Goal: Task Accomplishment & Management: Manage account settings

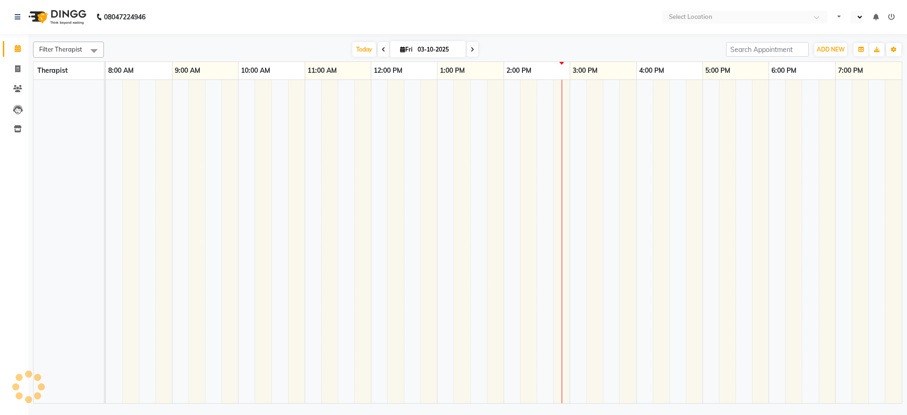
select select "en"
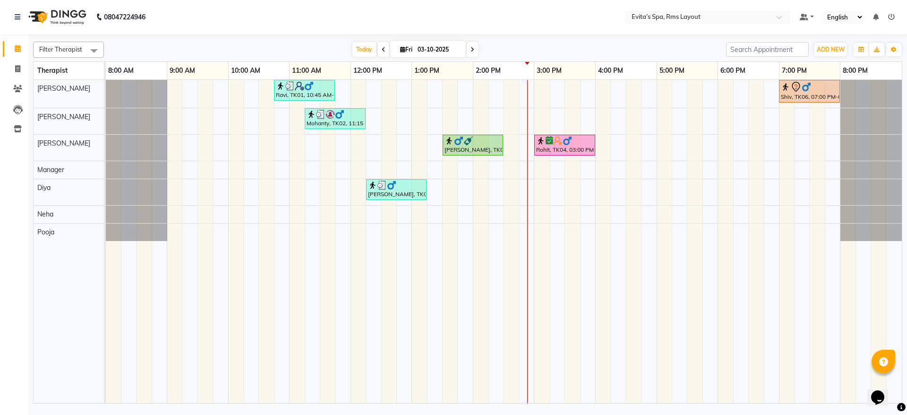
click at [475, 48] on span at bounding box center [472, 49] width 11 height 15
type input "04-10-2025"
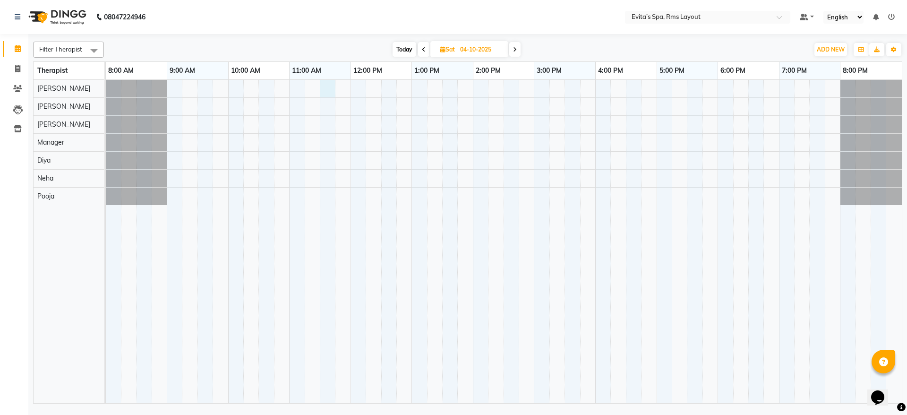
click at [326, 90] on div at bounding box center [504, 241] width 796 height 323
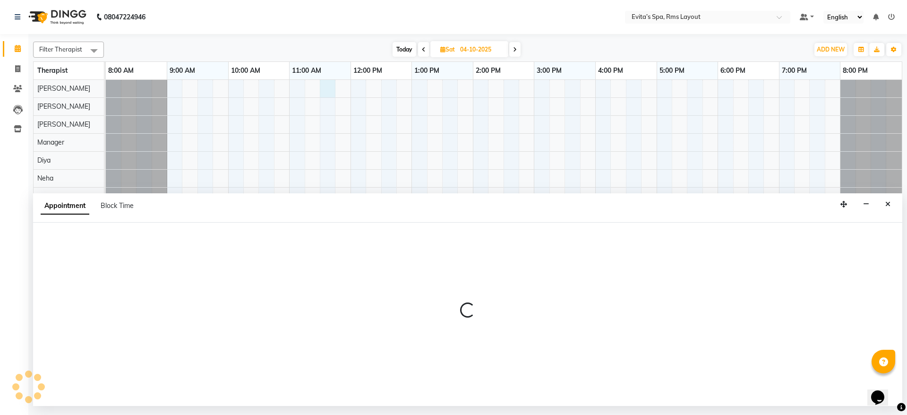
select select "70221"
select select "690"
select select "tentative"
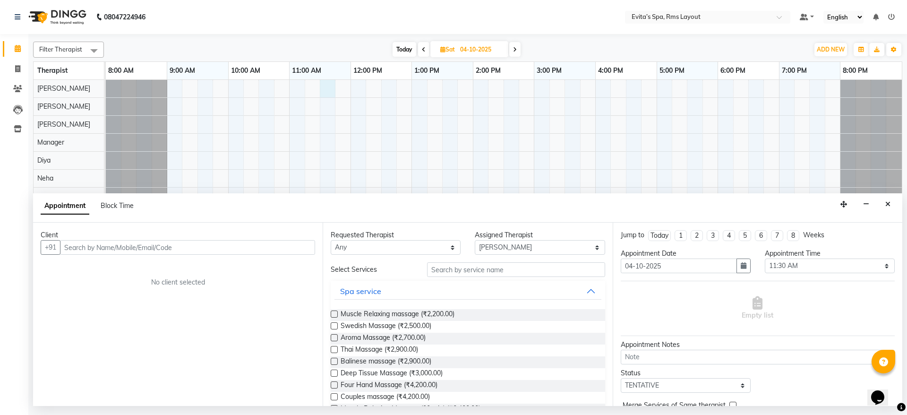
click at [197, 248] on input "text" at bounding box center [187, 247] width 255 height 15
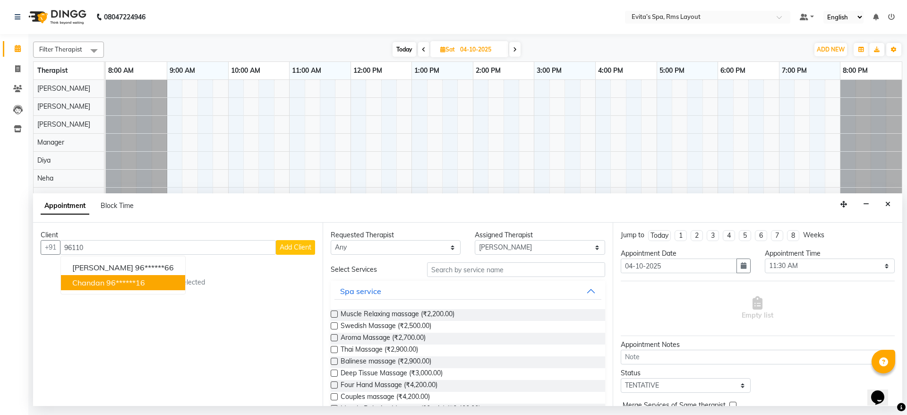
click at [134, 285] on ngb-highlight "96******16" at bounding box center [125, 282] width 39 height 9
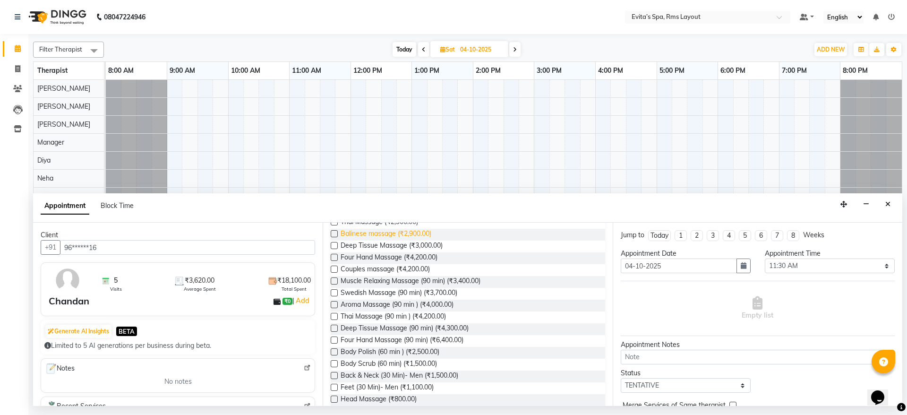
scroll to position [137, 0]
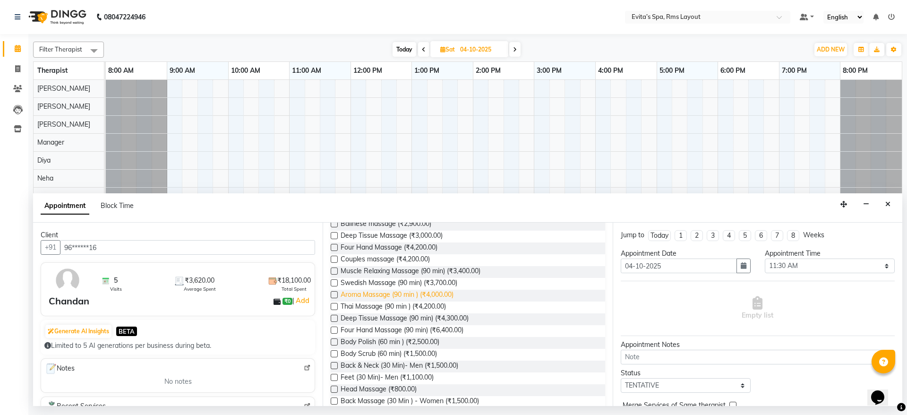
type input "96******16"
click at [436, 296] on span "Aroma Massage (90 min ) (₹4,000.00)" at bounding box center [397, 296] width 113 height 12
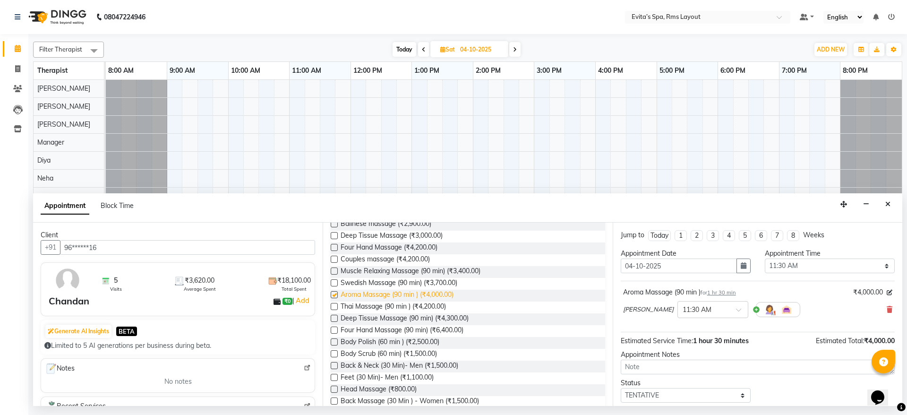
checkbox input "false"
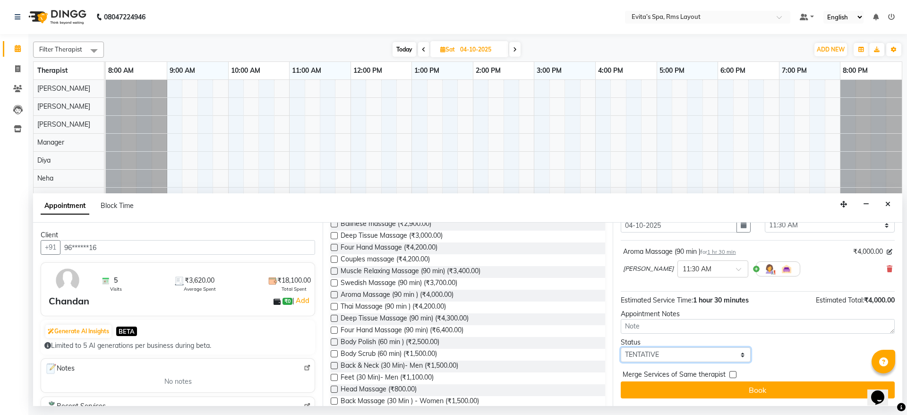
click at [687, 351] on select "Select TENTATIVE CONFIRM UPCOMING" at bounding box center [686, 354] width 130 height 15
select select "confirm booking"
click at [621, 347] on select "Select TENTATIVE CONFIRM UPCOMING" at bounding box center [686, 354] width 130 height 15
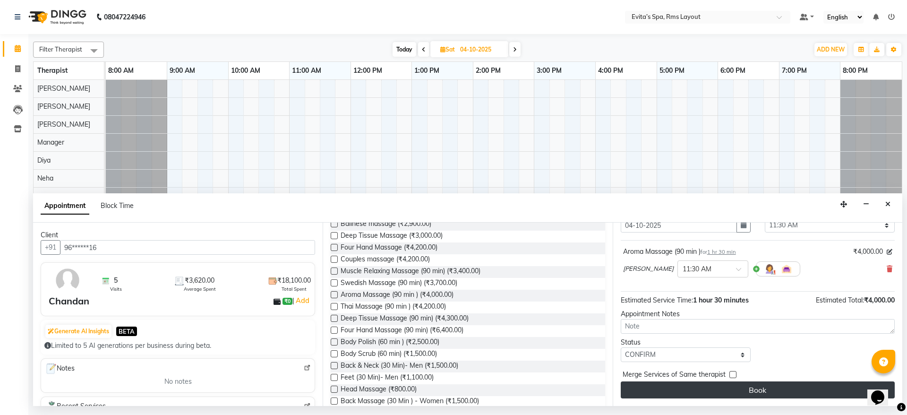
click at [723, 393] on button "Book" at bounding box center [758, 389] width 274 height 17
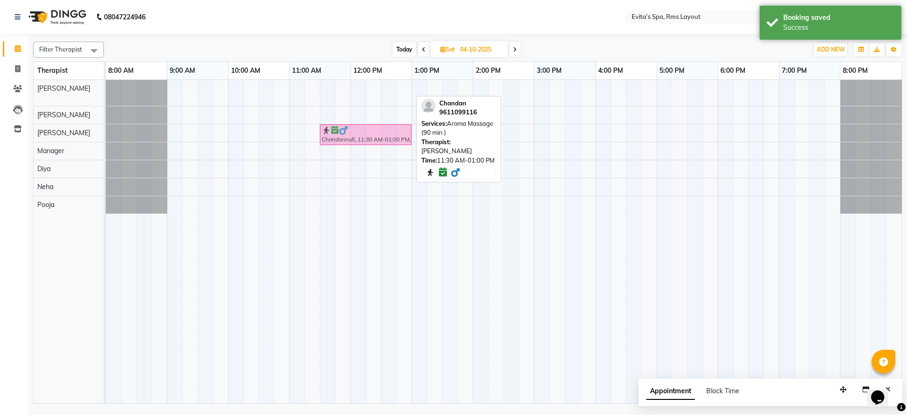
drag, startPoint x: 358, startPoint y: 93, endPoint x: 360, endPoint y: 143, distance: 50.6
click at [360, 143] on tbody "Chandannull, 11:30 AM-01:00 PM, Aroma Massage (90 min ) Chandannull, 11:30 AM-0…" at bounding box center [504, 147] width 796 height 134
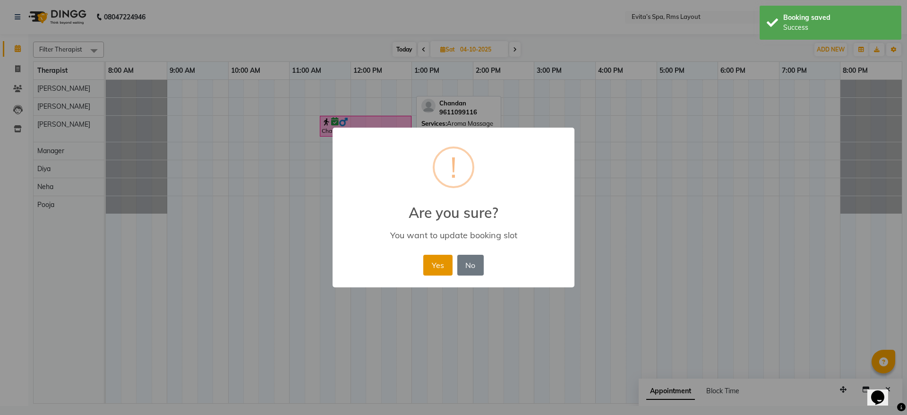
click at [429, 267] on button "Yes" at bounding box center [437, 265] width 29 height 21
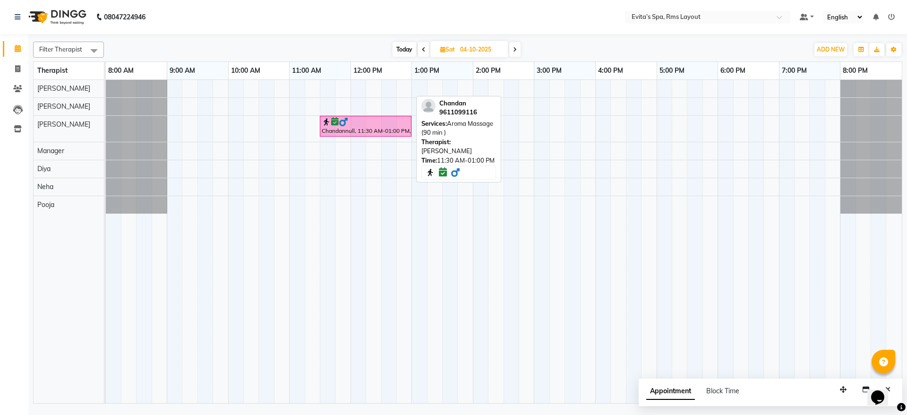
click at [422, 48] on icon at bounding box center [424, 50] width 4 height 6
type input "03-10-2025"
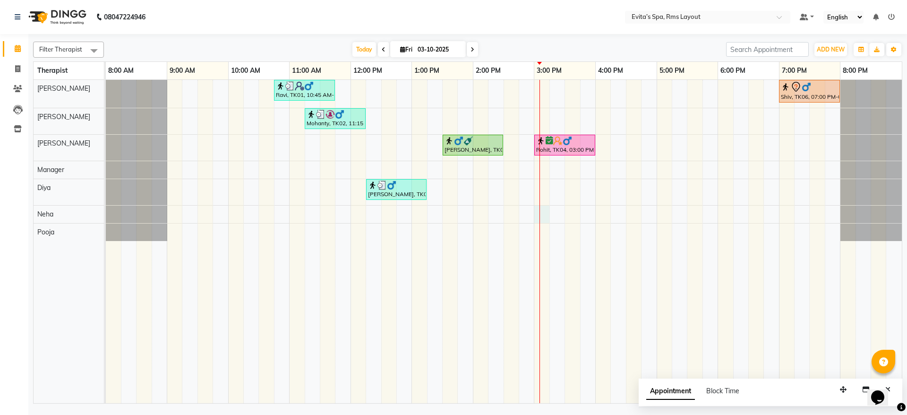
click at [541, 217] on div "Ravi, TK01, 10:45 AM-11:45 AM, Muscle Relaxing massage Shiv, TK06, 07:00 PM-08:…" at bounding box center [504, 241] width 796 height 323
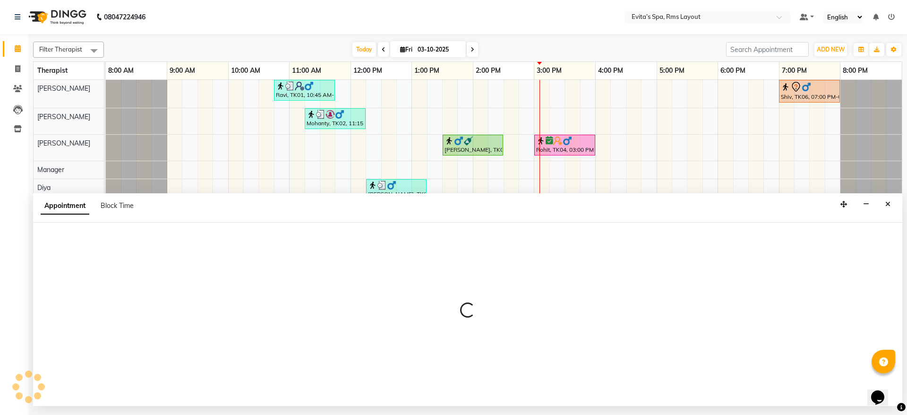
select select "84399"
select select "900"
select select "tentative"
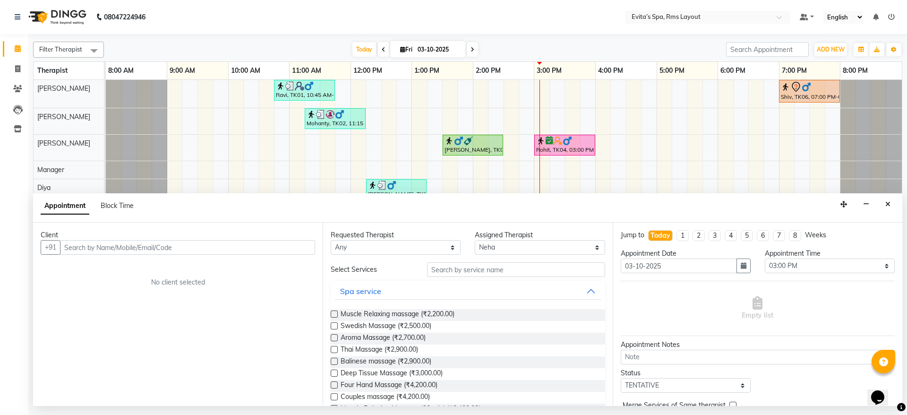
click at [295, 250] on input "text" at bounding box center [187, 247] width 255 height 15
type input "9"
click at [120, 271] on ngb-highlight "98******54" at bounding box center [110, 267] width 39 height 9
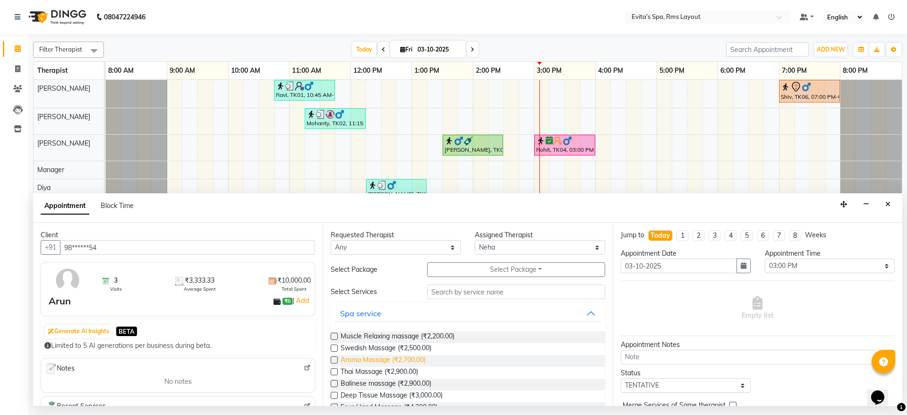
type input "98******54"
click at [383, 360] on span "Aroma Massage (₹2,700.00)" at bounding box center [383, 361] width 85 height 12
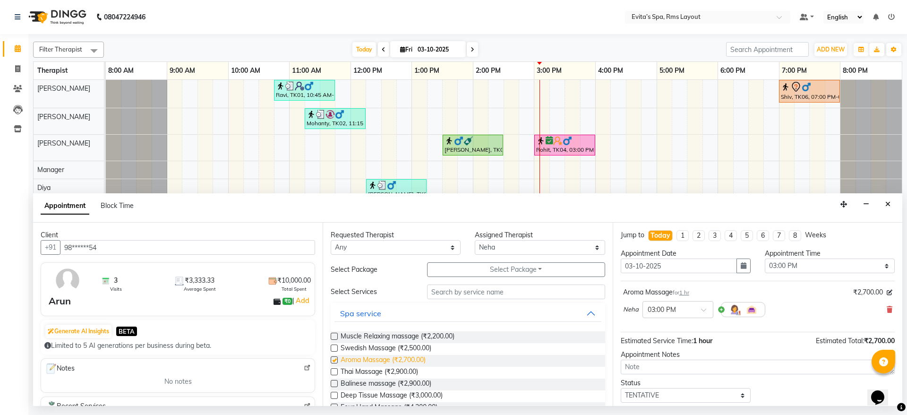
checkbox input "false"
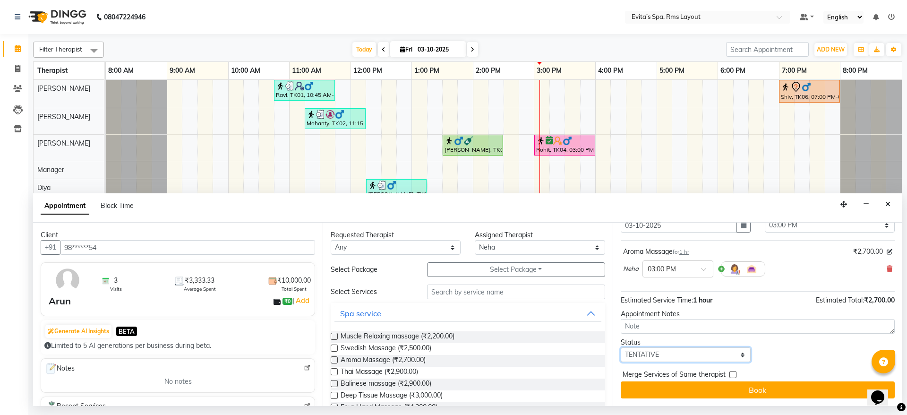
click at [673, 359] on select "Select TENTATIVE CONFIRM CHECK-IN UPCOMING" at bounding box center [686, 354] width 130 height 15
select select "confirm booking"
click at [621, 347] on select "Select TENTATIVE CONFIRM CHECK-IN UPCOMING" at bounding box center [686, 354] width 130 height 15
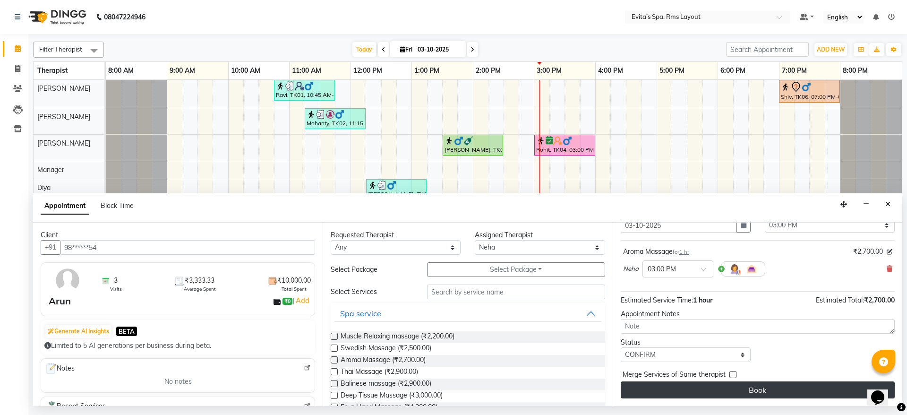
click at [719, 385] on button "Book" at bounding box center [758, 389] width 274 height 17
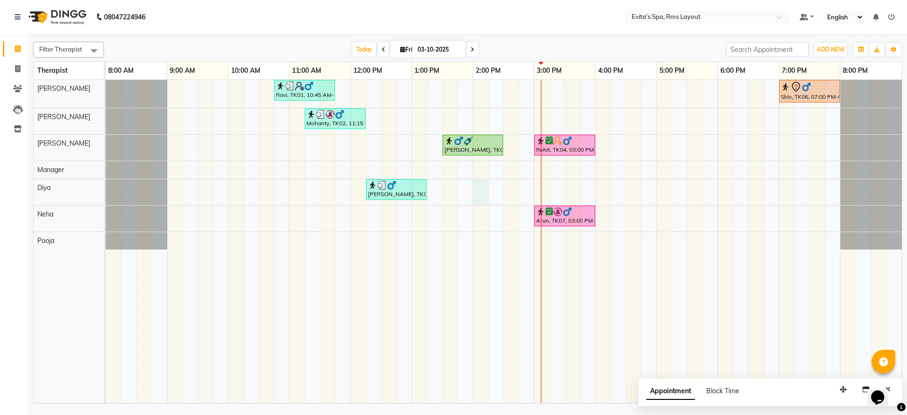
click at [479, 189] on div "Ravi, TK01, 10:45 AM-11:45 AM, Muscle Relaxing massage Shiv, TK06, 07:00 PM-08:…" at bounding box center [504, 241] width 796 height 323
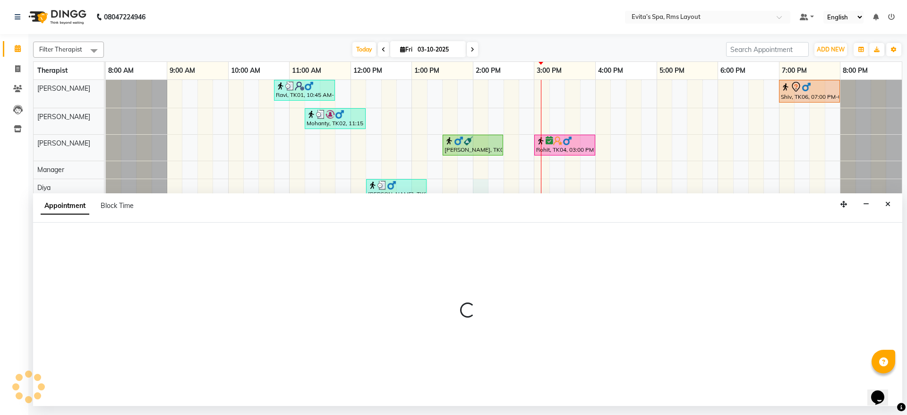
select select "81022"
select select "840"
select select "tentative"
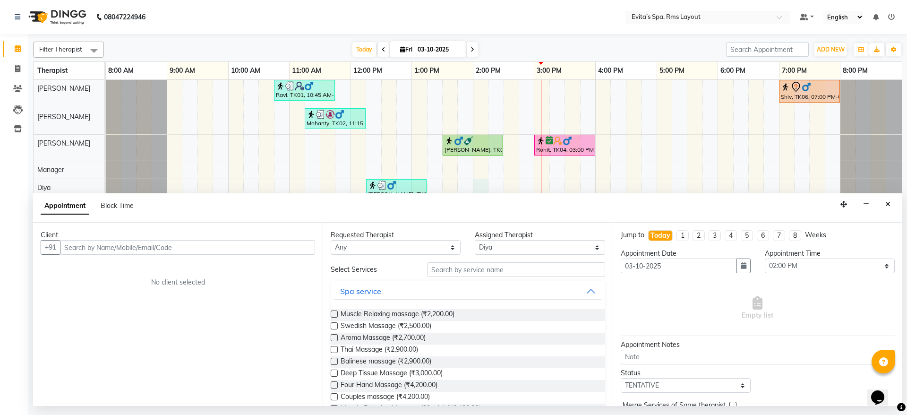
click at [257, 249] on input "text" at bounding box center [187, 247] width 255 height 15
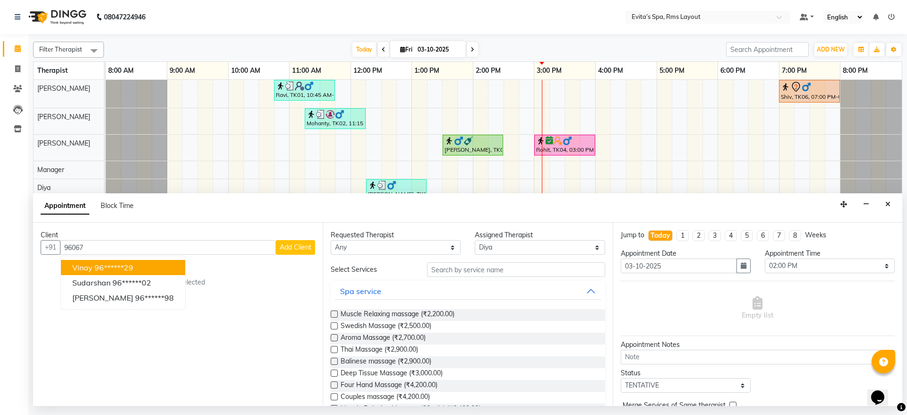
click at [146, 266] on button "Vinay 96******29" at bounding box center [123, 267] width 124 height 15
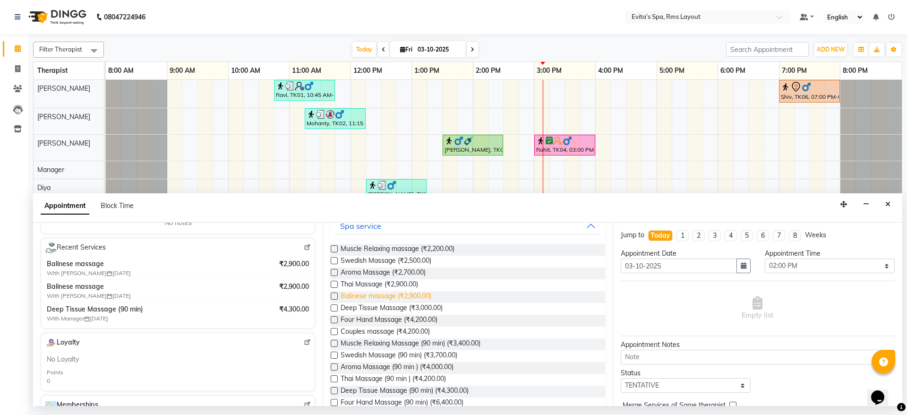
scroll to position [67, 0]
type input "96******29"
click at [409, 342] on span "Muscle Relaxing Massage (90 min) (₹3,400.00)" at bounding box center [411, 343] width 140 height 12
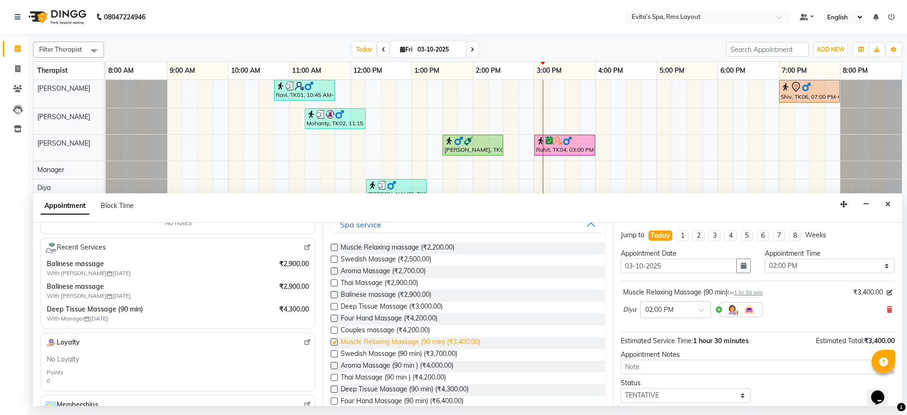
checkbox input "false"
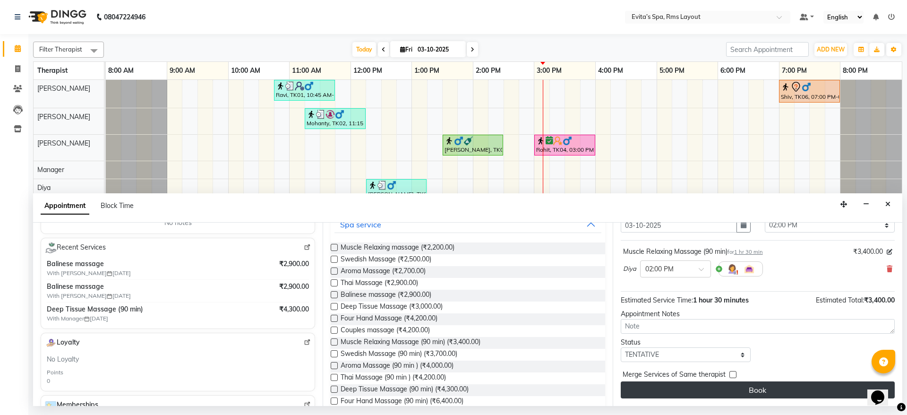
click at [713, 392] on button "Book" at bounding box center [758, 389] width 274 height 17
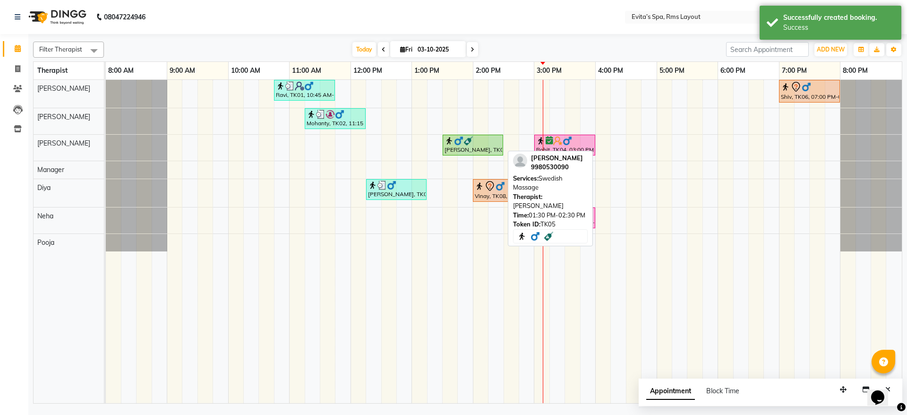
click at [486, 142] on div at bounding box center [473, 140] width 57 height 9
click at [483, 148] on div "[PERSON_NAME], TK05, 01:30 PM-02:30 PM, Swedish Massage" at bounding box center [473, 145] width 59 height 18
select select "1"
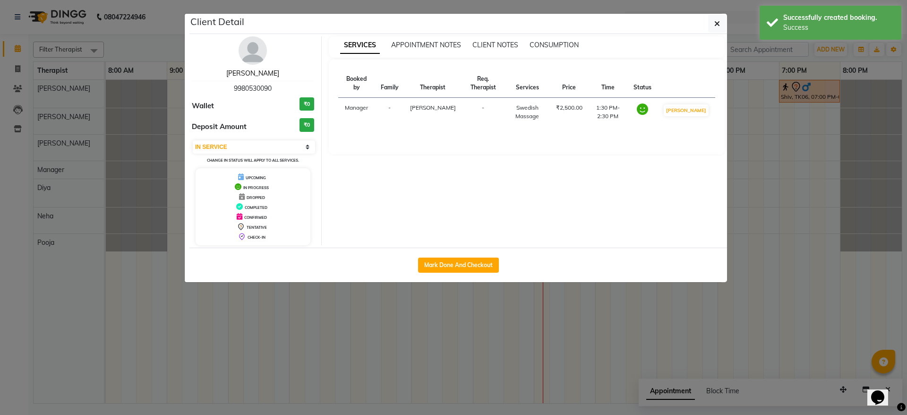
click at [259, 73] on link "Prashanth" at bounding box center [252, 73] width 53 height 9
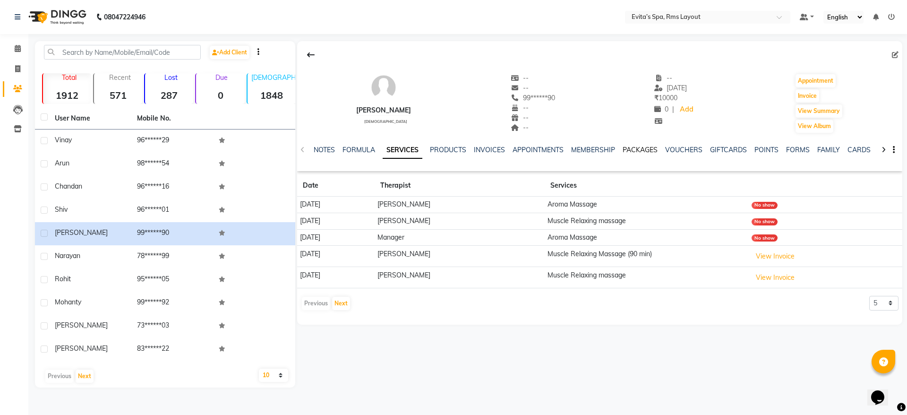
click at [636, 151] on link "PACKAGES" at bounding box center [640, 149] width 35 height 9
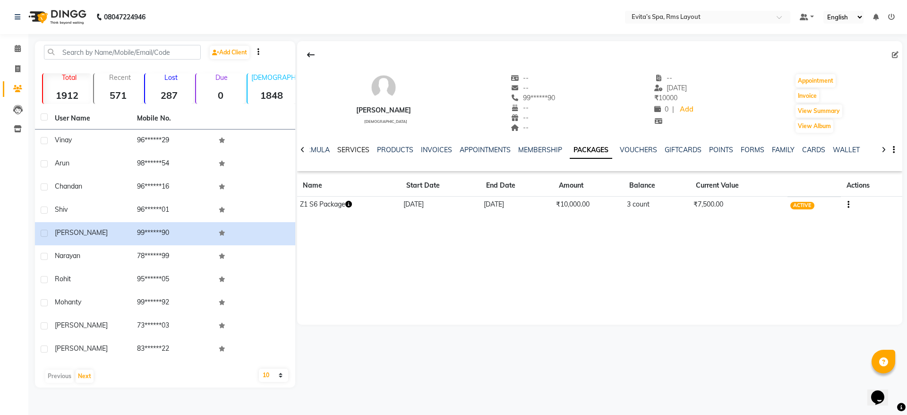
click at [358, 145] on link "SERVICES" at bounding box center [353, 149] width 32 height 9
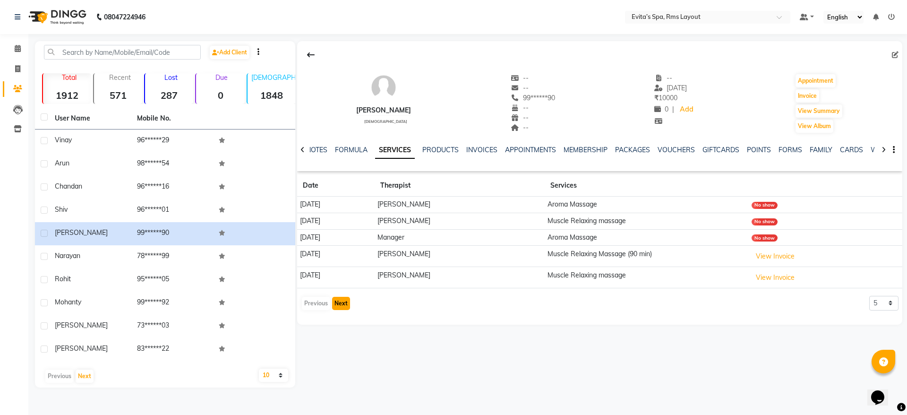
click at [342, 299] on button "Next" at bounding box center [341, 303] width 18 height 13
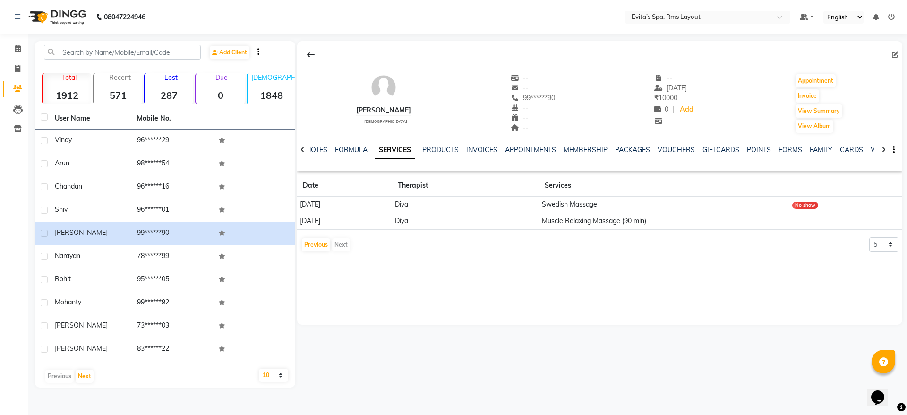
click at [304, 149] on icon at bounding box center [302, 149] width 4 height 7
click at [304, 149] on div "NOTES FORMULA SERVICES PRODUCTS INVOICES APPOINTMENTS MEMBERSHIP PACKAGES VOUCH…" at bounding box center [599, 150] width 605 height 33
click at [324, 241] on button "Previous" at bounding box center [316, 244] width 28 height 13
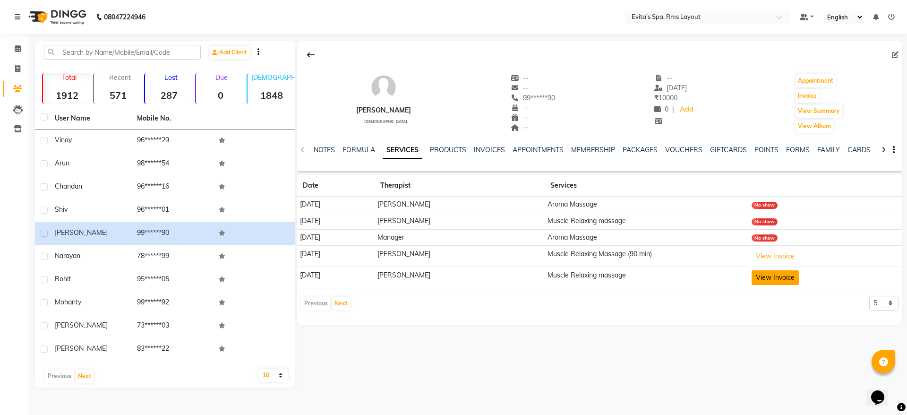
click at [777, 280] on button "View Invoice" at bounding box center [775, 277] width 47 height 15
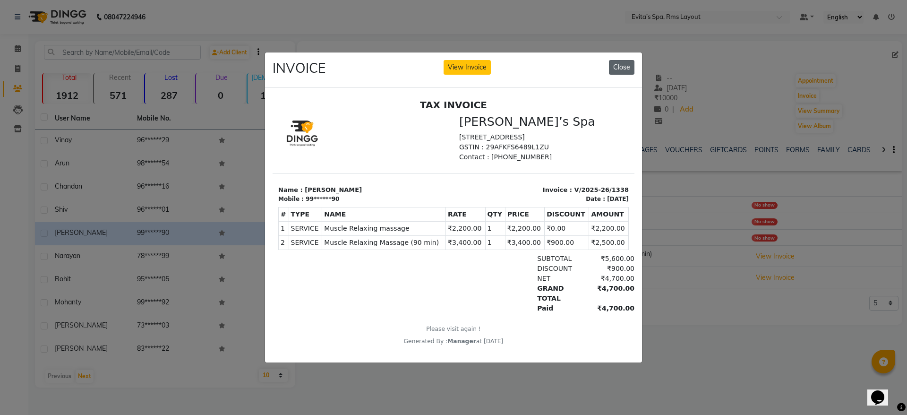
click at [629, 62] on button "Close" at bounding box center [622, 67] width 26 height 15
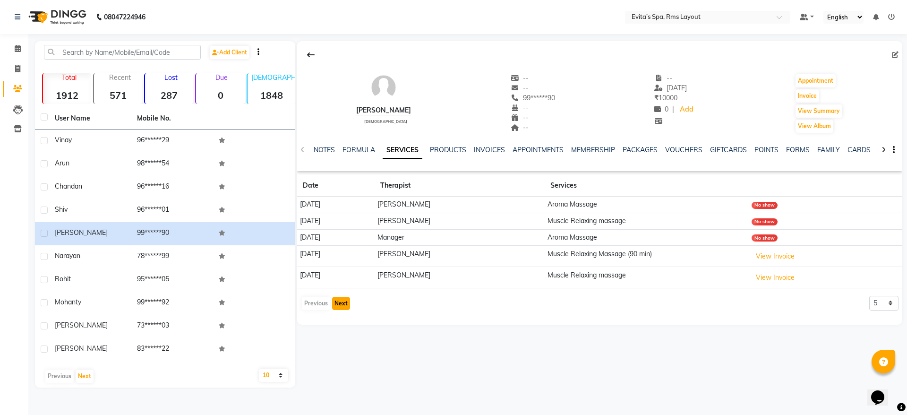
click at [343, 302] on button "Next" at bounding box center [341, 303] width 18 height 13
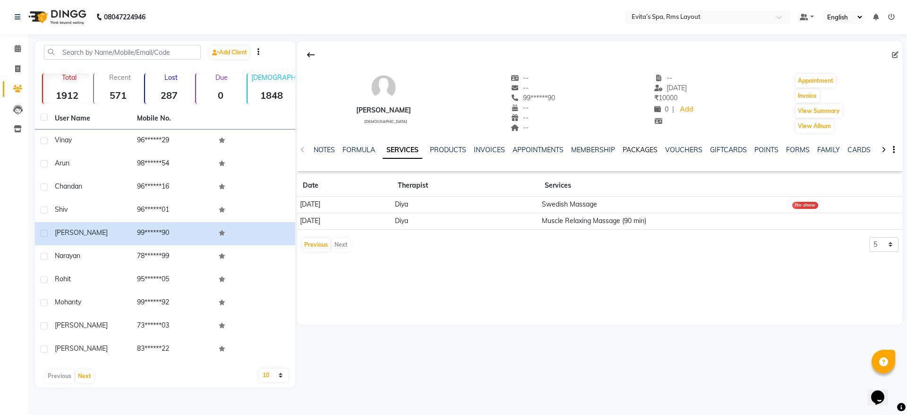
click at [636, 149] on link "PACKAGES" at bounding box center [640, 149] width 35 height 9
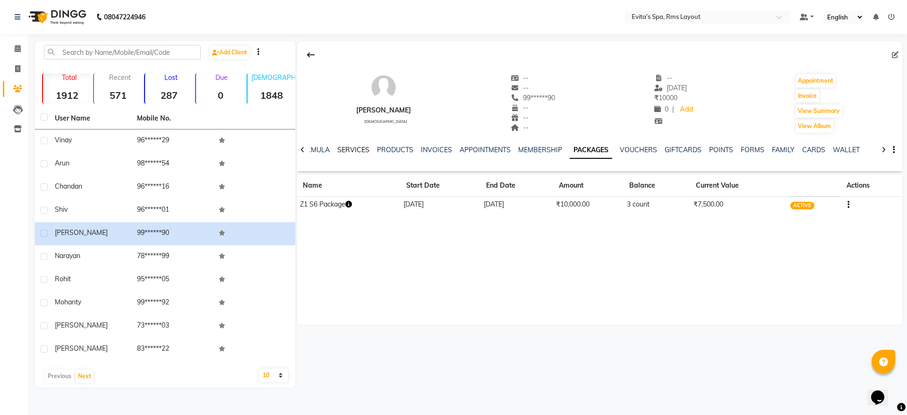
click at [360, 150] on link "SERVICES" at bounding box center [353, 149] width 32 height 9
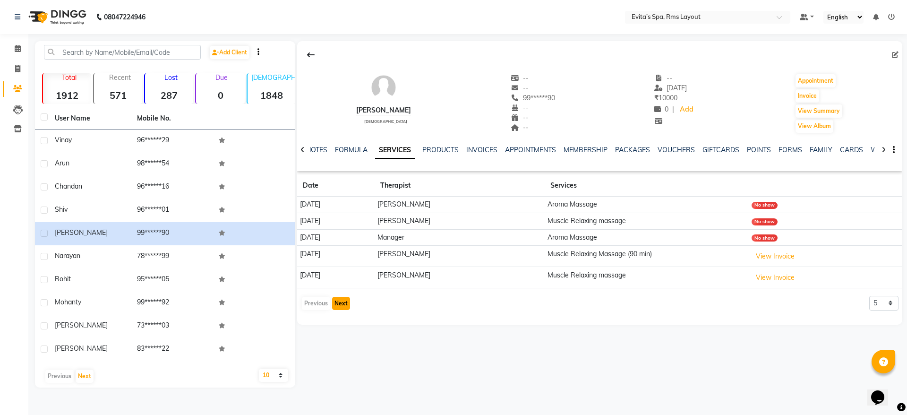
click at [339, 298] on button "Next" at bounding box center [341, 303] width 18 height 13
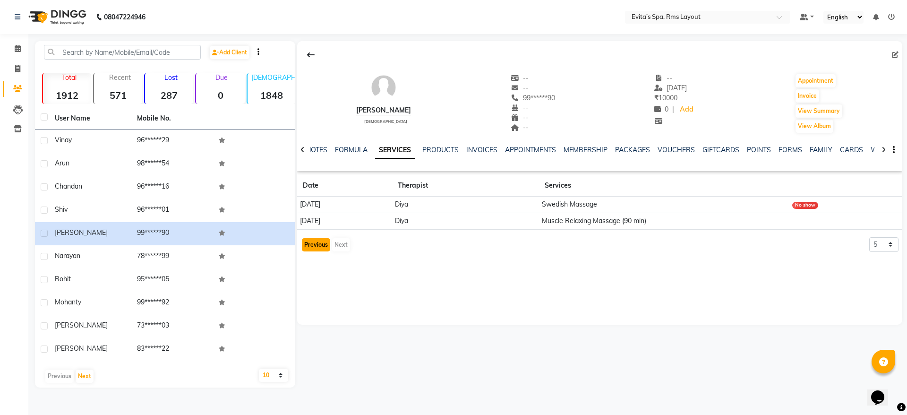
click at [324, 248] on button "Previous" at bounding box center [316, 244] width 28 height 13
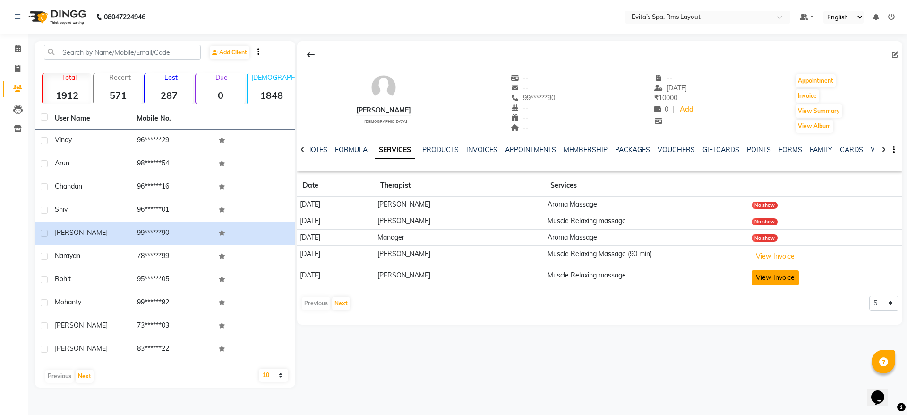
click at [758, 274] on button "View Invoice" at bounding box center [775, 277] width 47 height 15
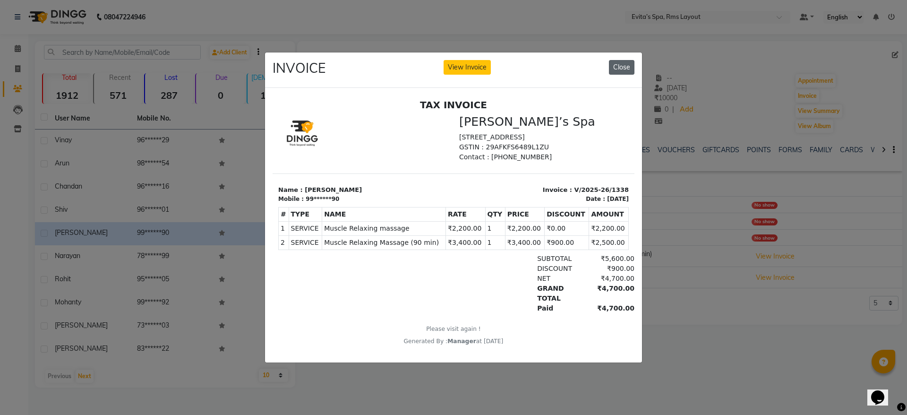
click at [623, 60] on button "Close" at bounding box center [622, 67] width 26 height 15
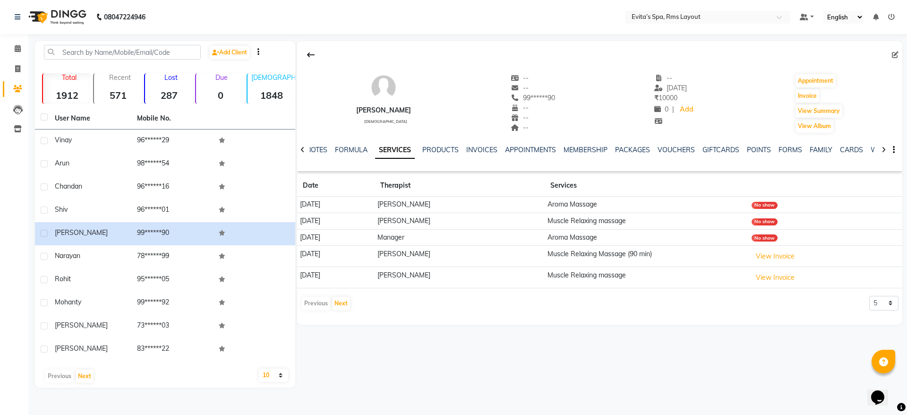
click at [451, 375] on div "Prashanth male -- -- 99******90 -- -- -- -- 22-08-2025 ₹ 10000 0 | Add Appointm…" at bounding box center [598, 214] width 607 height 346
click at [61, 25] on img at bounding box center [56, 17] width 65 height 26
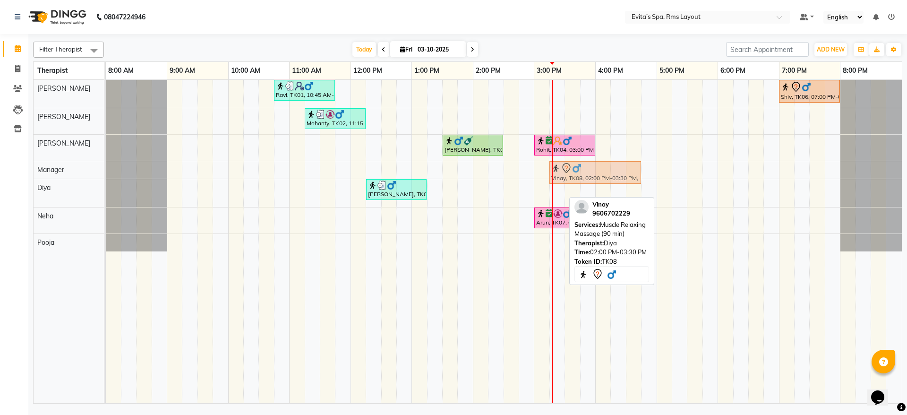
drag, startPoint x: 507, startPoint y: 188, endPoint x: 587, endPoint y: 169, distance: 81.8
click at [587, 169] on tbody "Ravi, TK01, 10:45 AM-11:45 AM, Muscle Relaxing massage Shiv, TK06, 07:00 PM-08:…" at bounding box center [504, 165] width 796 height 171
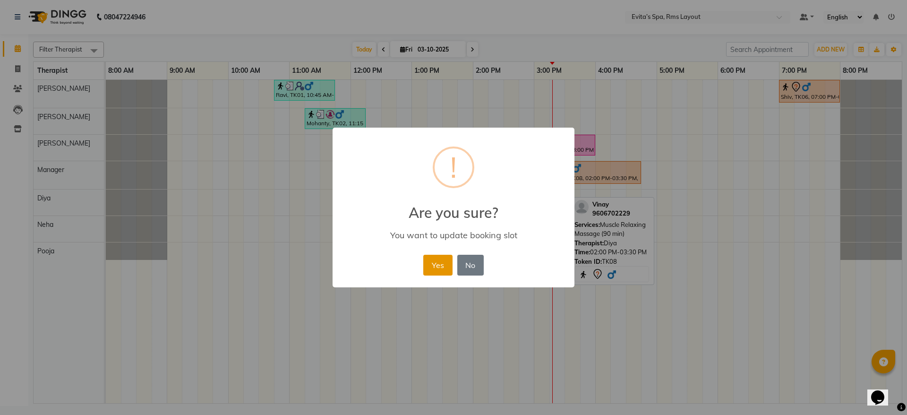
click at [434, 262] on button "Yes" at bounding box center [437, 265] width 29 height 21
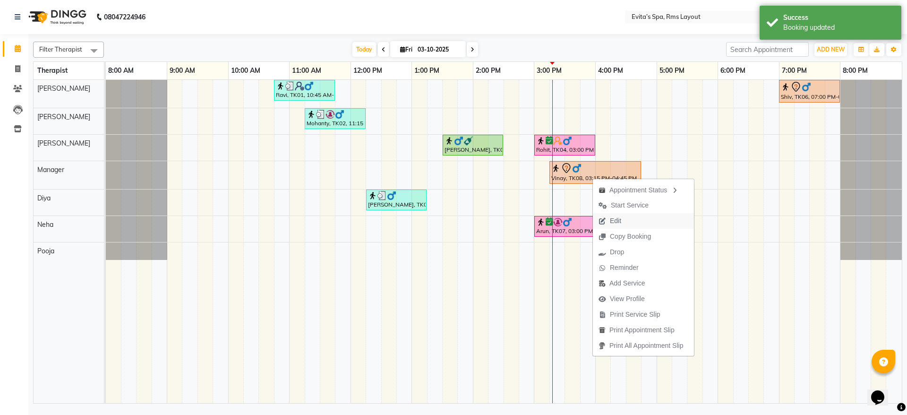
click at [621, 221] on span "Edit" at bounding box center [615, 221] width 11 height 10
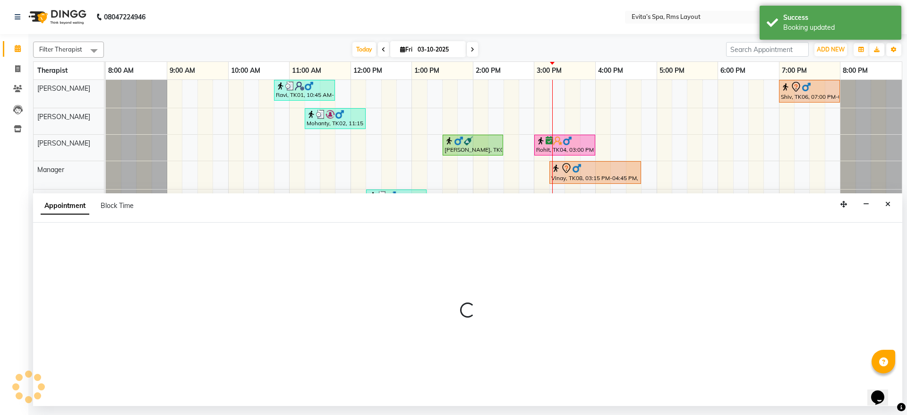
select select "tentative"
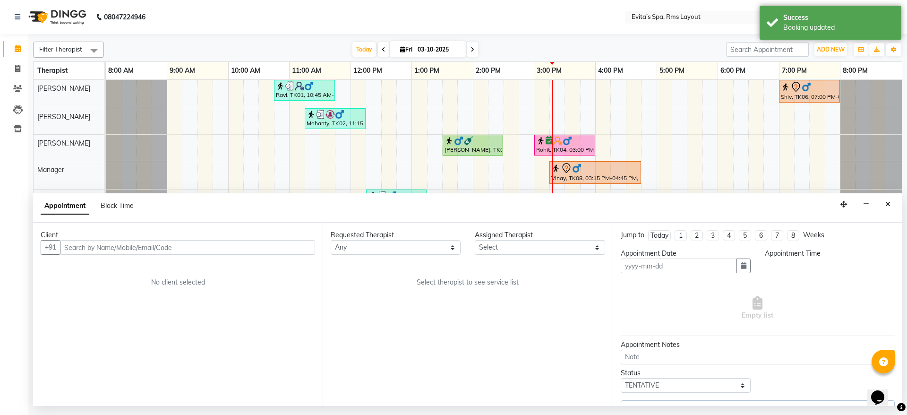
type input "03-10-2025"
select select "915"
select select "71560"
select select "4258"
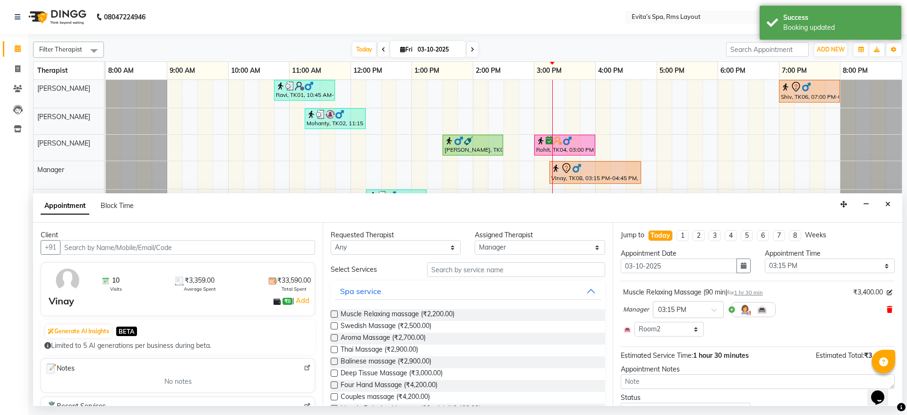
click at [887, 305] on span at bounding box center [890, 310] width 6 height 10
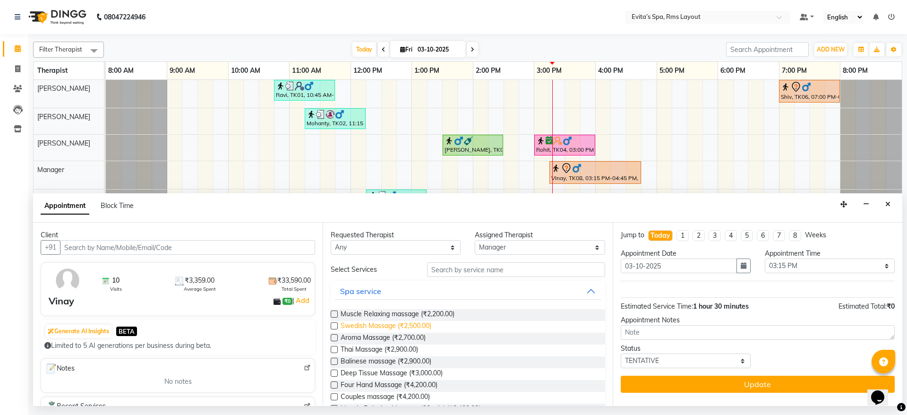
click at [422, 326] on span "Swedish Massage (₹2,500.00)" at bounding box center [386, 327] width 91 height 12
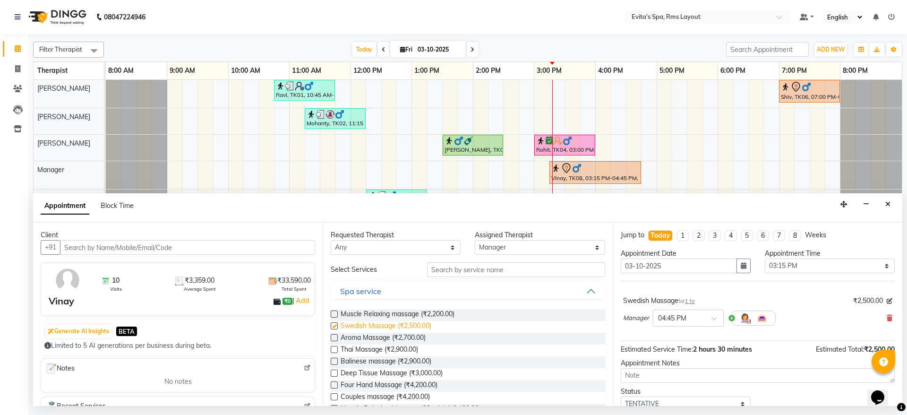
checkbox input "false"
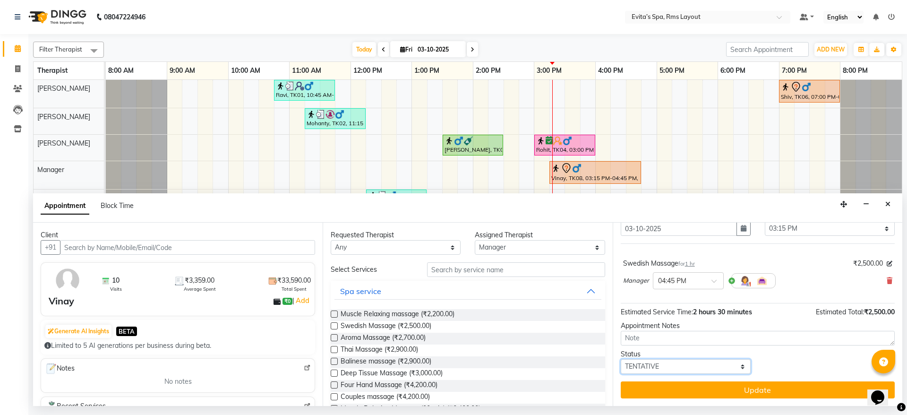
click at [725, 367] on select "Select TENTATIVE CONFIRM CHECK-IN UPCOMING" at bounding box center [686, 366] width 130 height 15
select select "confirm booking"
click at [621, 359] on select "Select TENTATIVE CONFIRM CHECK-IN UPCOMING" at bounding box center [686, 366] width 130 height 15
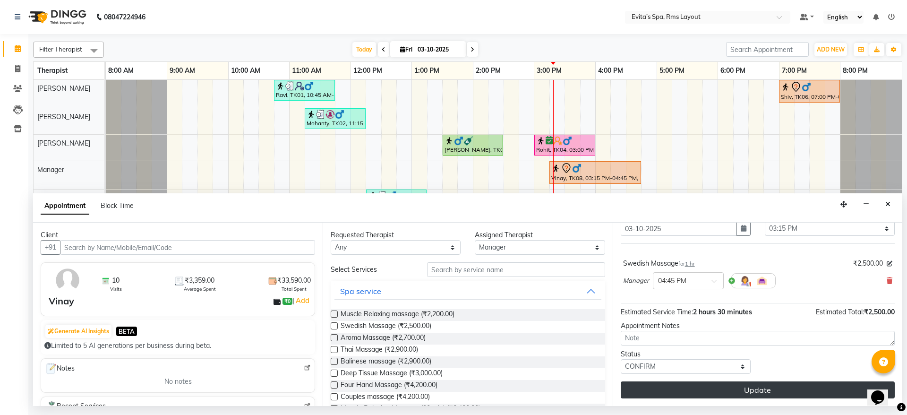
click at [732, 390] on button "Update" at bounding box center [758, 389] width 274 height 17
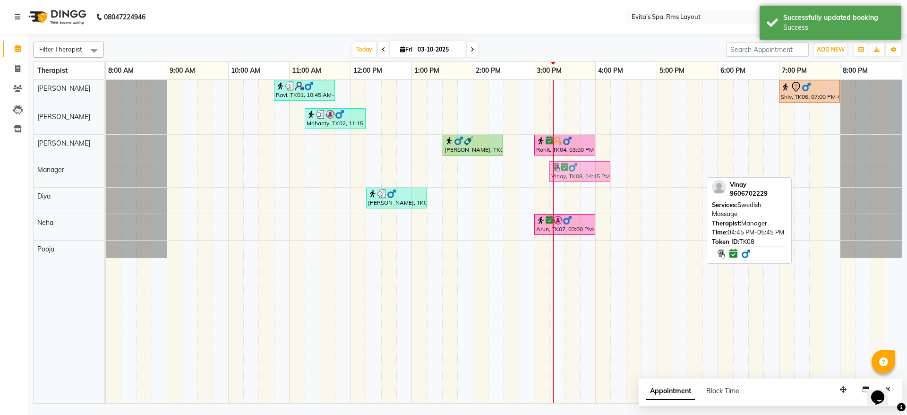
drag, startPoint x: 665, startPoint y: 165, endPoint x: 575, endPoint y: 173, distance: 89.6
click at [106, 173] on div "Vinay, TK08, 04:45 PM-05:45 PM, Swedish Massage Vinay, TK08, 04:45 PM-05:45 PM,…" at bounding box center [106, 174] width 0 height 26
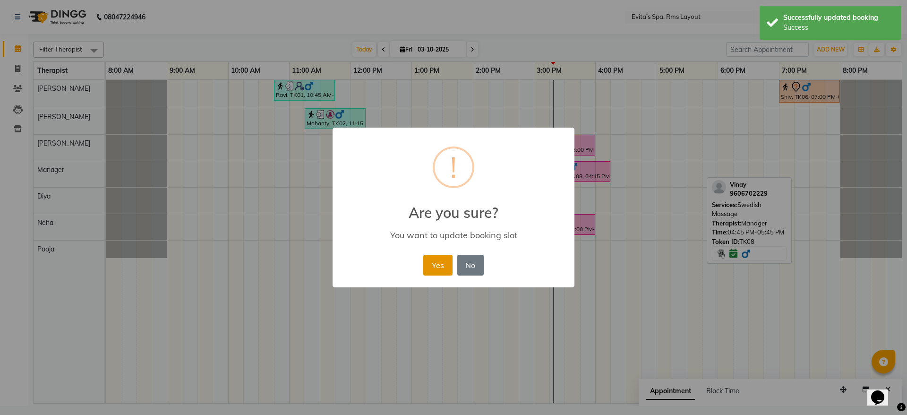
click at [443, 271] on button "Yes" at bounding box center [437, 265] width 29 height 21
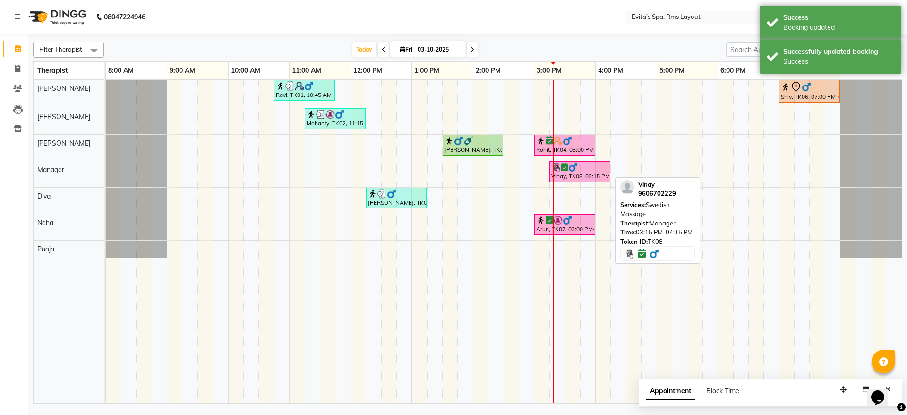
click at [573, 177] on div "Vinay, TK08, 03:15 PM-04:15 PM, Swedish Massage" at bounding box center [579, 171] width 59 height 18
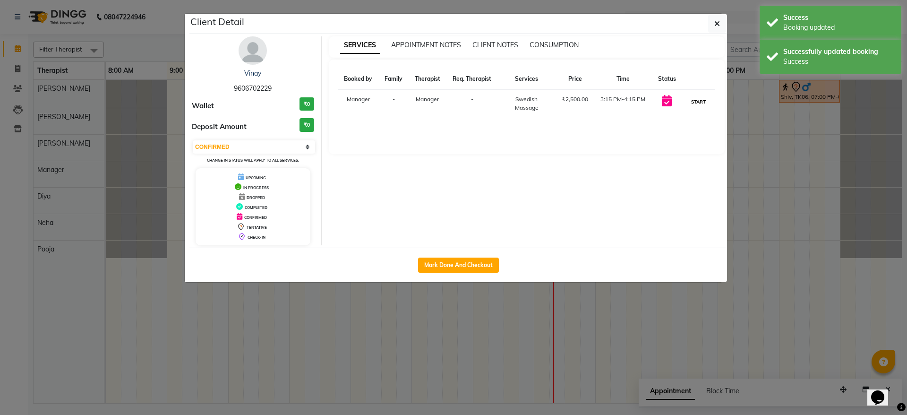
click at [694, 99] on button "START" at bounding box center [698, 102] width 19 height 12
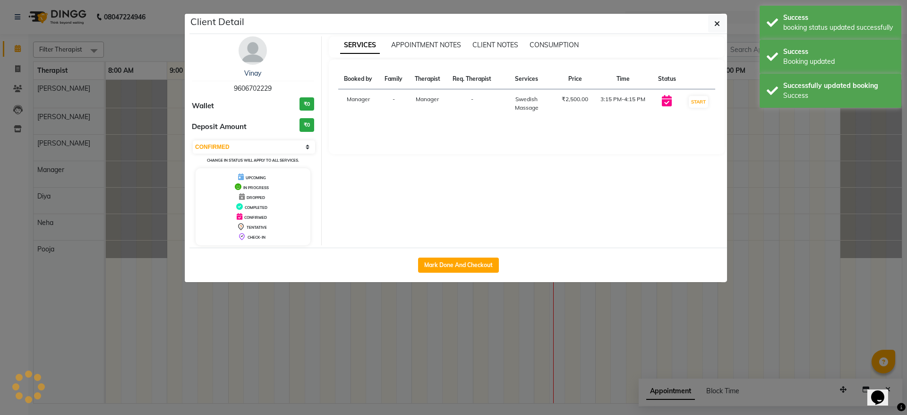
select select "1"
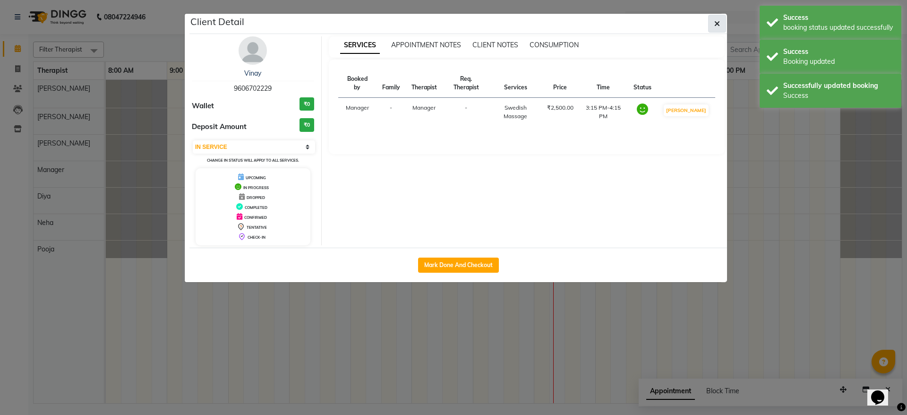
click at [715, 22] on icon "button" at bounding box center [717, 24] width 6 height 8
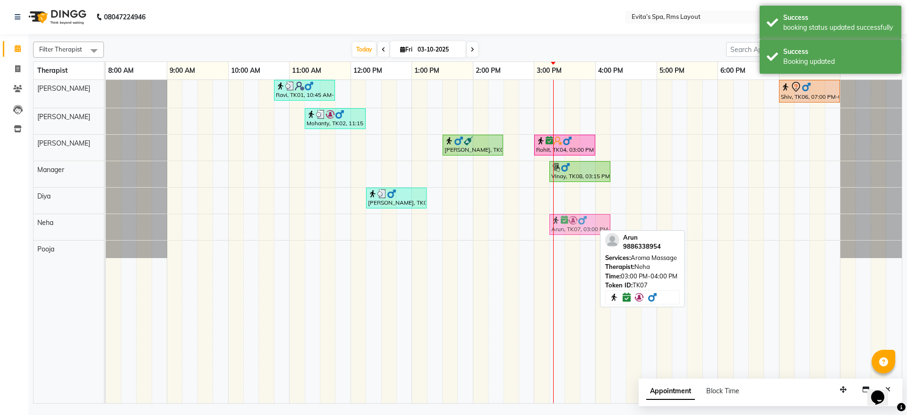
drag, startPoint x: 568, startPoint y: 225, endPoint x: 584, endPoint y: 217, distance: 18.0
click at [106, 217] on div "Arun, TK07, 03:00 PM-04:00 PM, Aroma Massage Arun, TK07, 03:00 PM-04:00 PM, Aro…" at bounding box center [106, 227] width 0 height 26
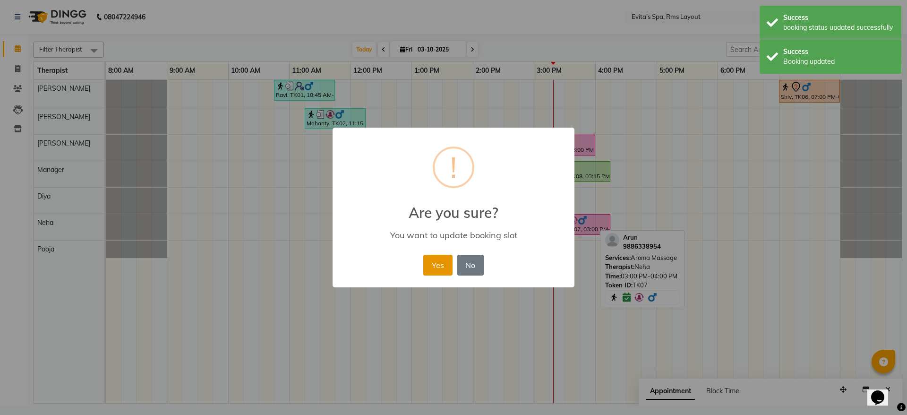
click at [433, 271] on button "Yes" at bounding box center [437, 265] width 29 height 21
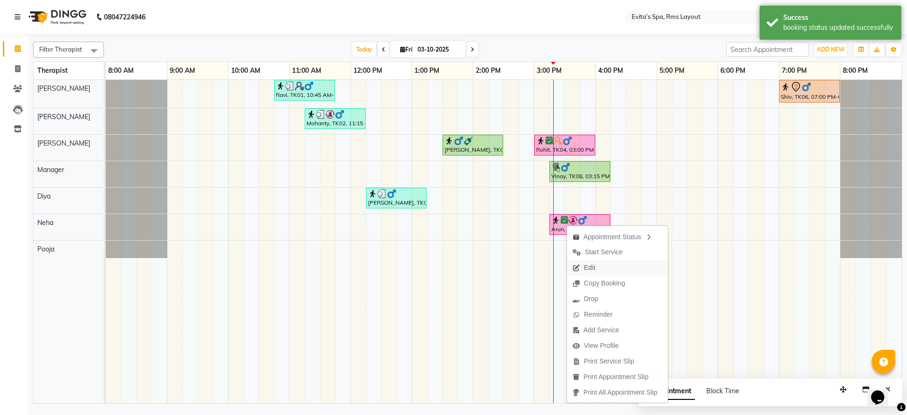
click at [591, 273] on span "Edit" at bounding box center [584, 268] width 34 height 16
select select "tentative"
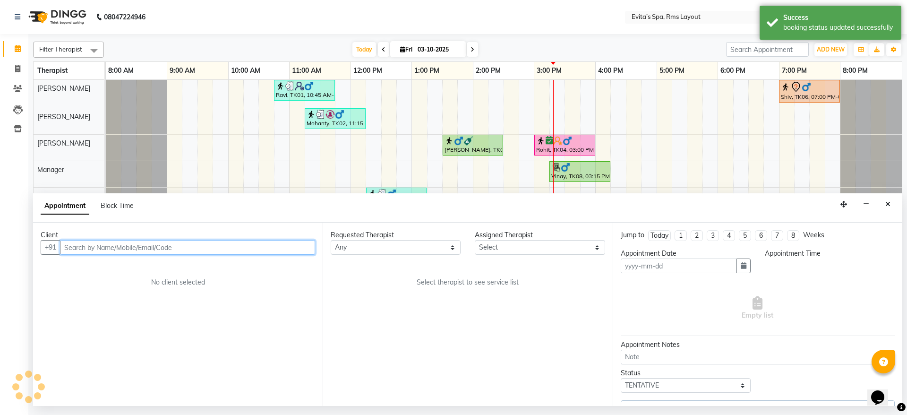
type input "03-10-2025"
select select "confirm booking"
select select "84399"
select select "915"
select select "3946"
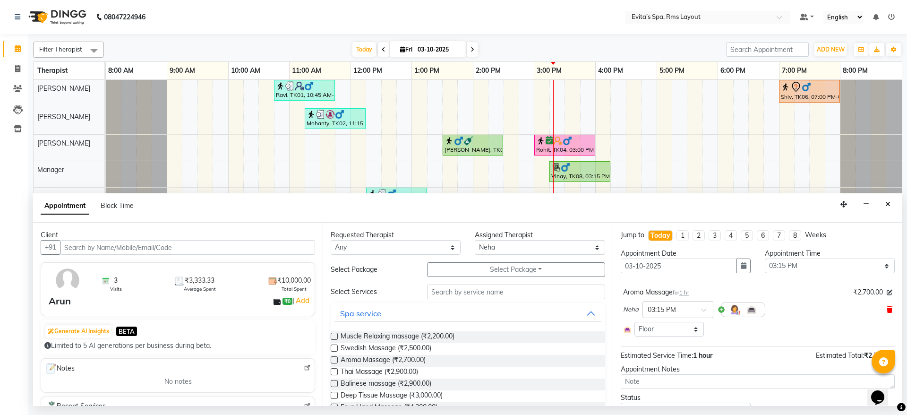
click at [887, 308] on icon at bounding box center [890, 309] width 6 height 7
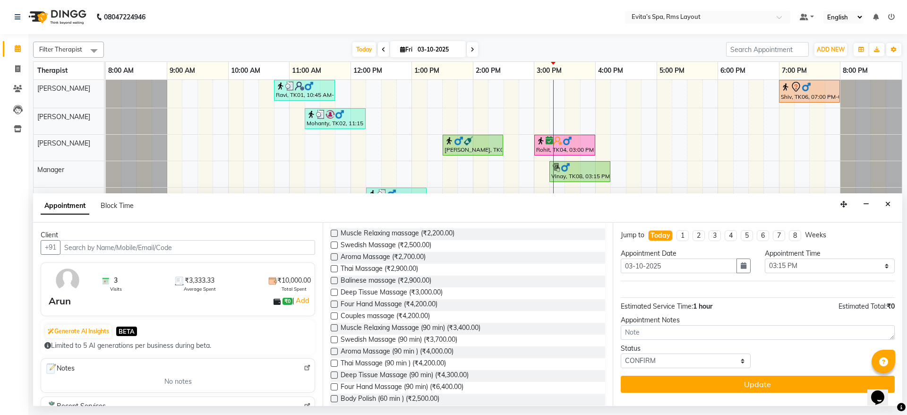
scroll to position [109, 0]
click at [446, 338] on span "Swedish Massage (90 min) (₹3,700.00)" at bounding box center [399, 335] width 117 height 12
checkbox input "false"
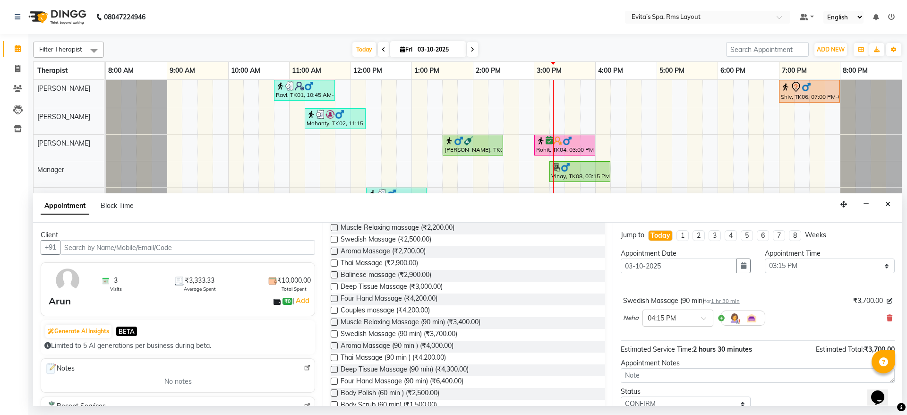
scroll to position [37, 0]
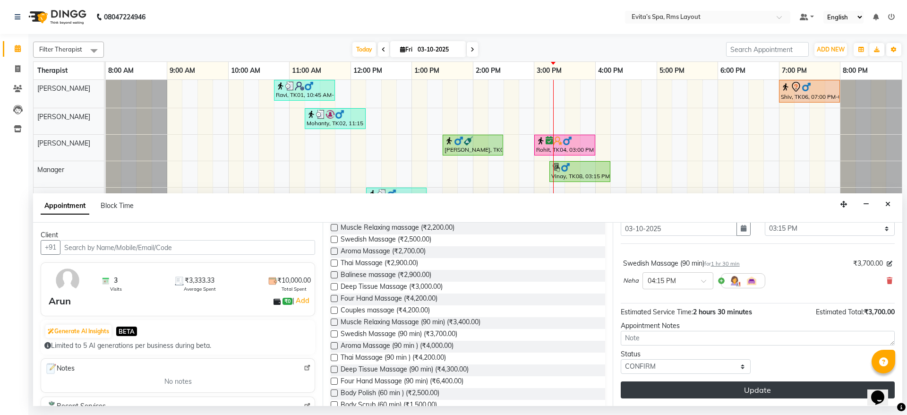
click at [718, 389] on button "Update" at bounding box center [758, 389] width 274 height 17
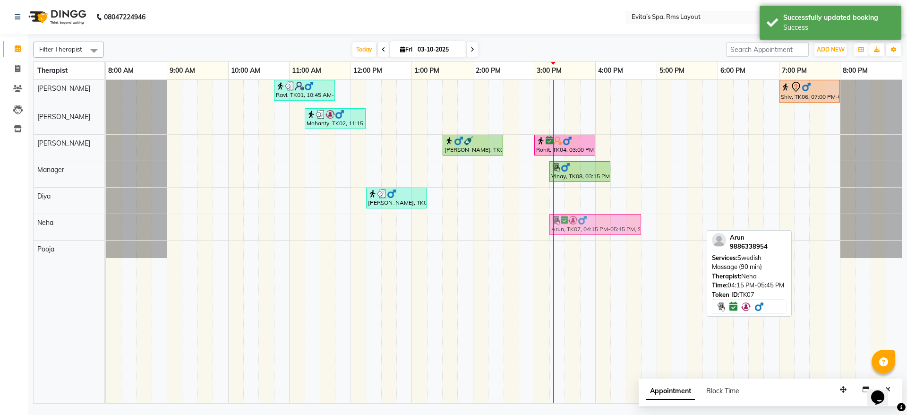
drag, startPoint x: 652, startPoint y: 228, endPoint x: 590, endPoint y: 226, distance: 62.9
click at [106, 226] on div "Arun, TK07, 04:15 PM-05:45 PM, Swedish Massage (90 min) Arun, TK07, 04:15 PM-05…" at bounding box center [106, 227] width 0 height 26
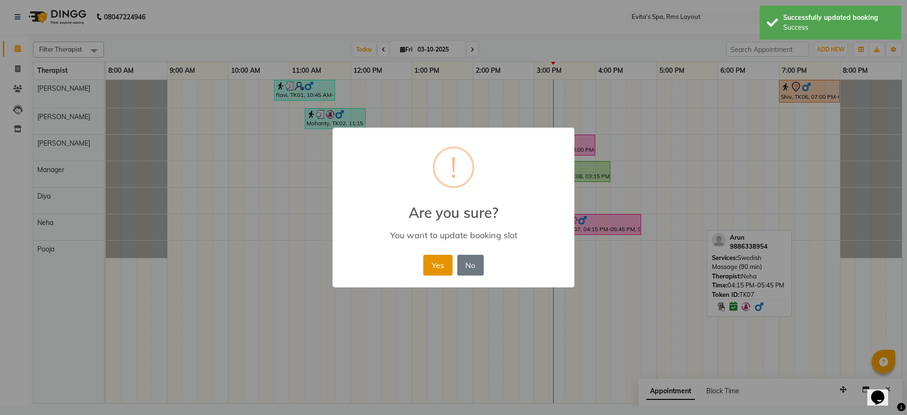
click at [445, 269] on button "Yes" at bounding box center [437, 265] width 29 height 21
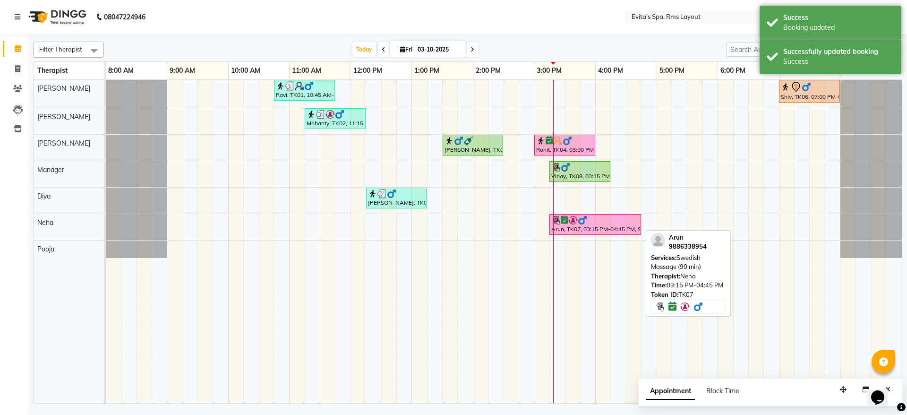
click at [583, 222] on img at bounding box center [582, 219] width 9 height 9
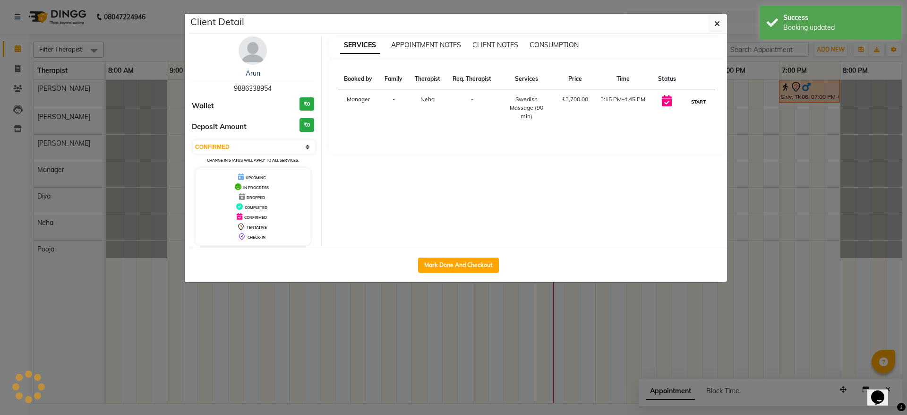
click at [693, 105] on button "START" at bounding box center [698, 102] width 19 height 12
select select "1"
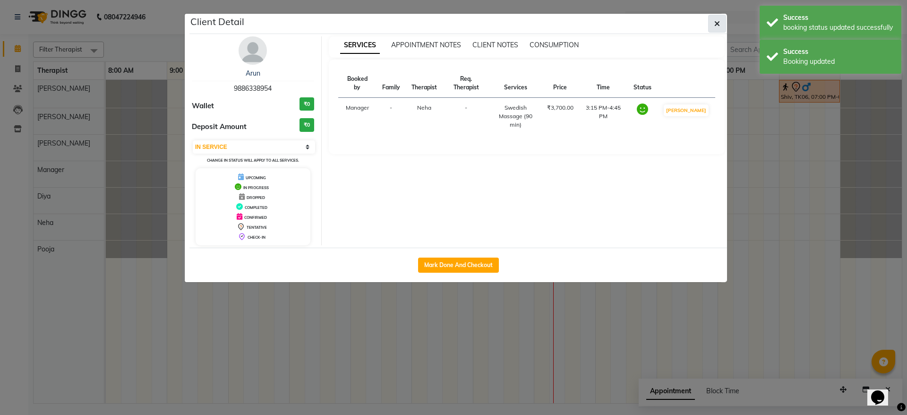
click at [722, 20] on button "button" at bounding box center [717, 24] width 18 height 18
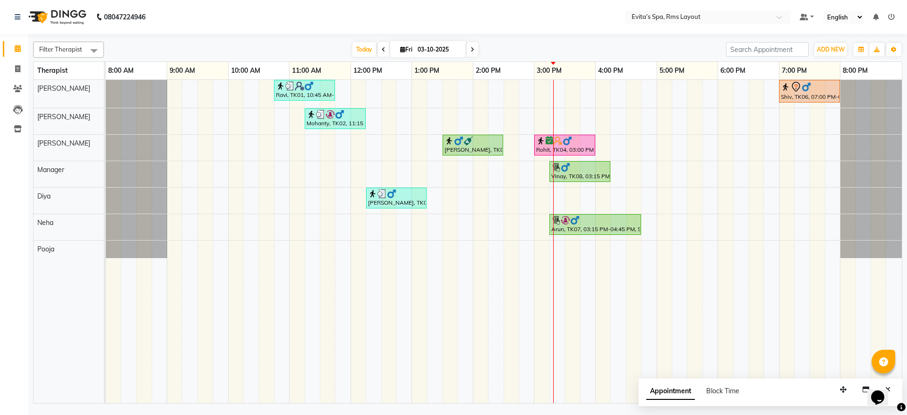
click at [547, 26] on nav "08047224946 Select Location × Evita’s Spa, Rms Layout Default Panel My Panel En…" at bounding box center [453, 17] width 907 height 34
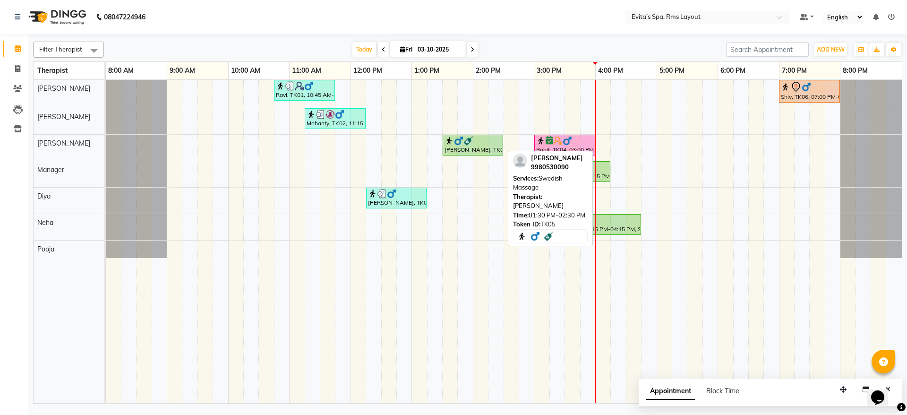
click at [483, 145] on div "[PERSON_NAME], TK05, 01:30 PM-02:30 PM, Swedish Massage" at bounding box center [473, 145] width 59 height 18
select select "1"
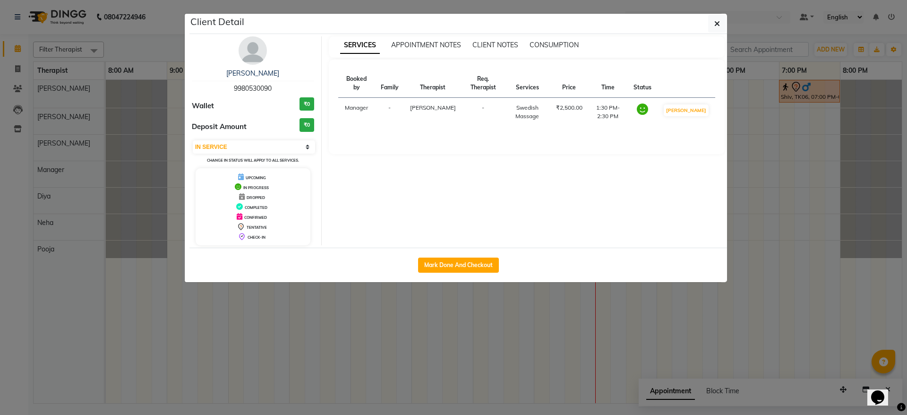
drag, startPoint x: 276, startPoint y: 89, endPoint x: 227, endPoint y: 82, distance: 49.2
click at [227, 82] on div "Prashanth 9980530090" at bounding box center [253, 80] width 122 height 25
copy span "9980530090"
click at [280, 92] on div "Prashanth 9980530090" at bounding box center [253, 80] width 122 height 25
click at [710, 25] on button "button" at bounding box center [717, 24] width 18 height 18
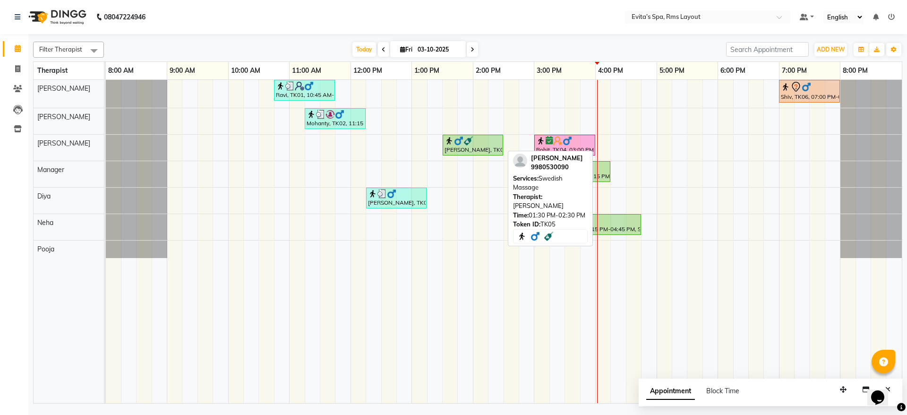
click at [496, 135] on link "[PERSON_NAME], TK05, 01:30 PM-02:30 PM, Swedish Massage" at bounding box center [473, 145] width 60 height 21
select select "1"
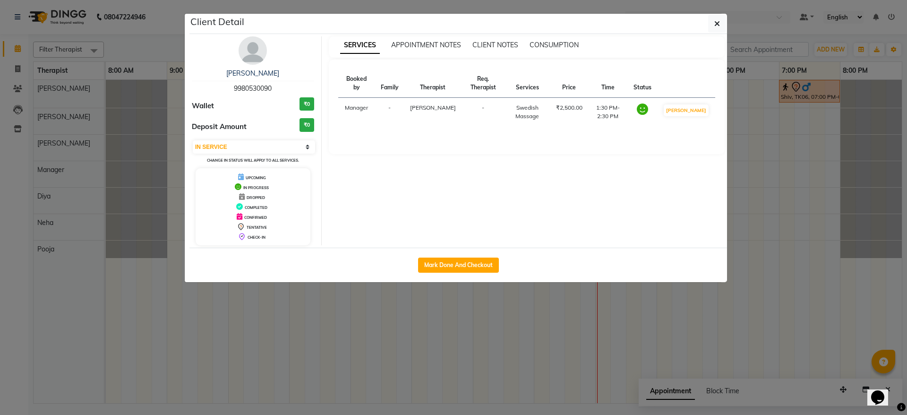
drag, startPoint x: 277, startPoint y: 92, endPoint x: 226, endPoint y: 90, distance: 51.5
click at [226, 90] on div "Prashanth 9980530090" at bounding box center [253, 80] width 122 height 25
copy span "9980530090"
click at [714, 23] on button "button" at bounding box center [717, 24] width 18 height 18
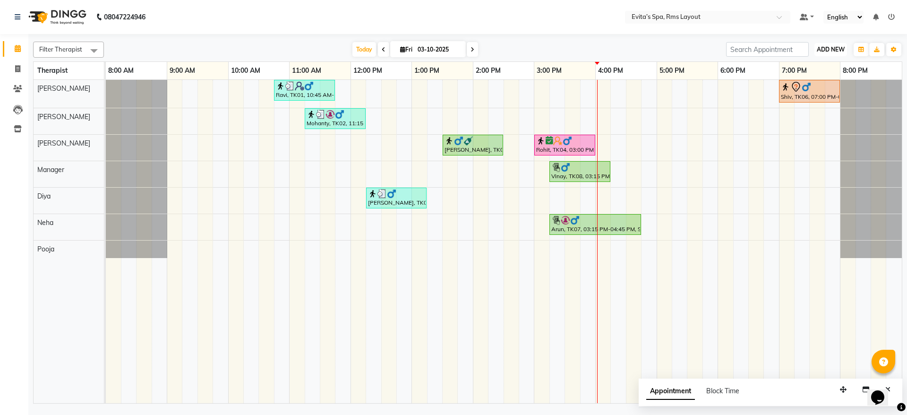
click at [837, 46] on span "ADD NEW" at bounding box center [831, 49] width 28 height 7
click at [807, 75] on link "Add Invoice" at bounding box center [809, 80] width 75 height 12
select select "7850"
select select "service"
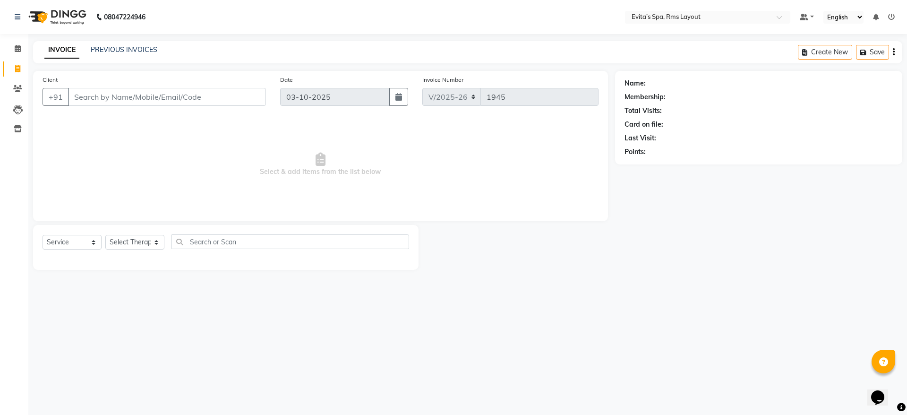
click at [219, 94] on input "Client" at bounding box center [167, 97] width 198 height 18
type input "9980530090"
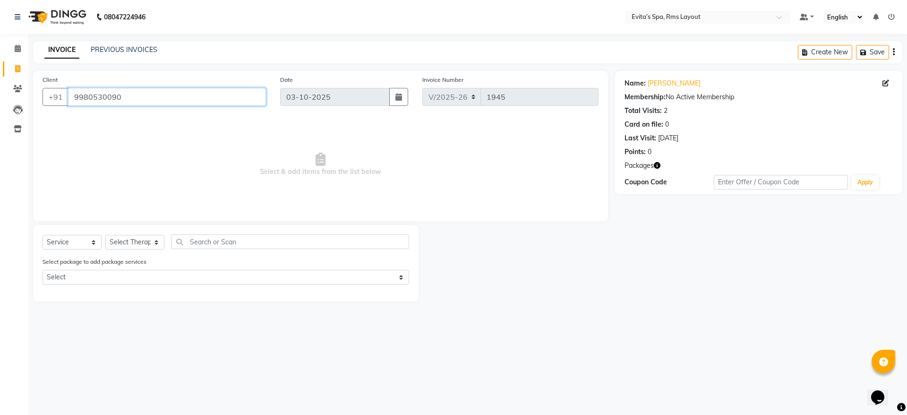
click at [198, 102] on input "9980530090" at bounding box center [167, 97] width 198 height 18
click at [62, 238] on select "Select Service Product Membership Package Voucher Prepaid Gift Card" at bounding box center [72, 242] width 59 height 15
select select "package"
click at [43, 235] on select "Select Service Product Membership Package Voucher Prepaid Gift Card" at bounding box center [72, 242] width 59 height 15
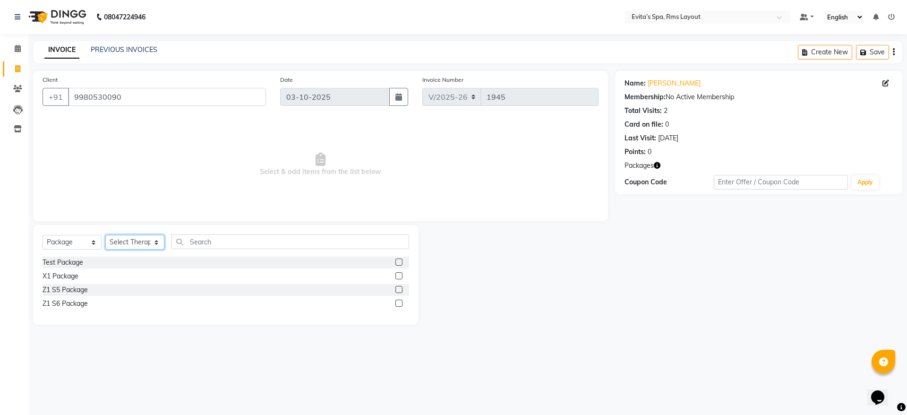
click at [130, 242] on select "Select Therapist Diya Kavitha Manager Nancy Neha Pooja Rebecca" at bounding box center [134, 242] width 59 height 15
select select "70223"
click at [105, 235] on select "Select Therapist Diya Kavitha Manager Nancy Neha Pooja Rebecca" at bounding box center [134, 242] width 59 height 15
click at [68, 303] on div "Z1 S6 Package" at bounding box center [65, 304] width 45 height 10
checkbox input "false"
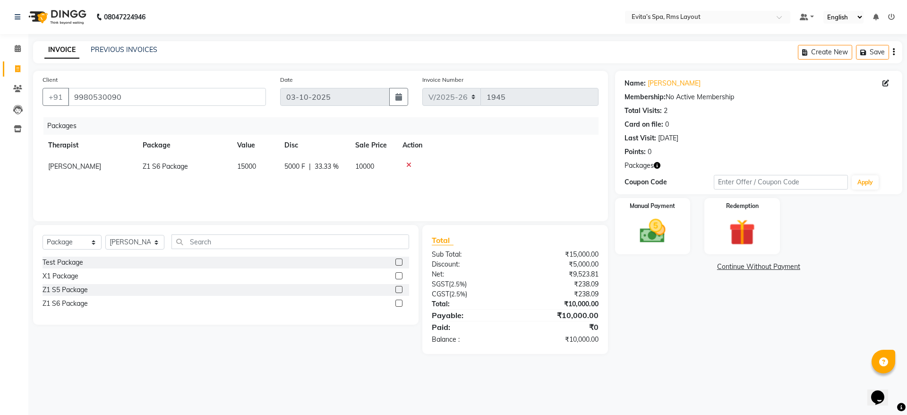
click at [704, 321] on div "Name: Prashanth Membership: No Active Membership Total Visits: 2 Card on file: …" at bounding box center [762, 212] width 294 height 283
click at [659, 207] on label "Manual Payment" at bounding box center [652, 205] width 47 height 9
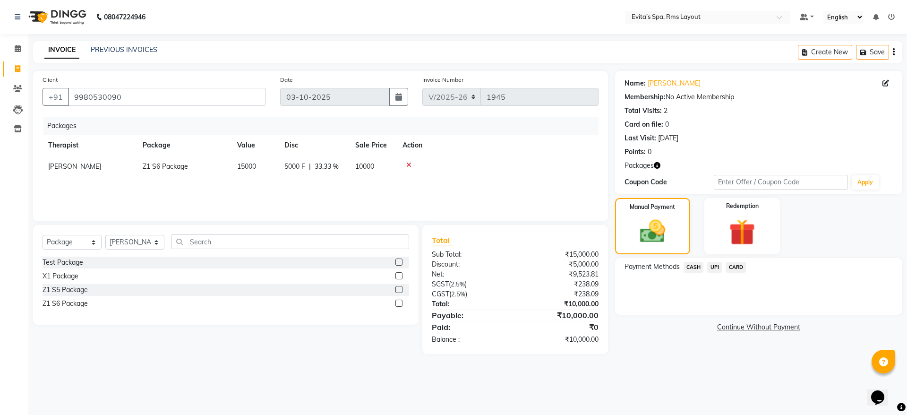
click at [718, 267] on span "UPI" at bounding box center [714, 267] width 15 height 11
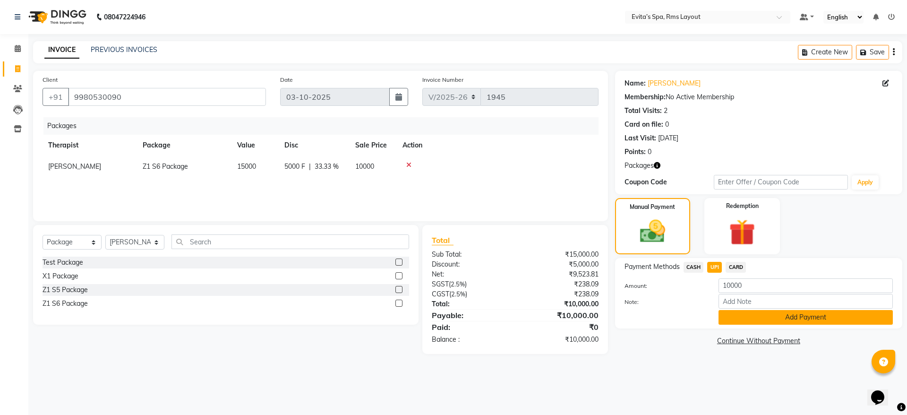
click at [749, 320] on button "Add Payment" at bounding box center [805, 317] width 174 height 15
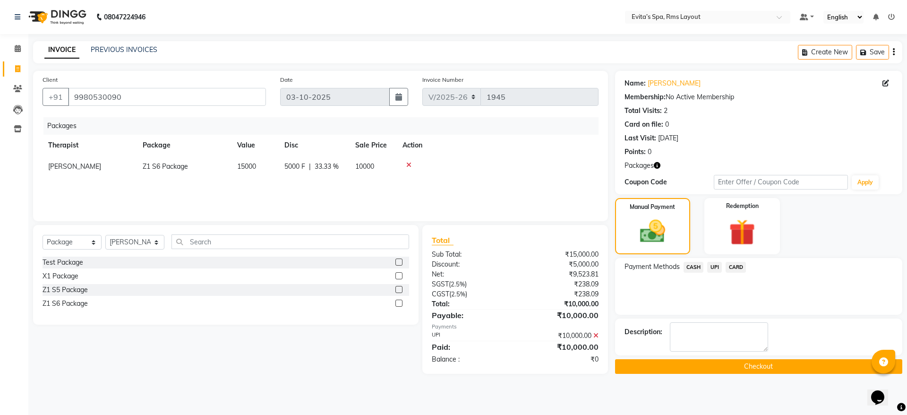
click at [803, 302] on div "Payment Methods CASH UPI CARD" at bounding box center [758, 286] width 287 height 57
click at [758, 363] on button "Checkout" at bounding box center [758, 366] width 287 height 15
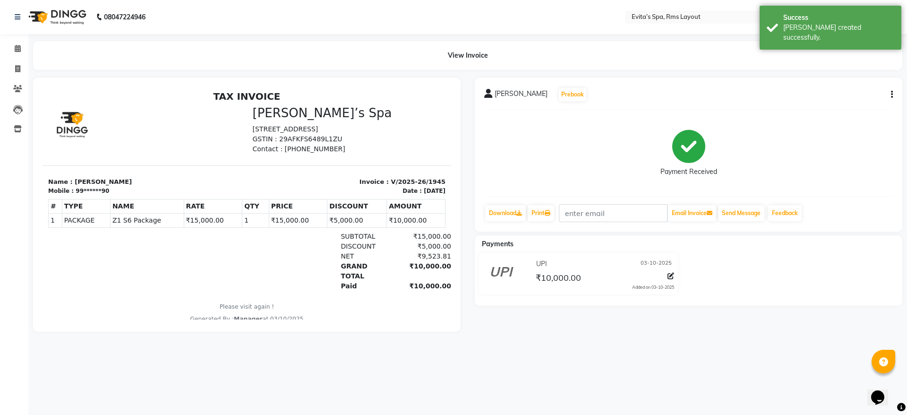
click at [60, 17] on img at bounding box center [56, 17] width 65 height 26
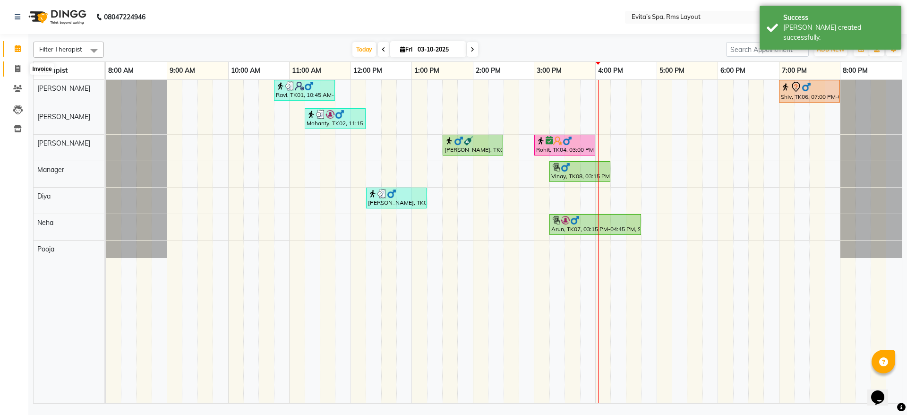
click at [22, 72] on span at bounding box center [17, 69] width 17 height 11
select select "service"
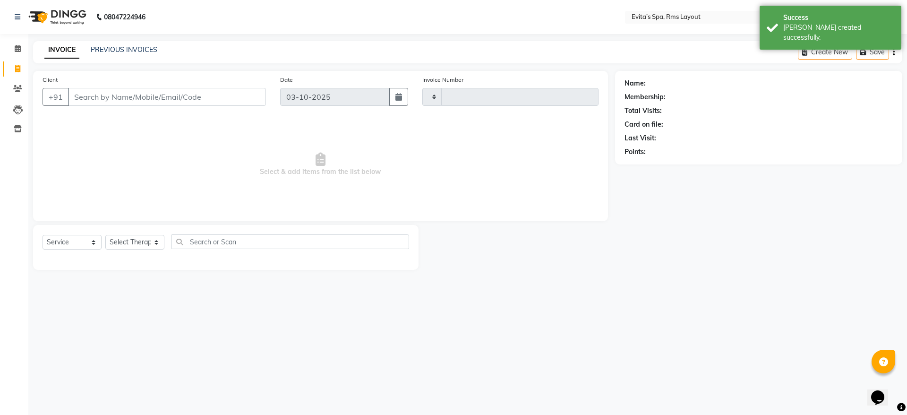
type input "1946"
select select "7850"
click at [113, 48] on link "PREVIOUS INVOICES" at bounding box center [124, 49] width 67 height 9
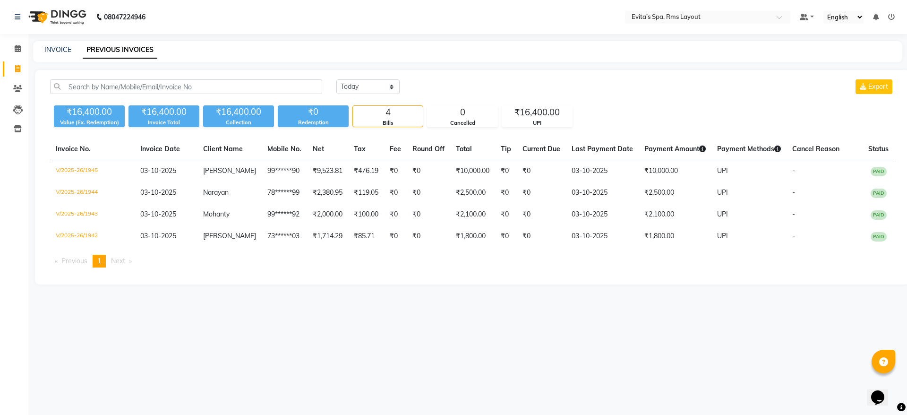
click at [68, 18] on img at bounding box center [56, 17] width 65 height 26
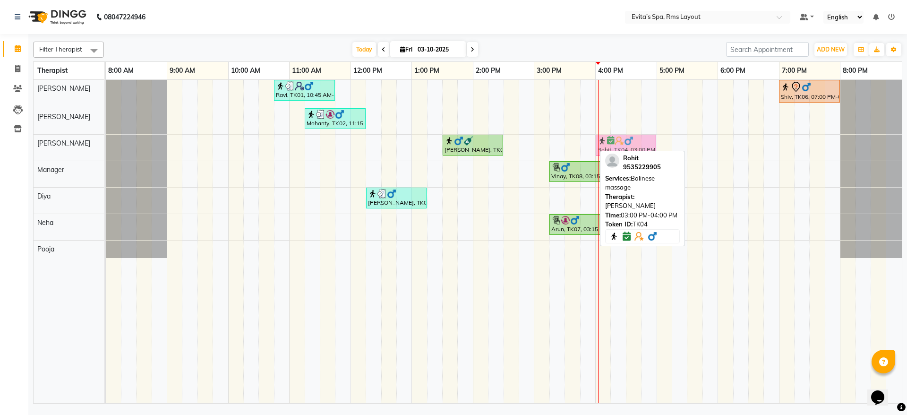
drag, startPoint x: 567, startPoint y: 145, endPoint x: 629, endPoint y: 142, distance: 62.4
click at [106, 142] on div "Prashanth, TK05, 01:30 PM-02:30 PM, Swedish Massage Rohit, TK04, 03:00 PM-04:00…" at bounding box center [106, 148] width 0 height 26
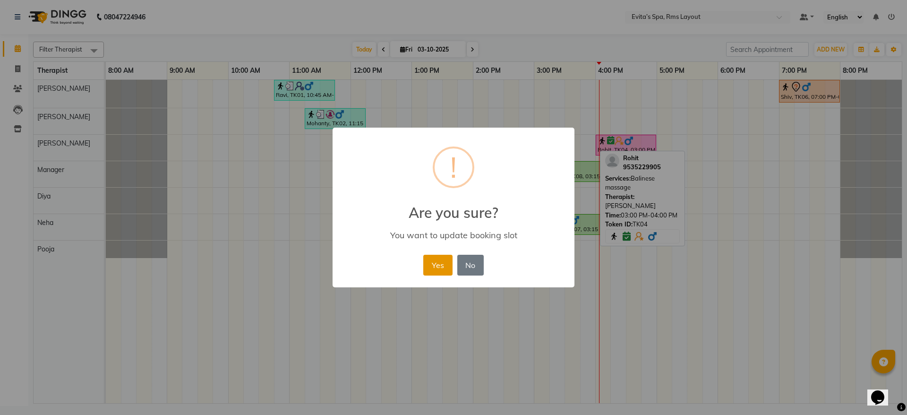
click at [445, 269] on button "Yes" at bounding box center [437, 265] width 29 height 21
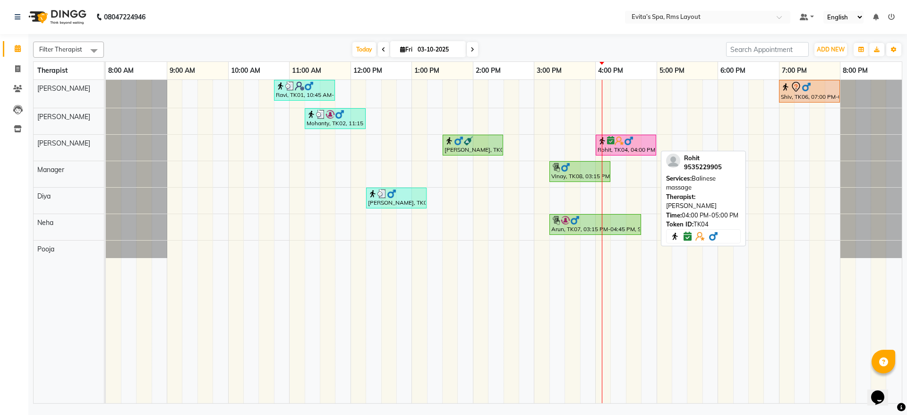
click at [613, 152] on div "Rohit, TK04, 04:00 PM-05:00 PM, Balinese massage" at bounding box center [626, 145] width 59 height 18
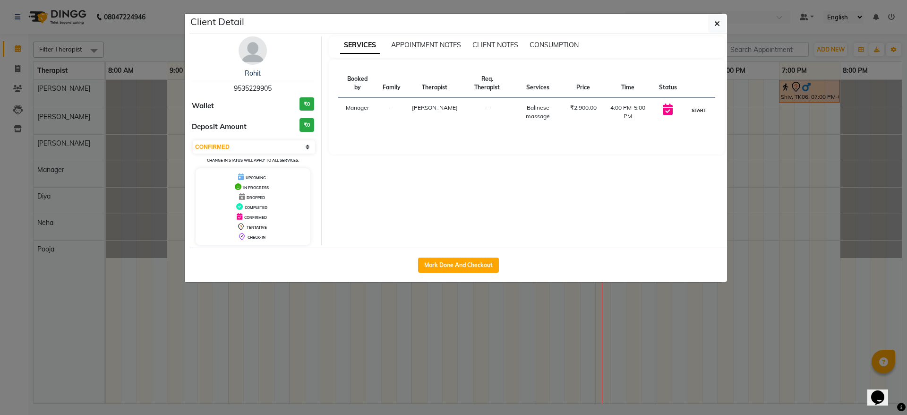
click at [701, 104] on button "START" at bounding box center [698, 110] width 19 height 12
select select "1"
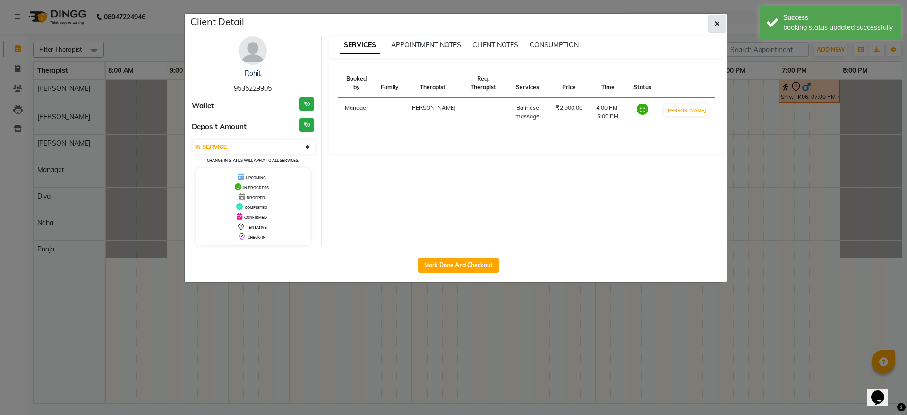
click at [712, 24] on button "button" at bounding box center [717, 24] width 18 height 18
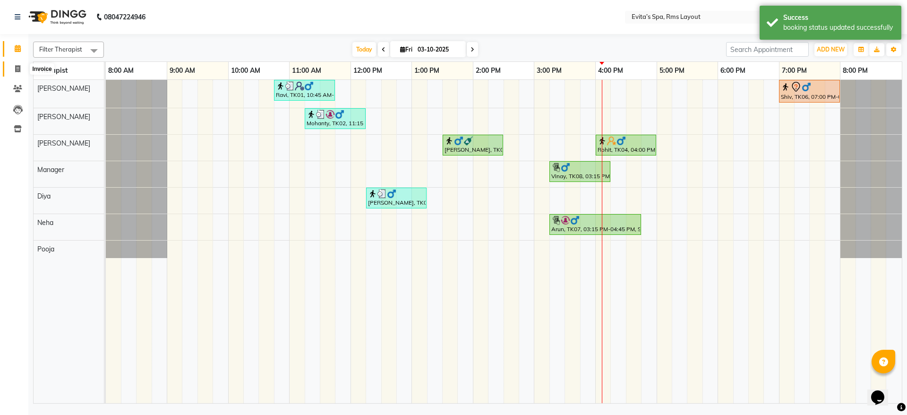
click at [17, 66] on icon at bounding box center [17, 68] width 5 height 7
select select "service"
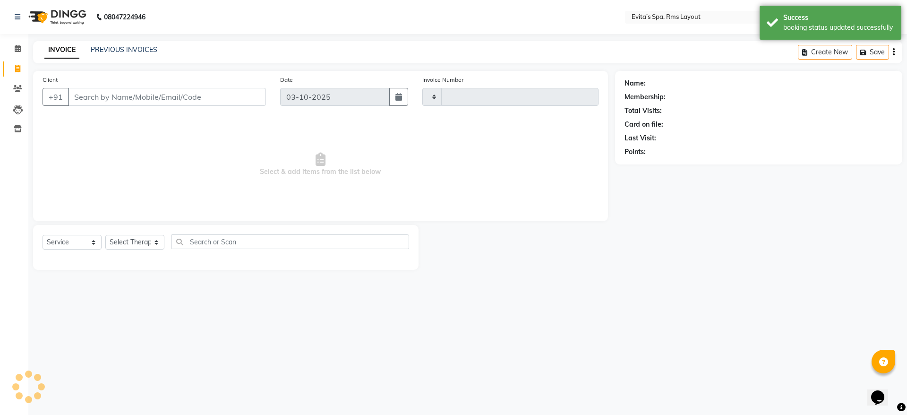
type input "1946"
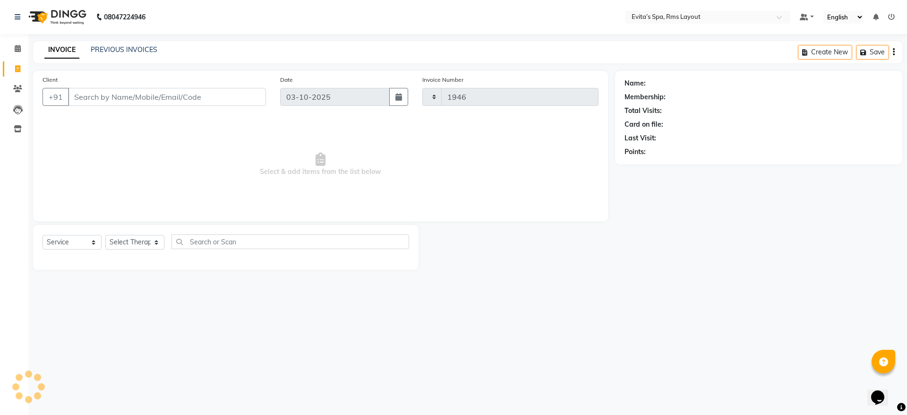
select select "7850"
click at [111, 54] on div "PREVIOUS INVOICES" at bounding box center [124, 50] width 67 height 10
click at [113, 49] on link "PREVIOUS INVOICES" at bounding box center [124, 49] width 67 height 9
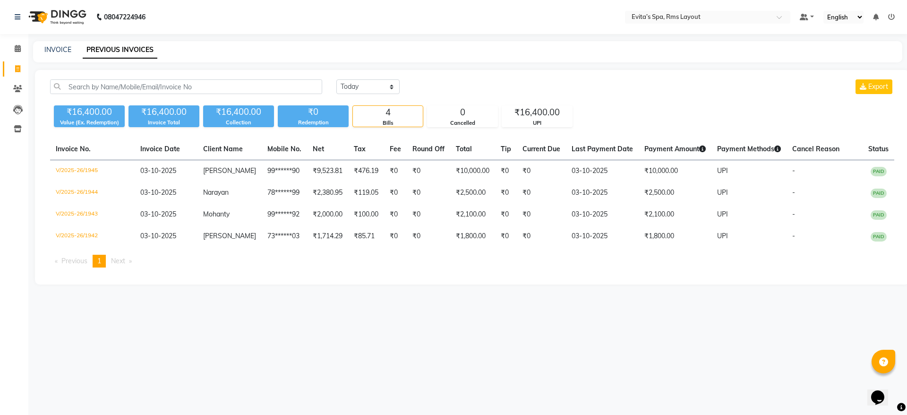
click at [79, 15] on img at bounding box center [56, 17] width 65 height 26
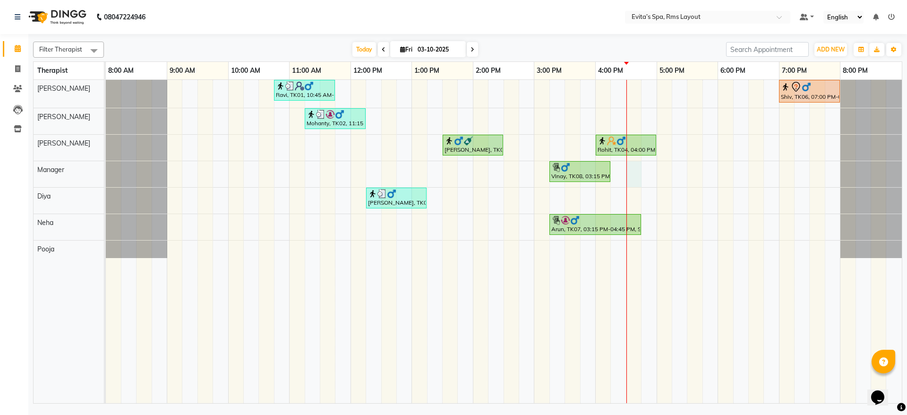
click at [636, 173] on div "Ravi, TK01, 10:45 AM-11:45 AM, Muscle Relaxing massage Shiv, TK06, 07:00 PM-08:…" at bounding box center [504, 241] width 796 height 323
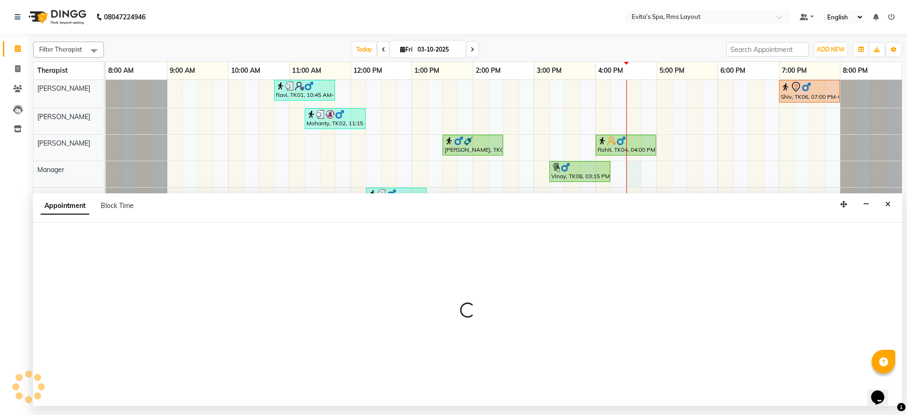
select select "71560"
select select "tentative"
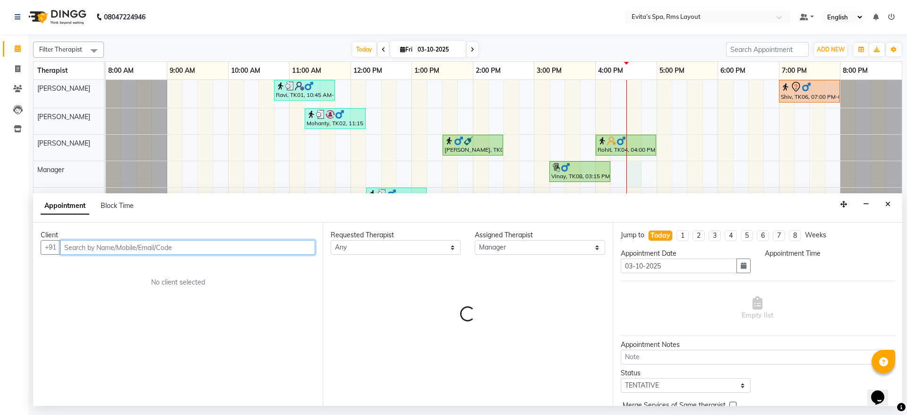
select select "990"
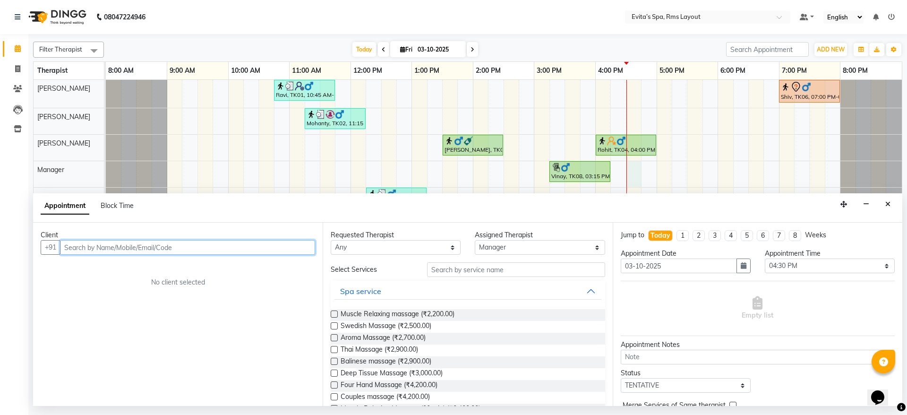
click at [246, 242] on input "text" at bounding box center [187, 247] width 255 height 15
type input "8073419565"
click at [301, 248] on span "Add Client" at bounding box center [296, 247] width 32 height 9
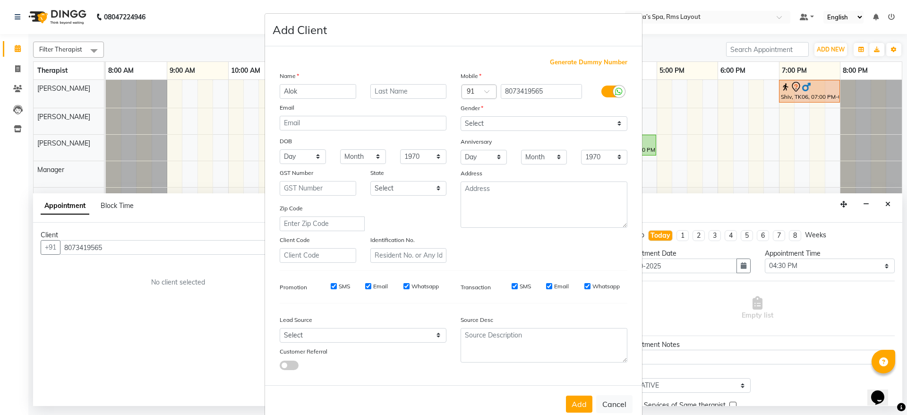
type input "Alok"
click at [473, 122] on select "Select Male Female Other Prefer Not To Say" at bounding box center [544, 123] width 167 height 15
select select "male"
click at [461, 116] on select "Select Male Female Other Prefer Not To Say" at bounding box center [544, 123] width 167 height 15
click at [567, 398] on button "Add" at bounding box center [579, 403] width 26 height 17
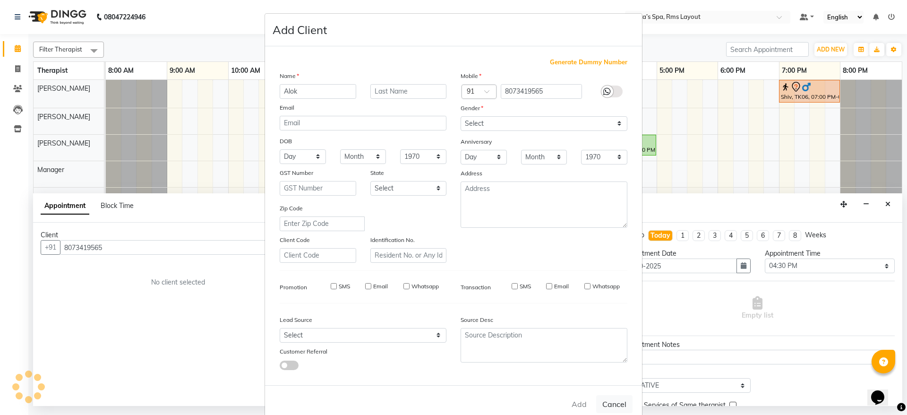
type input "80******65"
select select
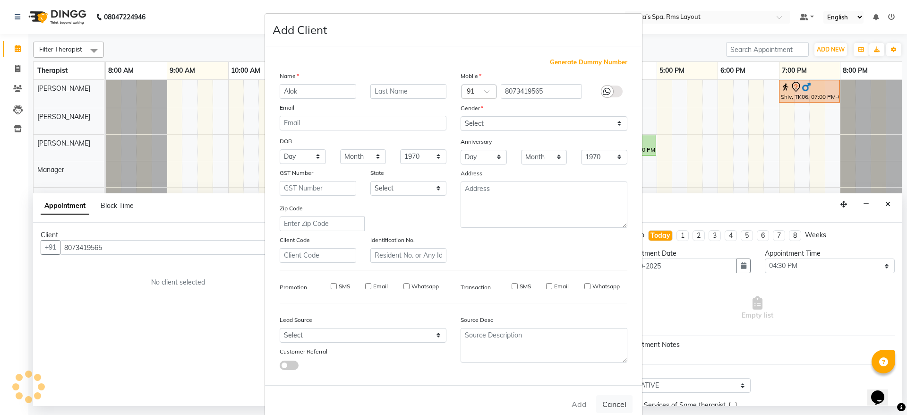
select select
checkbox input "false"
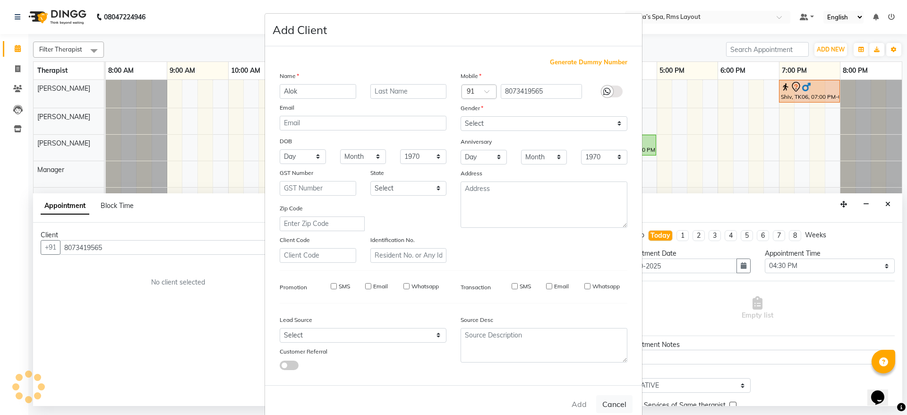
checkbox input "false"
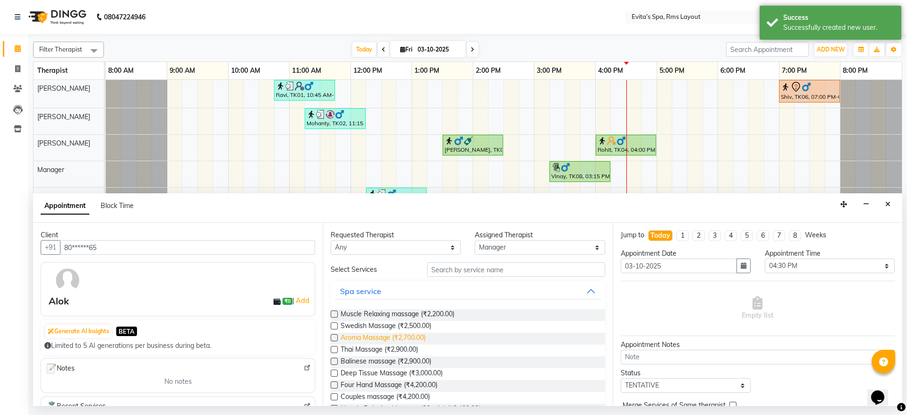
click at [411, 337] on span "Aroma Massage (₹2,700.00)" at bounding box center [383, 339] width 85 height 12
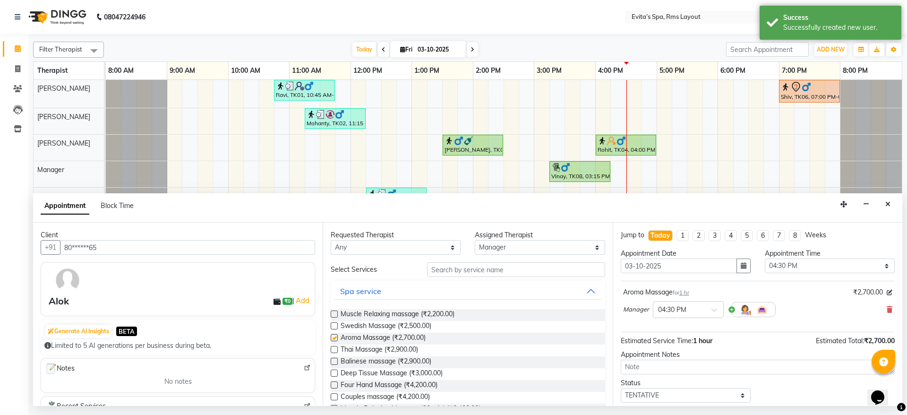
checkbox input "false"
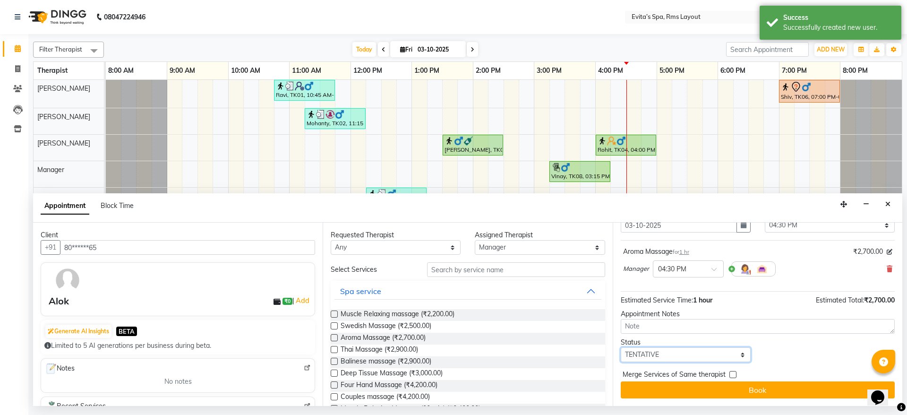
click at [696, 354] on select "Select TENTATIVE CONFIRM CHECK-IN UPCOMING" at bounding box center [686, 354] width 130 height 15
select select "confirm booking"
click at [621, 347] on select "Select TENTATIVE CONFIRM CHECK-IN UPCOMING" at bounding box center [686, 354] width 130 height 15
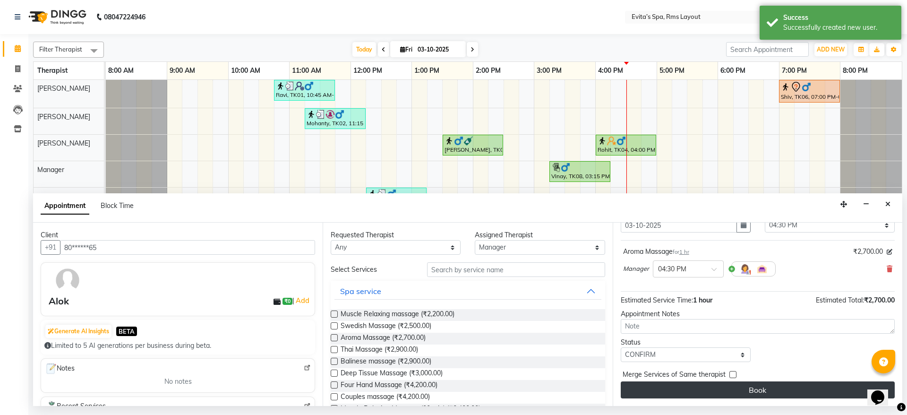
click at [745, 382] on button "Book" at bounding box center [758, 389] width 274 height 17
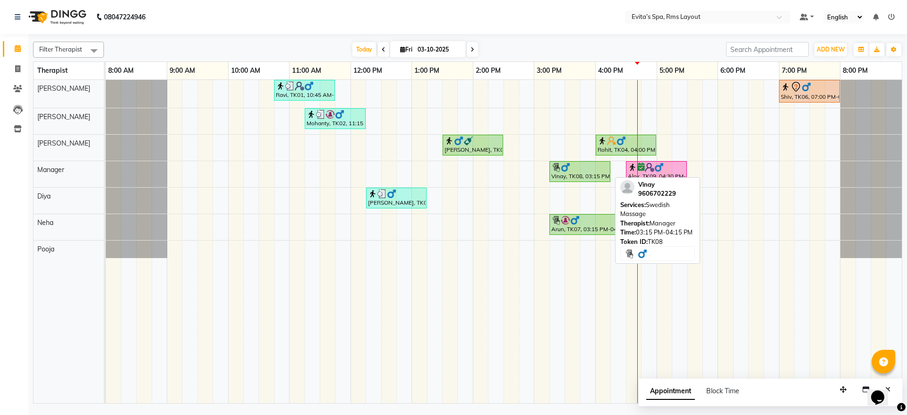
click at [593, 179] on div "Vinay, TK08, 03:15 PM-04:15 PM, Swedish Massage" at bounding box center [579, 171] width 59 height 18
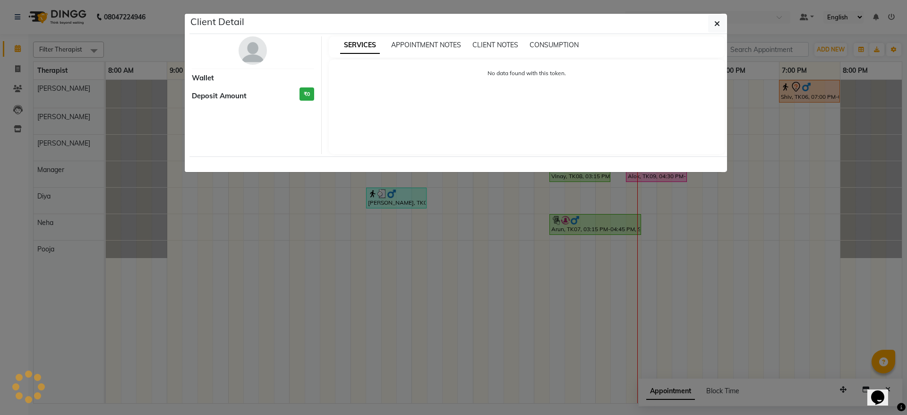
select select "1"
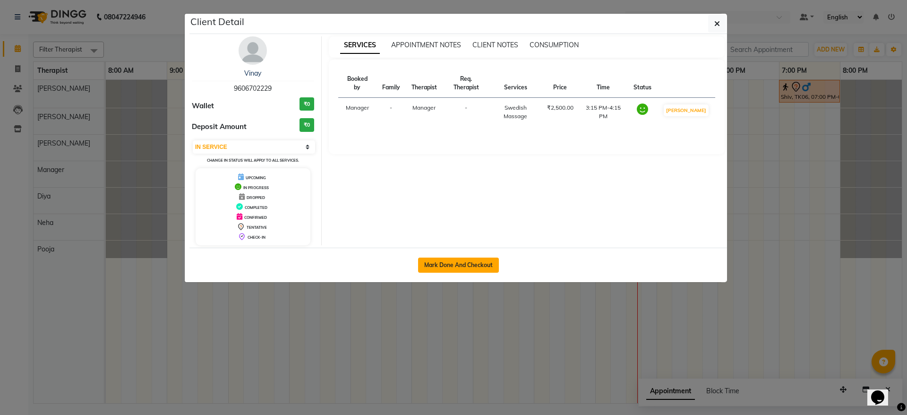
click at [466, 263] on button "Mark Done And Checkout" at bounding box center [458, 264] width 81 height 15
select select "service"
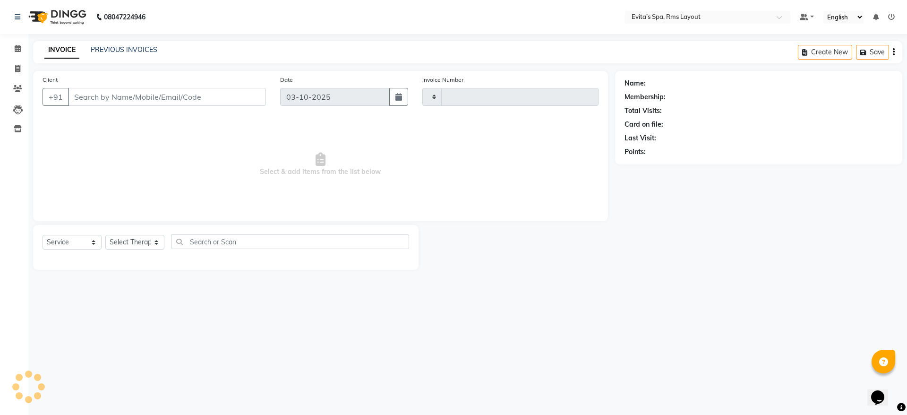
type input "1946"
select select "7850"
type input "96******29"
select select "71560"
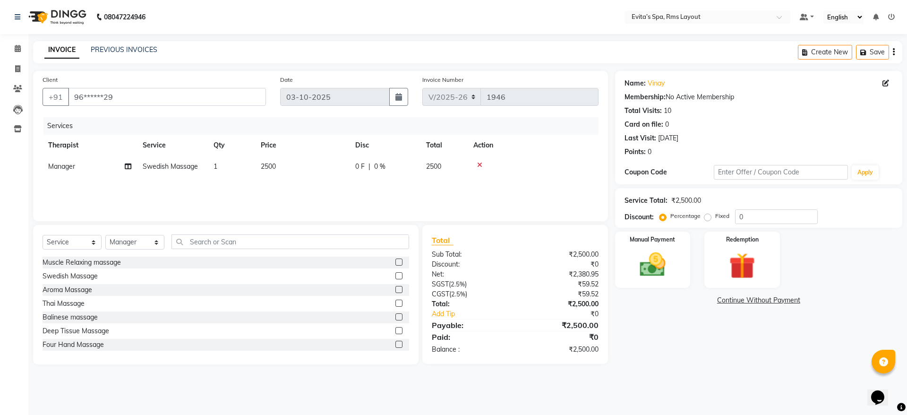
click at [715, 218] on label "Fixed" at bounding box center [722, 216] width 14 height 9
click at [710, 218] on input "Fixed" at bounding box center [709, 216] width 7 height 7
radio input "true"
click at [681, 318] on div "Name: Vinay Membership: No Active Membership Total Visits: 10 Card on file: 0 L…" at bounding box center [762, 217] width 294 height 293
click at [173, 164] on span "Swedish Massage" at bounding box center [170, 166] width 55 height 9
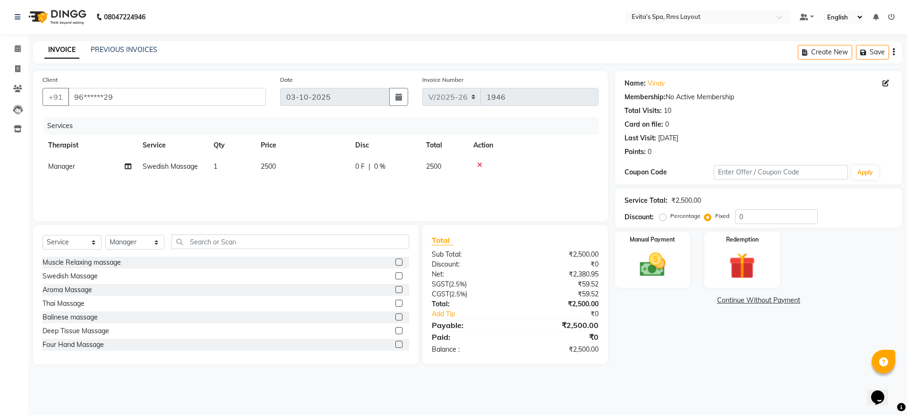
select select "71560"
click at [173, 164] on span "Swedish Massage x" at bounding box center [195, 171] width 104 height 18
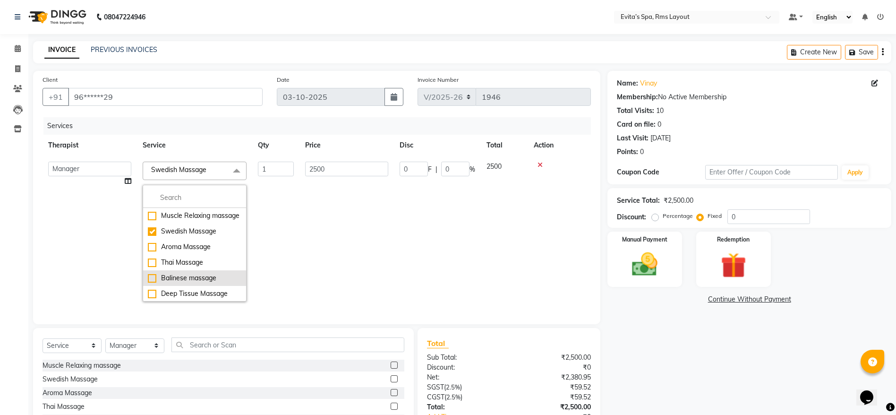
click at [186, 283] on div "Balinese massage" at bounding box center [195, 278] width 94 height 10
checkbox input "false"
checkbox input "true"
type input "2900"
click at [304, 270] on td "2900" at bounding box center [346, 231] width 94 height 151
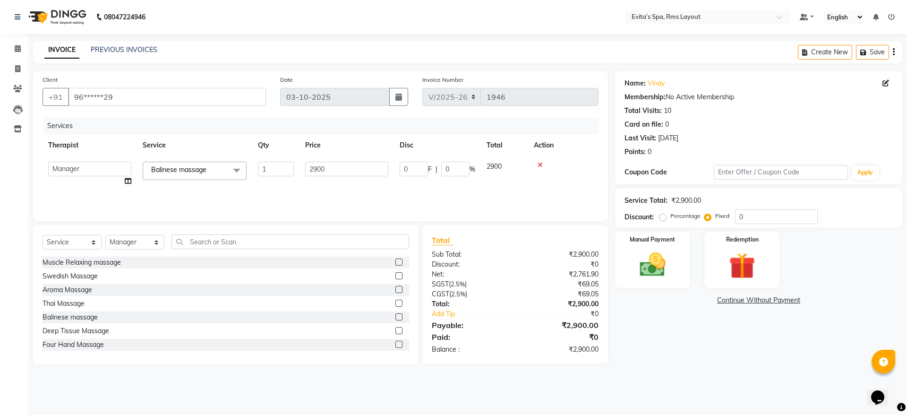
click at [670, 214] on label "Percentage" at bounding box center [685, 216] width 30 height 9
click at [664, 214] on input "Percentage" at bounding box center [664, 216] width 7 height 7
radio input "true"
click at [759, 211] on input "0" at bounding box center [776, 216] width 83 height 15
type input "1"
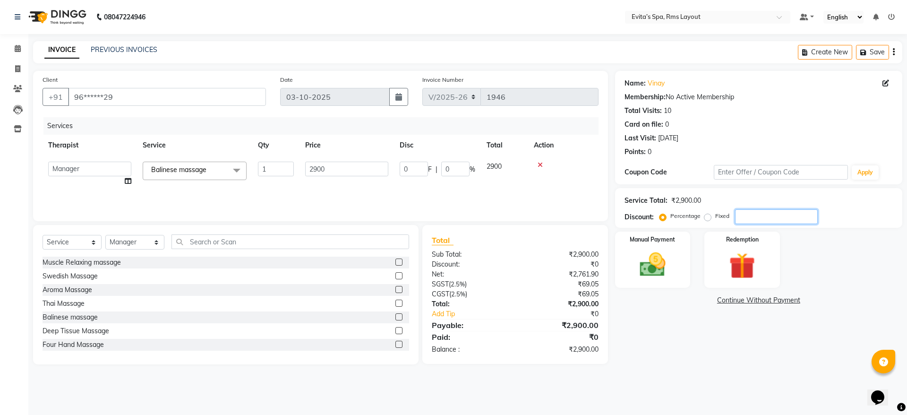
type input "29"
type input "1"
type input "10"
type input "290"
type input "10"
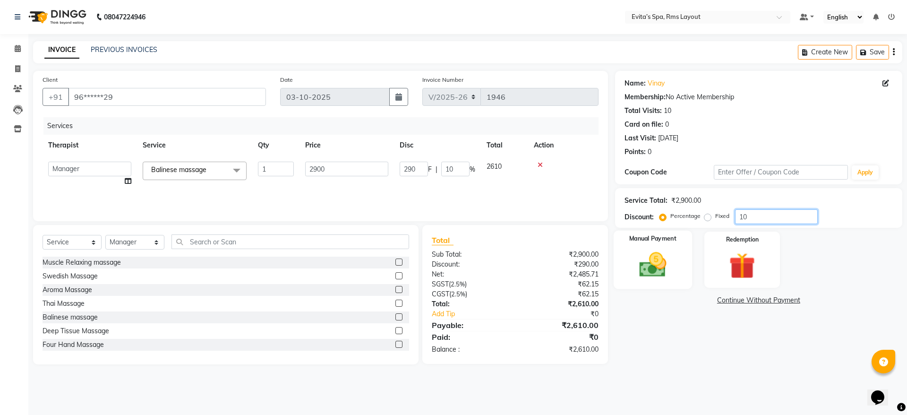
type input "10"
click at [642, 280] on div "Manual Payment" at bounding box center [652, 260] width 78 height 58
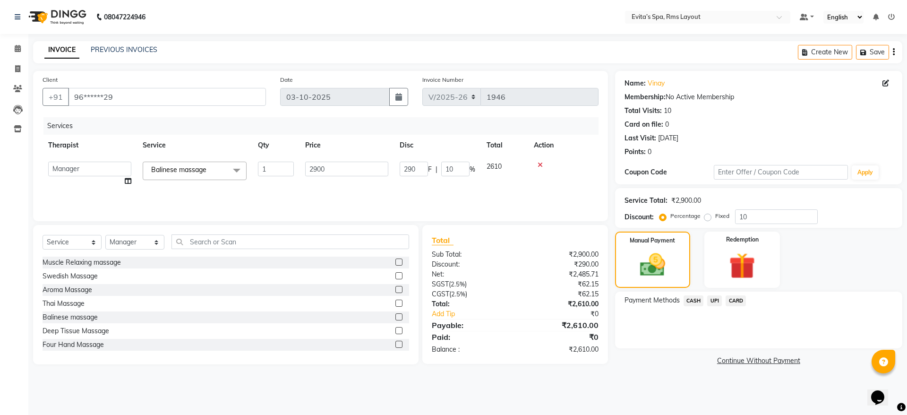
click at [714, 300] on span "UPI" at bounding box center [714, 300] width 15 height 11
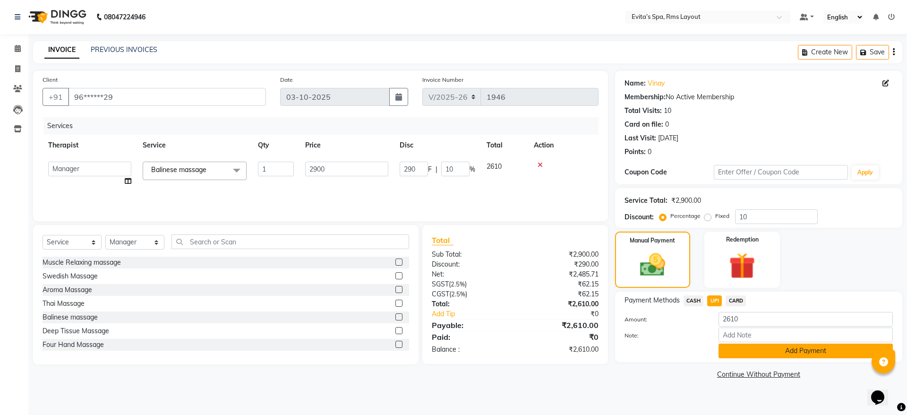
click at [735, 347] on button "Add Payment" at bounding box center [805, 350] width 174 height 15
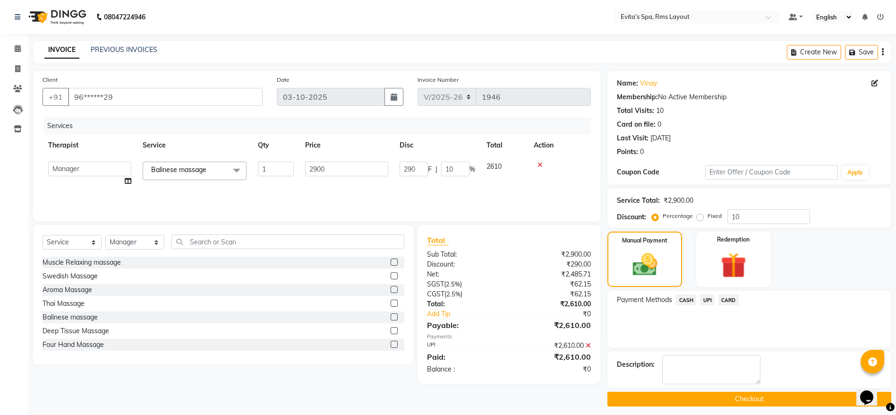
click at [724, 396] on button "Checkout" at bounding box center [749, 399] width 284 height 15
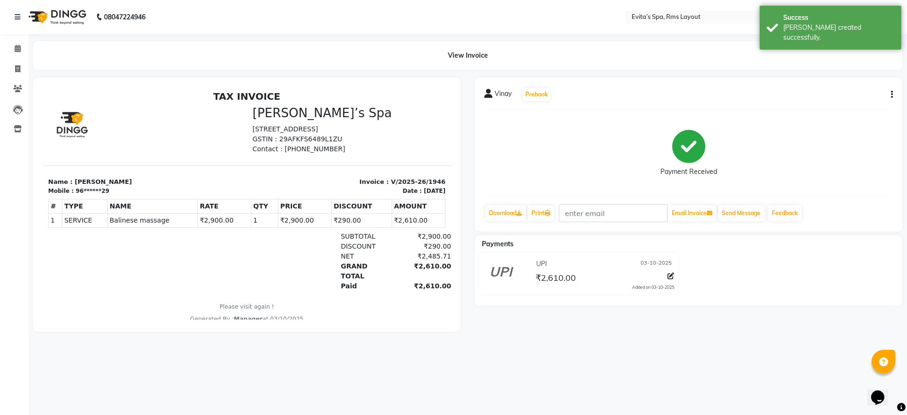
click at [70, 21] on img at bounding box center [56, 17] width 65 height 26
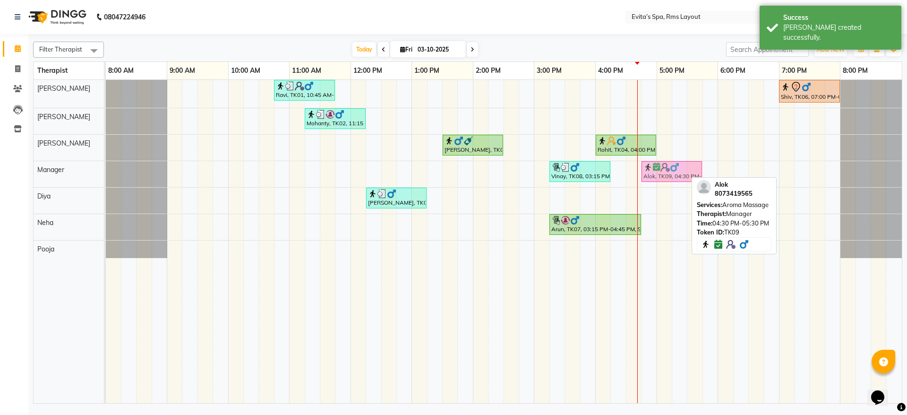
drag, startPoint x: 661, startPoint y: 170, endPoint x: 675, endPoint y: 170, distance: 14.2
click at [106, 170] on div "Vinay, TK08, 03:15 PM-04:15 PM, Balinese massage Alok, TK09, 04:30 PM-05:30 PM,…" at bounding box center [106, 174] width 0 height 26
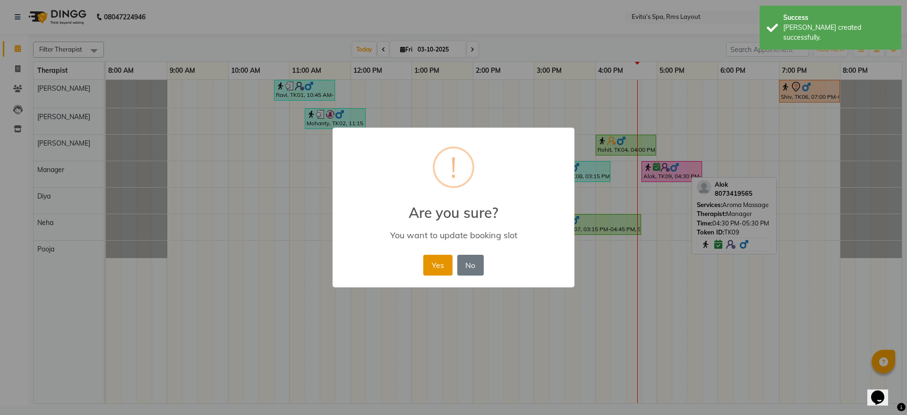
click at [447, 265] on button "Yes" at bounding box center [437, 265] width 29 height 21
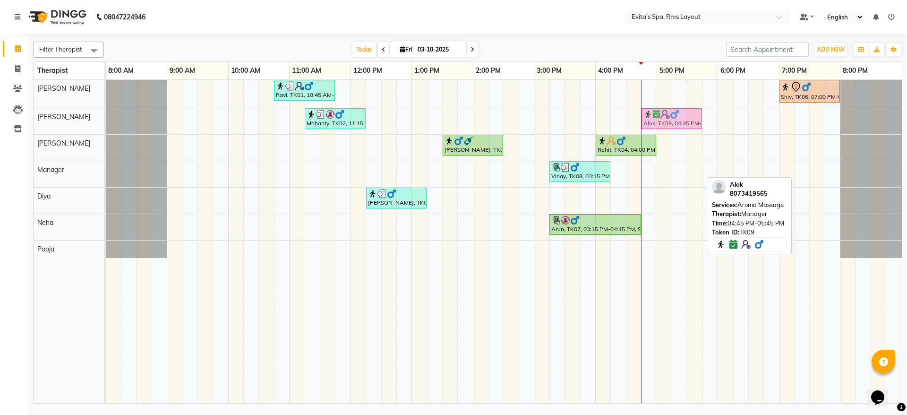
drag, startPoint x: 660, startPoint y: 171, endPoint x: 659, endPoint y: 129, distance: 42.1
click at [659, 129] on div "Ravi, TK01, 10:45 AM-11:45 AM, Muscle Relaxing massage Shiv, TK06, 07:00 PM-08:…" at bounding box center [504, 241] width 796 height 323
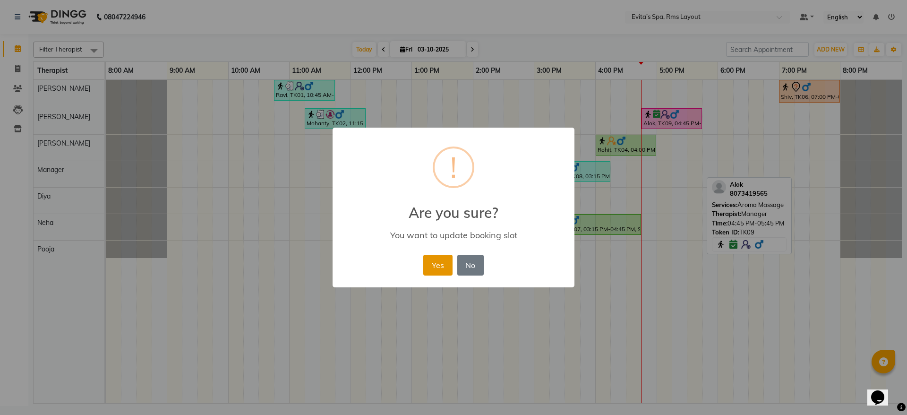
click at [438, 266] on button "Yes" at bounding box center [437, 265] width 29 height 21
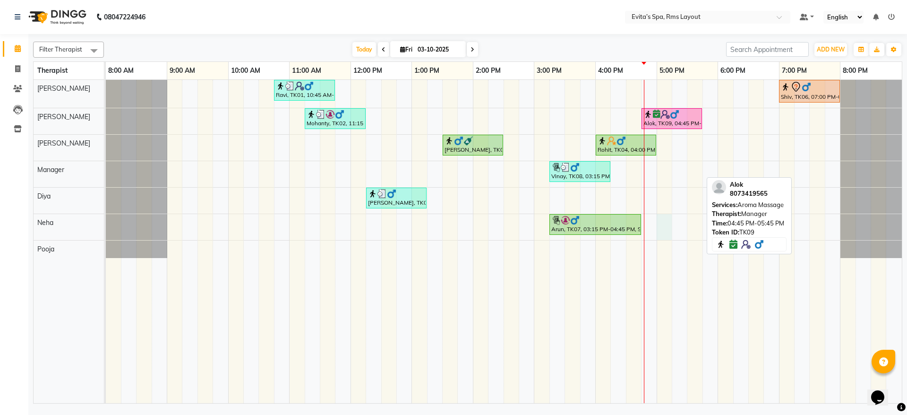
click at [665, 236] on div "Ravi, TK01, 10:45 AM-11:45 AM, Muscle Relaxing massage Shiv, TK06, 07:00 PM-08:…" at bounding box center [504, 241] width 796 height 323
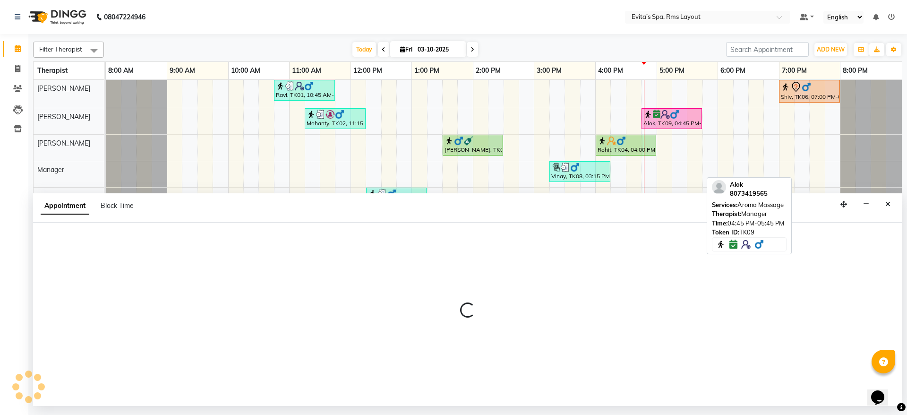
select select "84399"
select select "1020"
select select "tentative"
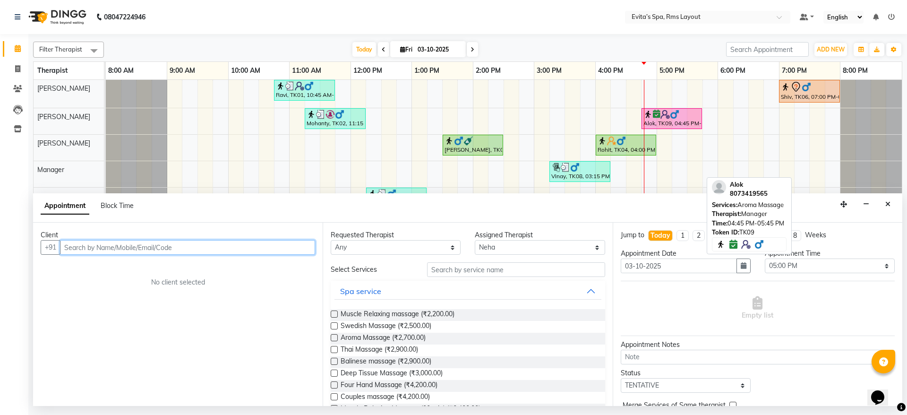
click at [234, 248] on input "text" at bounding box center [187, 247] width 255 height 15
click at [235, 245] on input "text" at bounding box center [187, 247] width 255 height 15
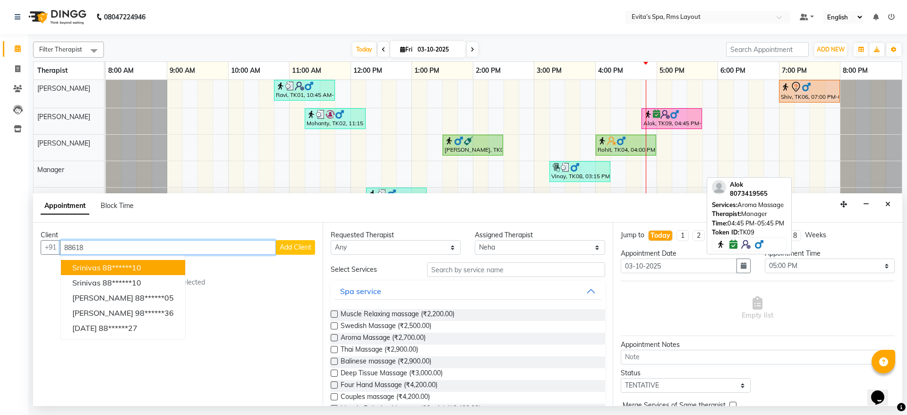
click at [140, 271] on ngb-highlight "88******10" at bounding box center [122, 267] width 39 height 9
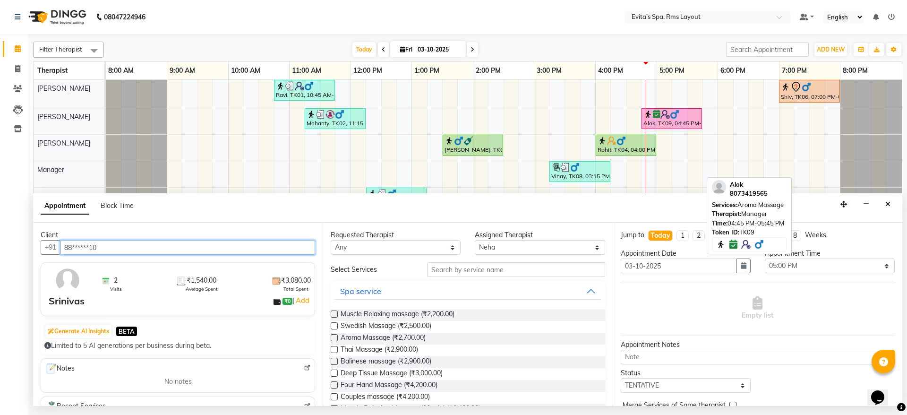
click at [150, 241] on input "88******10" at bounding box center [187, 247] width 255 height 15
type input "88******10"
click at [888, 204] on icon "Close" at bounding box center [887, 204] width 5 height 7
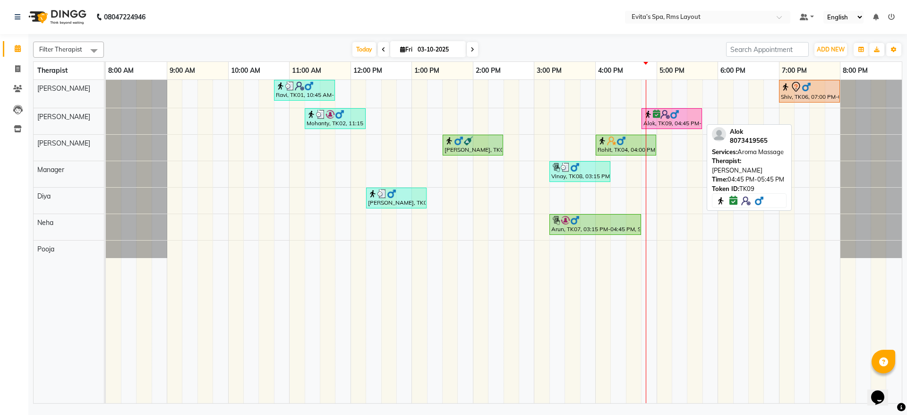
click at [677, 120] on div "Alok, TK09, 04:45 PM-05:45 PM, Aroma Massage" at bounding box center [671, 119] width 59 height 18
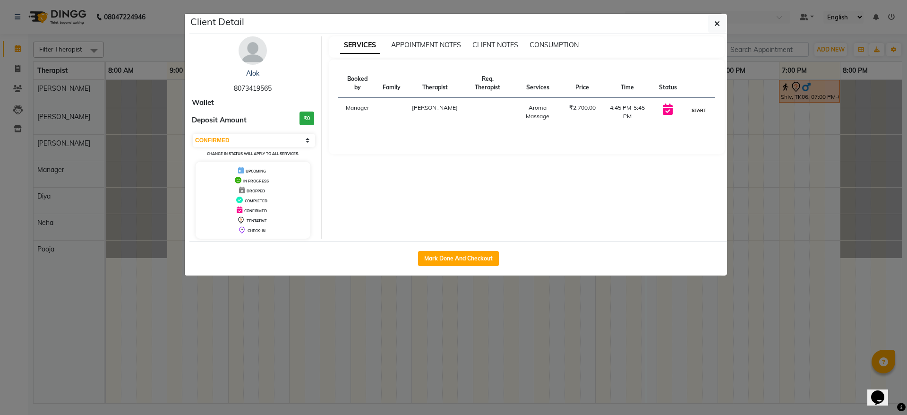
click at [697, 104] on button "START" at bounding box center [698, 110] width 19 height 12
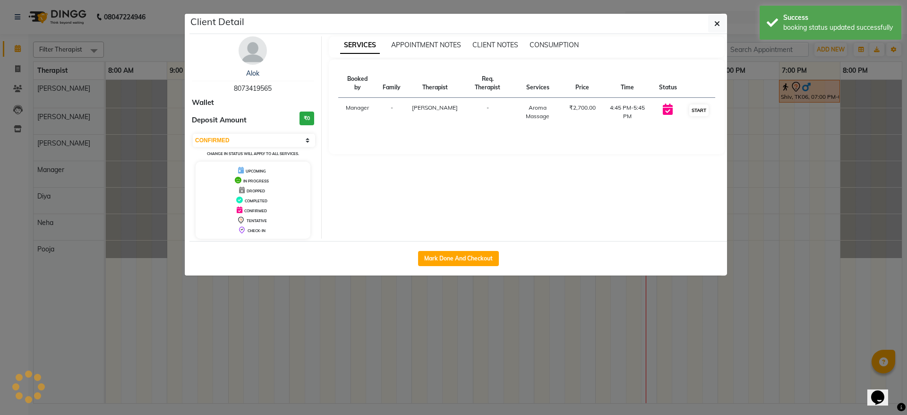
select select "1"
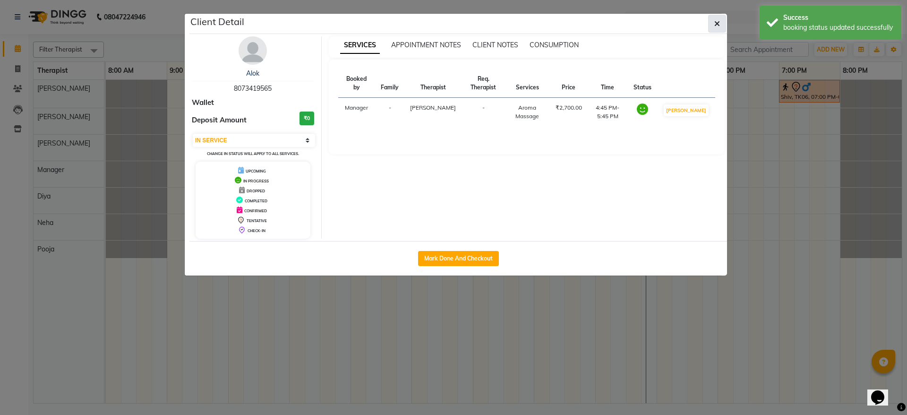
click at [718, 26] on icon "button" at bounding box center [717, 24] width 6 height 8
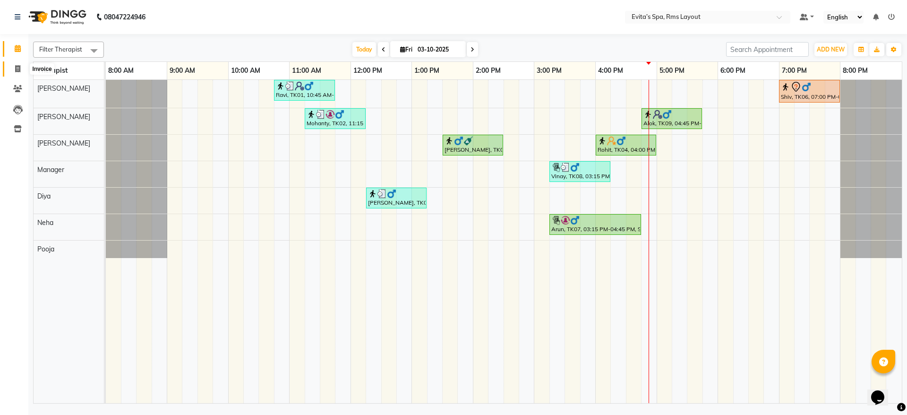
click at [17, 69] on icon at bounding box center [17, 68] width 5 height 7
select select "service"
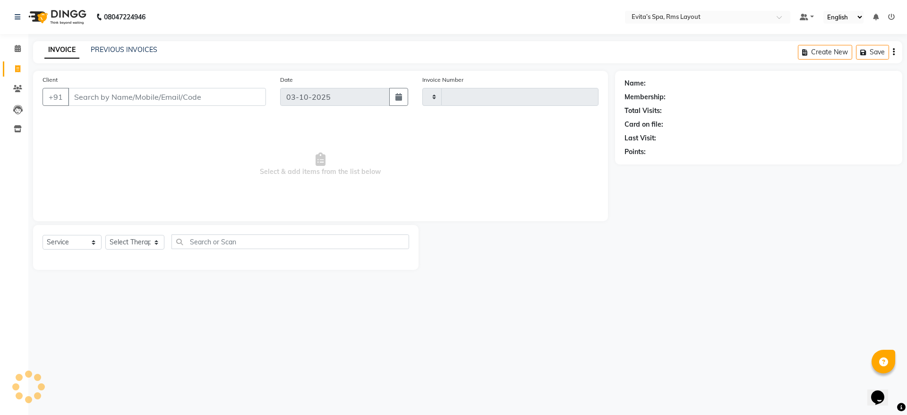
type input "1947"
select select "7850"
click at [132, 51] on link "PREVIOUS INVOICES" at bounding box center [124, 49] width 67 height 9
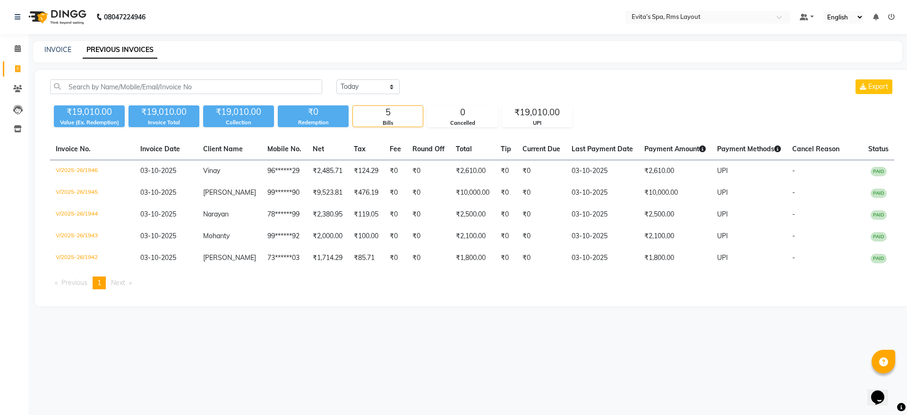
click at [54, 13] on img at bounding box center [56, 17] width 65 height 26
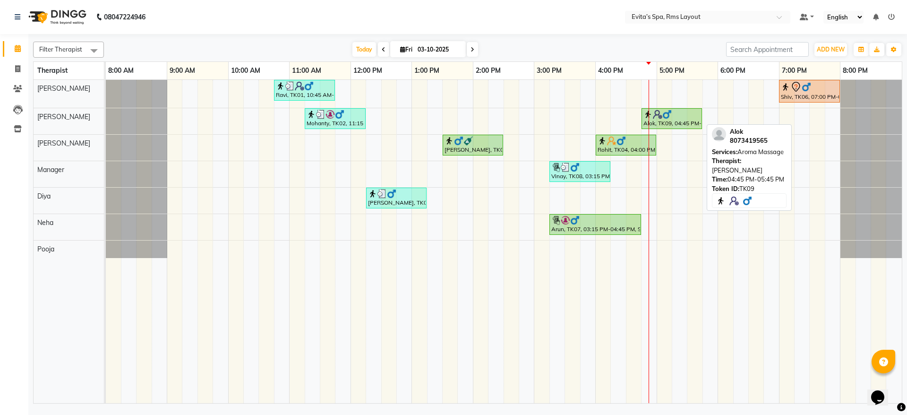
click at [672, 120] on div "Alok, TK09, 04:45 PM-05:45 PM, Aroma Massage" at bounding box center [671, 119] width 59 height 18
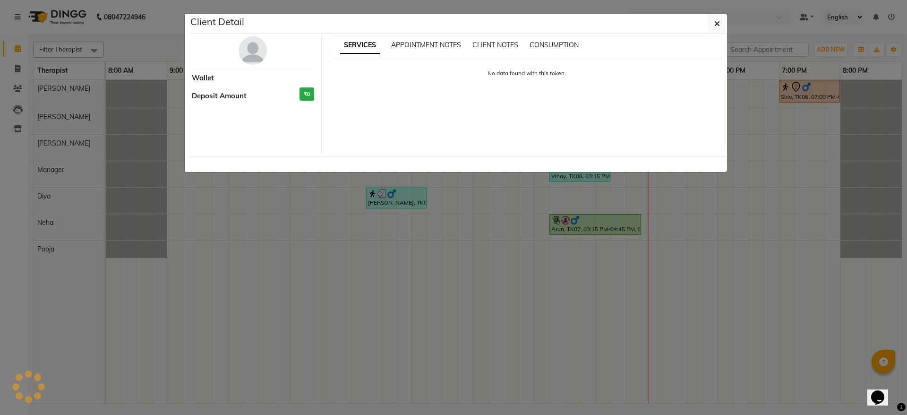
select select "1"
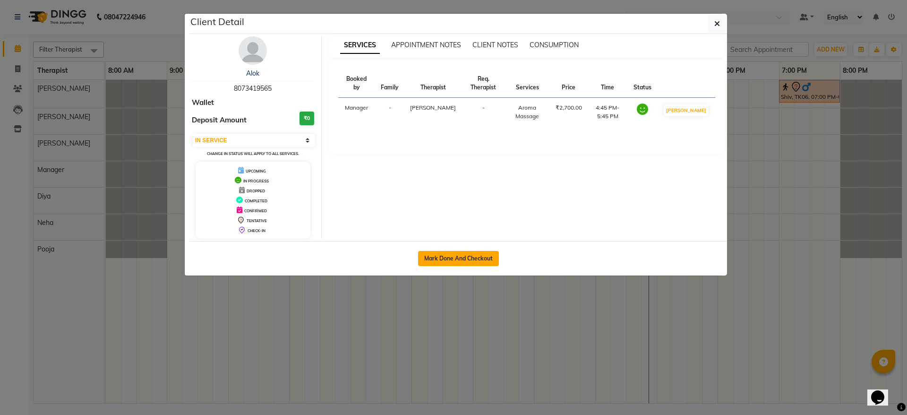
click at [448, 259] on button "Mark Done And Checkout" at bounding box center [458, 258] width 81 height 15
select select "service"
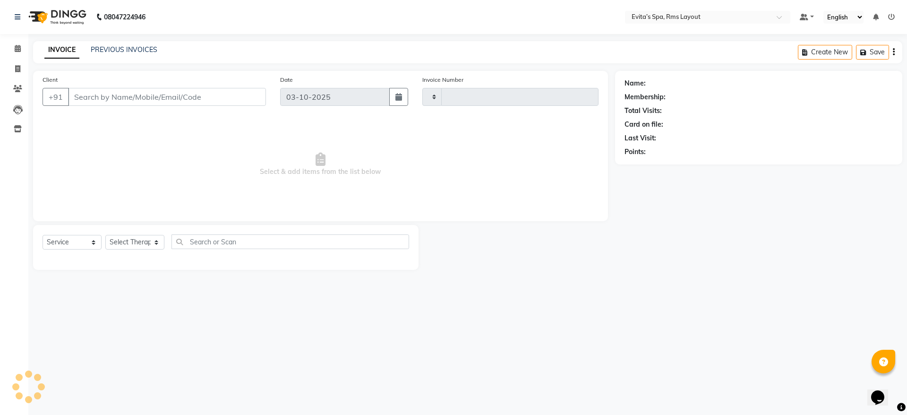
type input "1947"
select select "7850"
type input "80******65"
select select "70222"
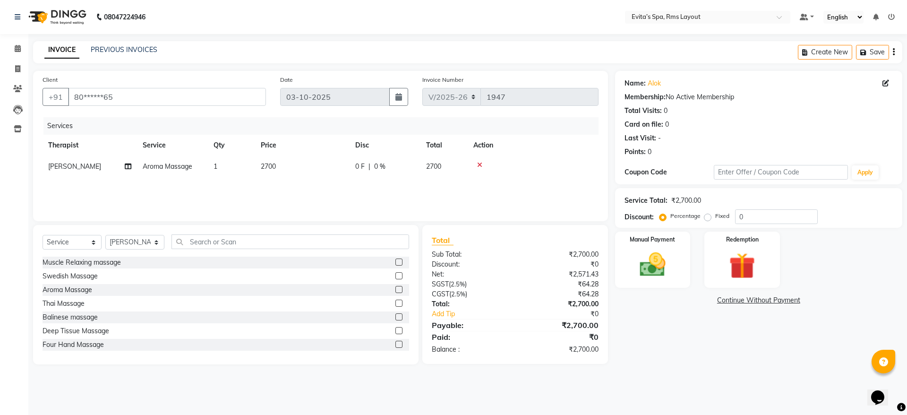
click at [715, 216] on label "Fixed" at bounding box center [722, 216] width 14 height 9
click at [710, 216] on input "Fixed" at bounding box center [709, 216] width 7 height 7
radio input "true"
drag, startPoint x: 758, startPoint y: 215, endPoint x: 733, endPoint y: 215, distance: 25.0
click at [733, 215] on div "Percentage Fixed 0" at bounding box center [739, 216] width 156 height 15
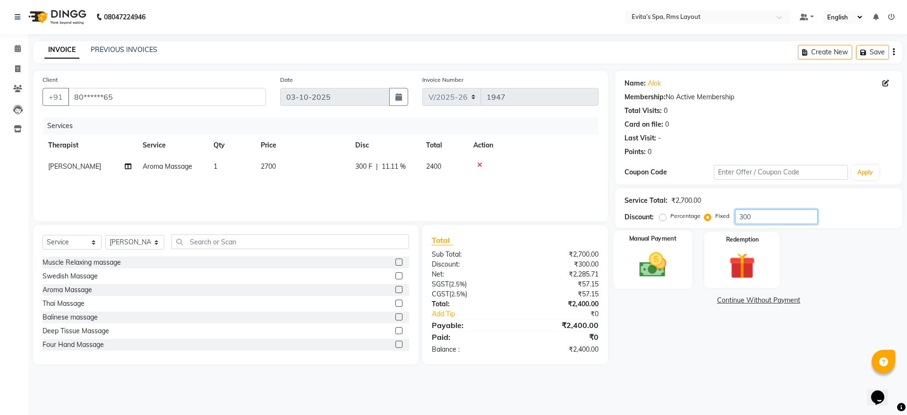
type input "300"
click at [664, 257] on img at bounding box center [653, 264] width 44 height 31
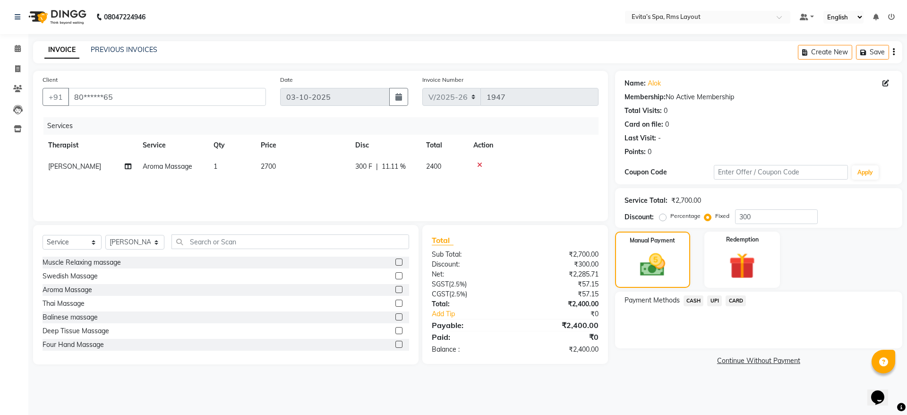
click at [712, 302] on span "UPI" at bounding box center [714, 300] width 15 height 11
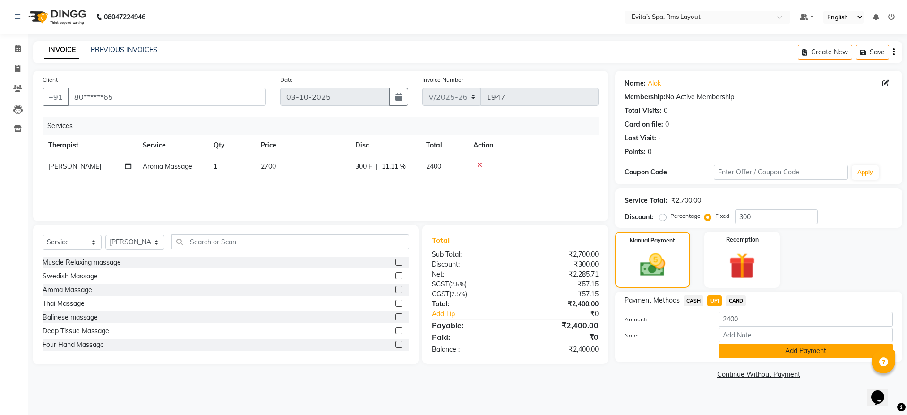
click at [744, 350] on button "Add Payment" at bounding box center [805, 350] width 174 height 15
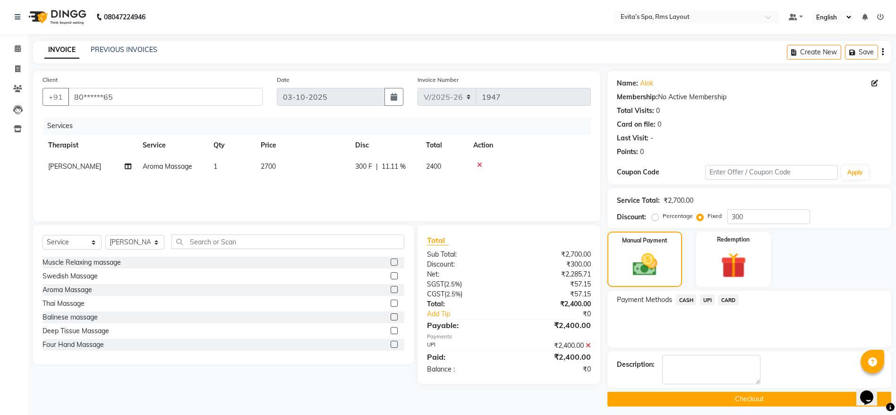
click at [728, 394] on button "Checkout" at bounding box center [749, 399] width 284 height 15
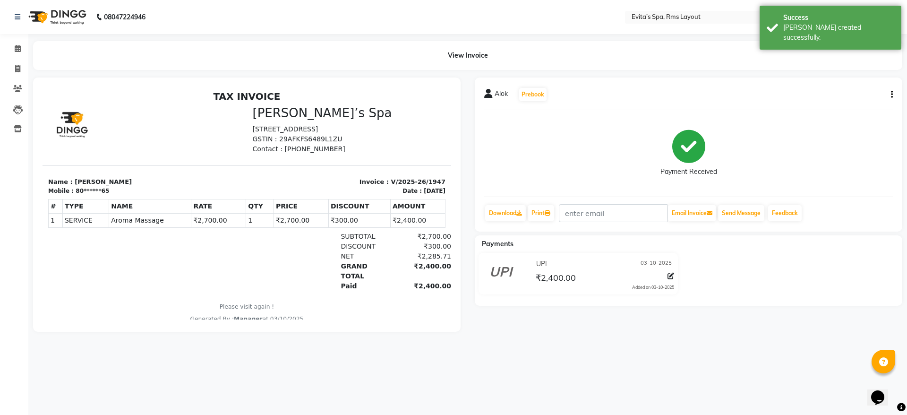
click at [77, 16] on img at bounding box center [56, 17] width 65 height 26
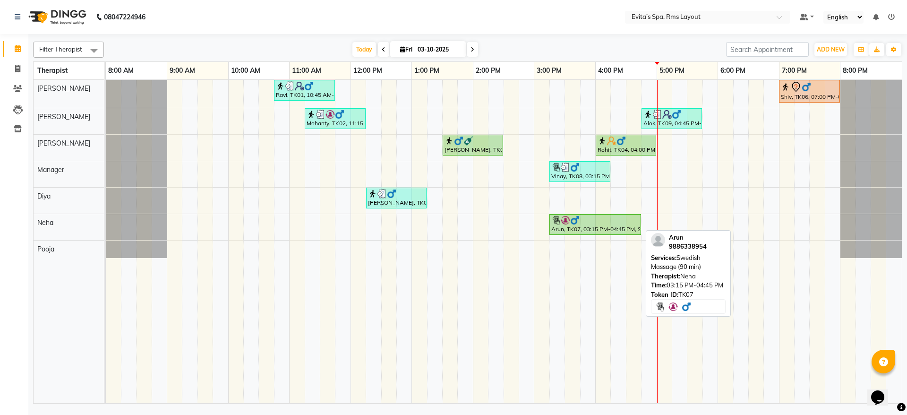
click at [594, 222] on div at bounding box center [595, 219] width 88 height 9
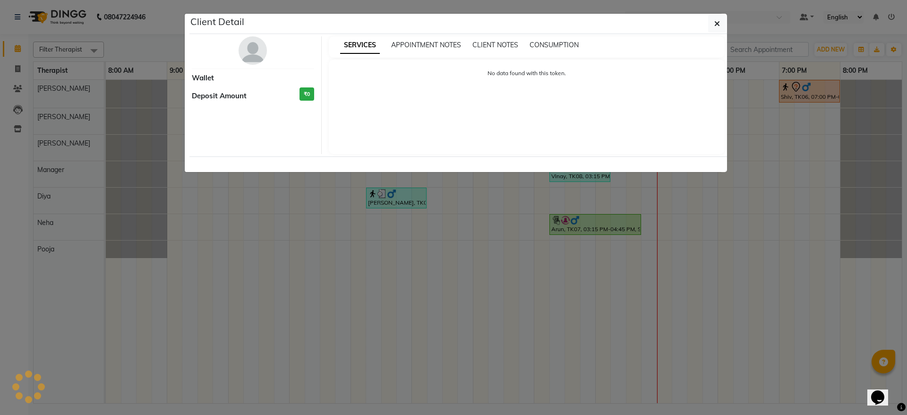
select select "1"
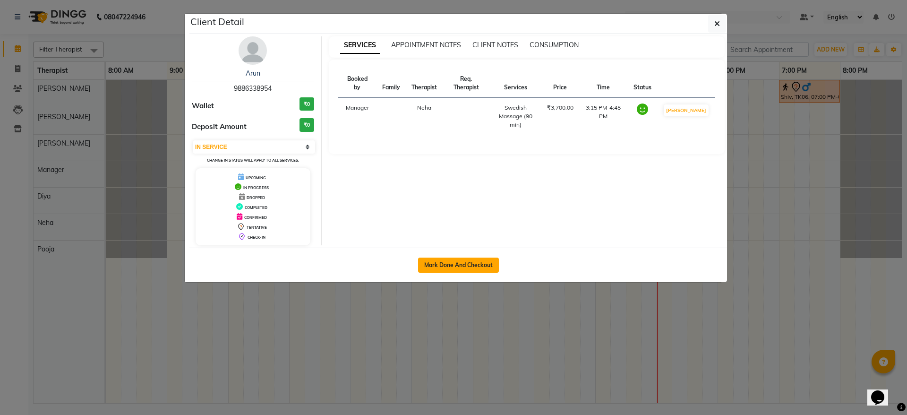
click at [447, 267] on button "Mark Done And Checkout" at bounding box center [458, 264] width 81 height 15
select select "service"
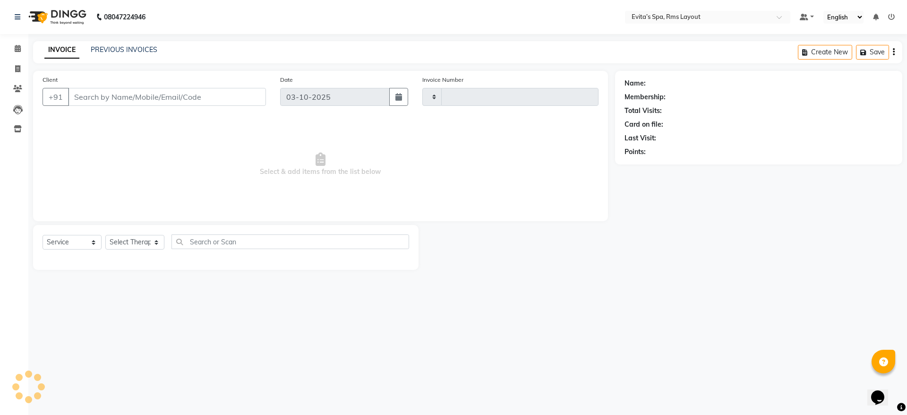
type input "1948"
select select "7850"
type input "98******54"
select select "84399"
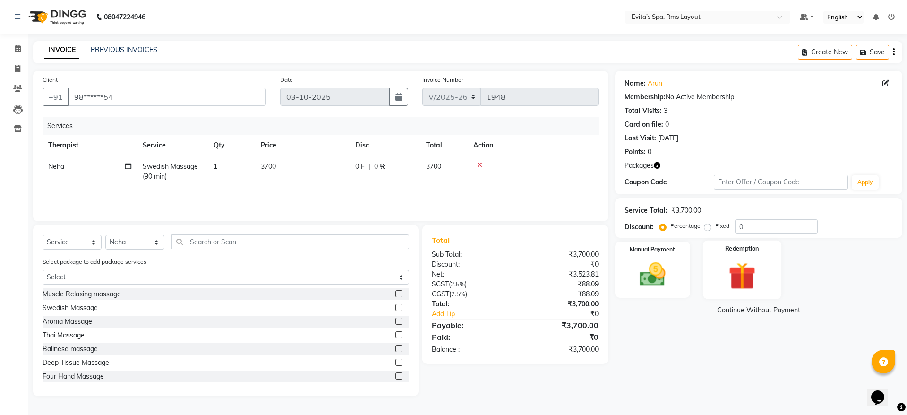
click at [751, 265] on img at bounding box center [742, 276] width 44 height 34
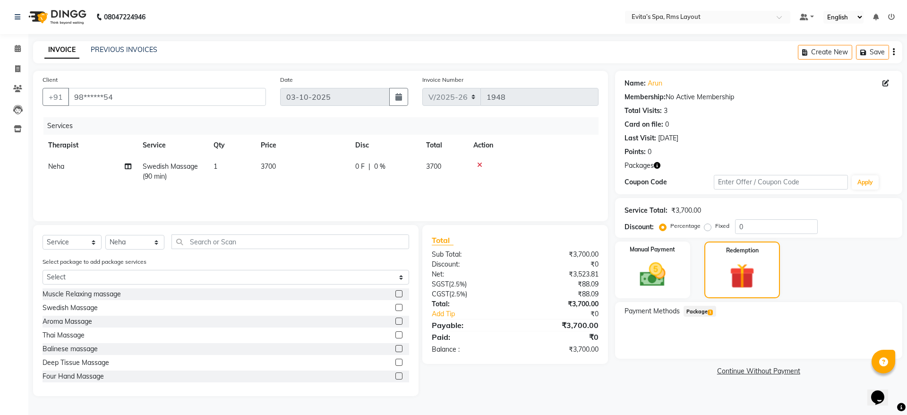
click at [707, 310] on span "Package 1" at bounding box center [700, 311] width 33 height 11
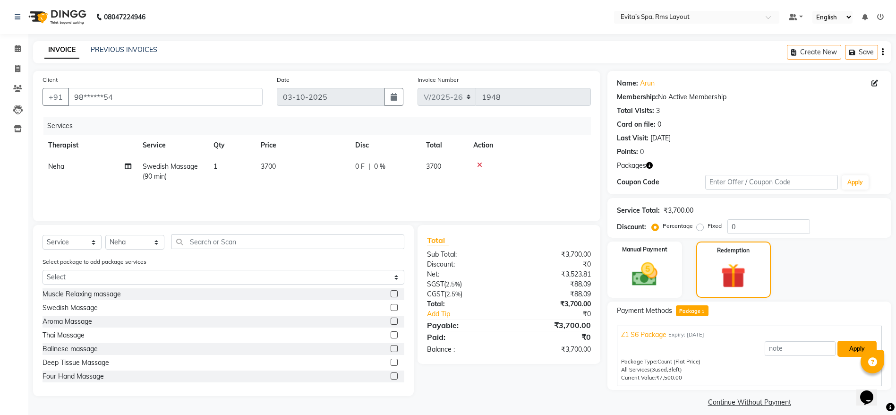
click at [848, 352] on button "Apply" at bounding box center [857, 349] width 39 height 16
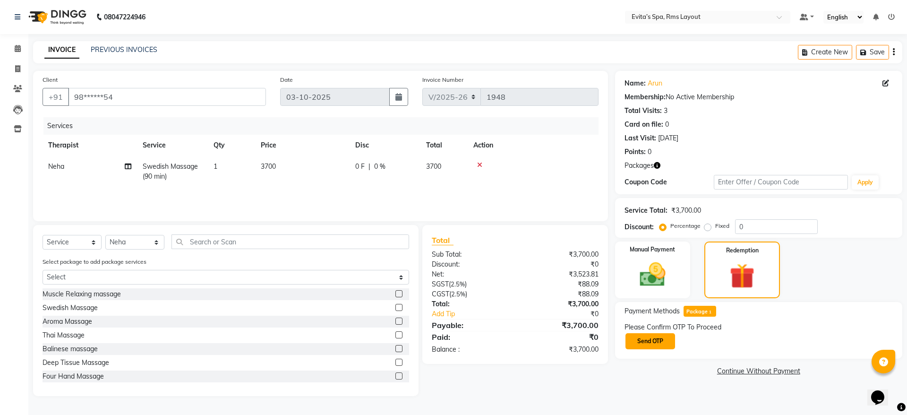
click at [656, 340] on button "Send OTP" at bounding box center [650, 341] width 50 height 16
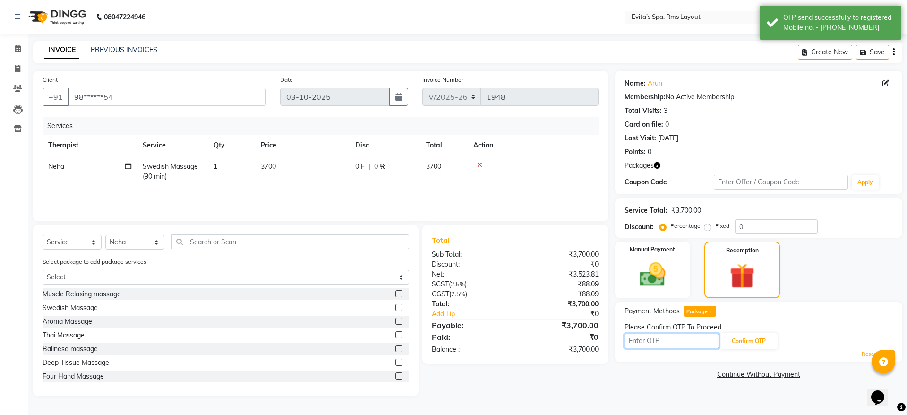
click at [656, 337] on input "text" at bounding box center [671, 341] width 94 height 15
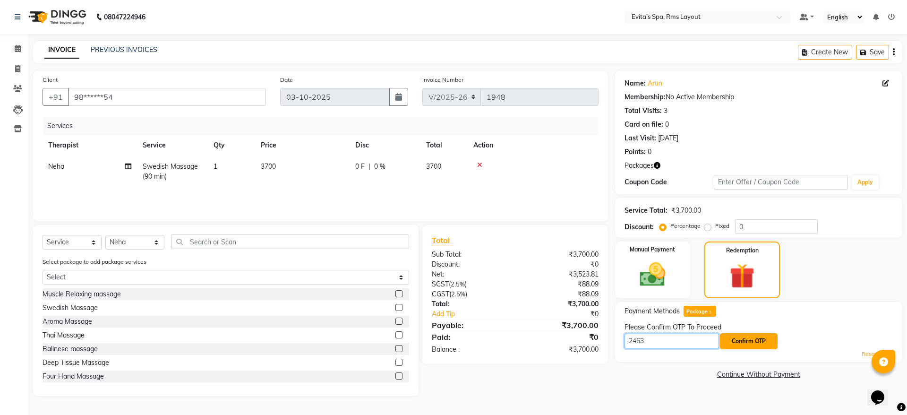
type input "2463"
click at [767, 345] on button "Confirm OTP" at bounding box center [749, 341] width 58 height 16
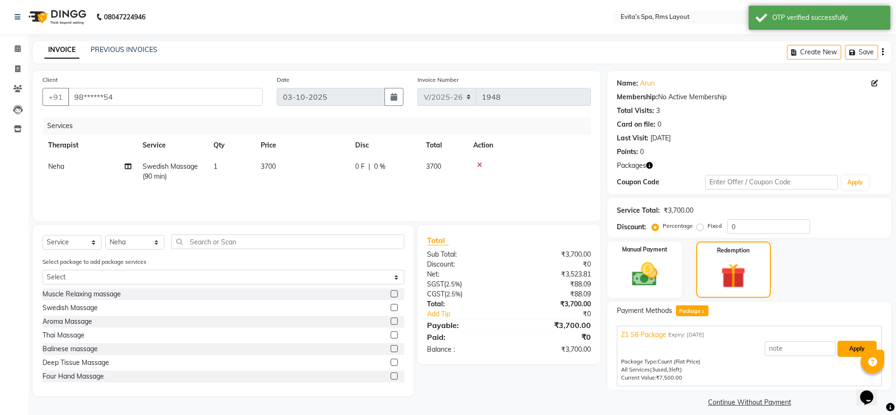
click at [849, 345] on button "Apply" at bounding box center [857, 349] width 39 height 16
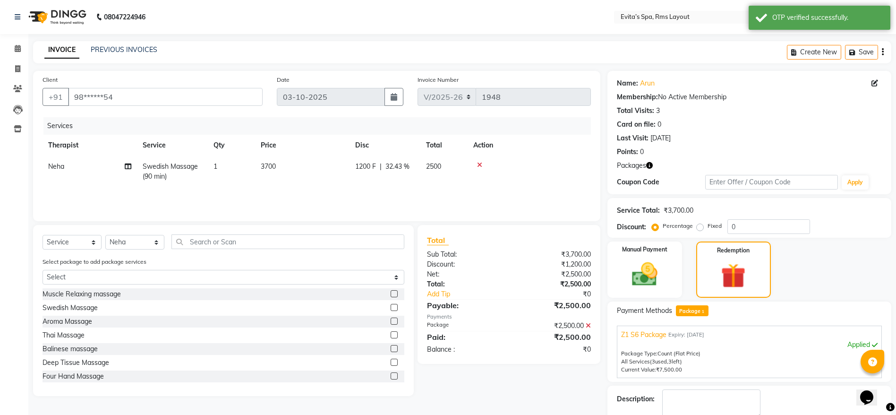
scroll to position [40, 0]
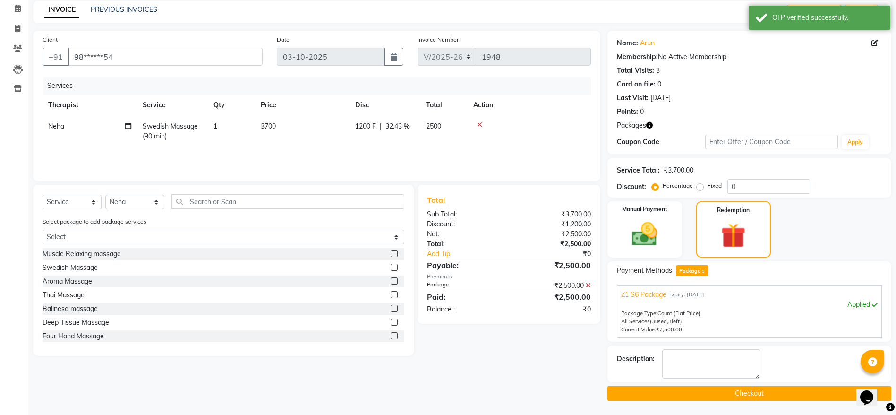
click at [718, 387] on button "Checkout" at bounding box center [749, 393] width 284 height 15
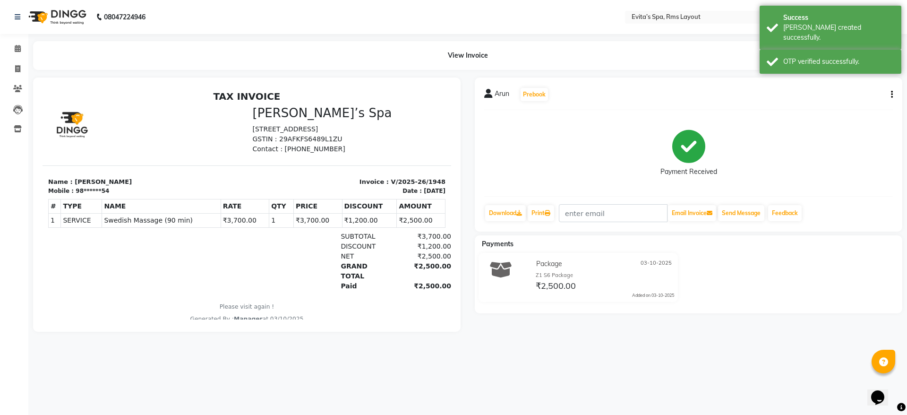
click at [56, 15] on img at bounding box center [56, 17] width 65 height 26
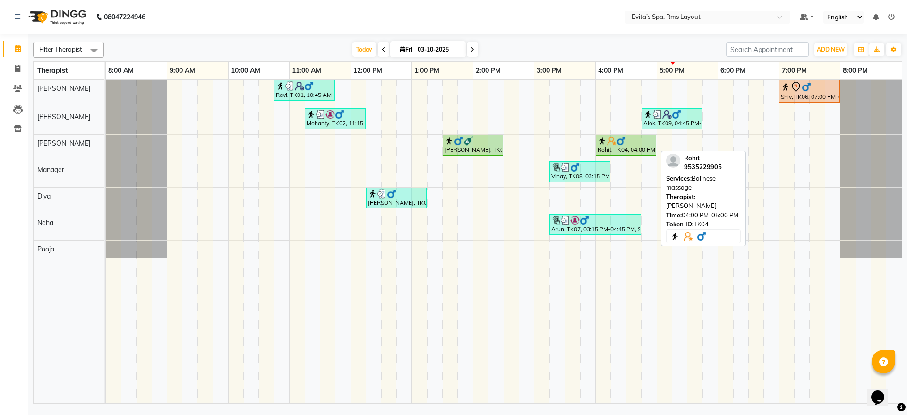
click at [634, 151] on div "Rohit, TK04, 04:00 PM-05:00 PM, Balinese massage" at bounding box center [626, 145] width 59 height 18
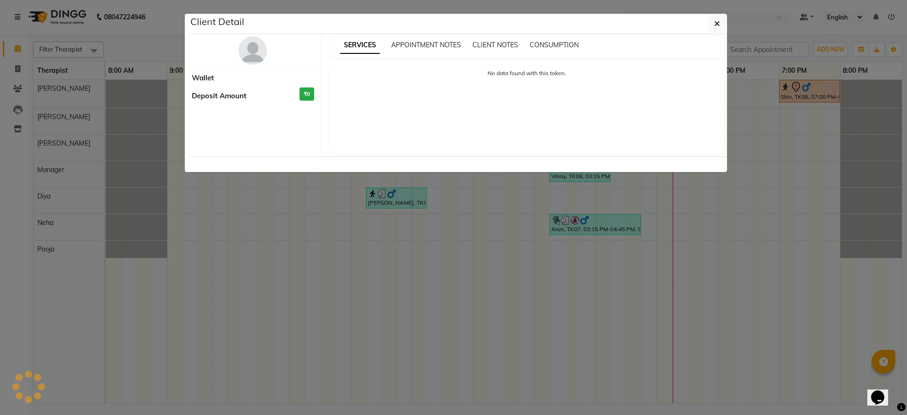
select select "1"
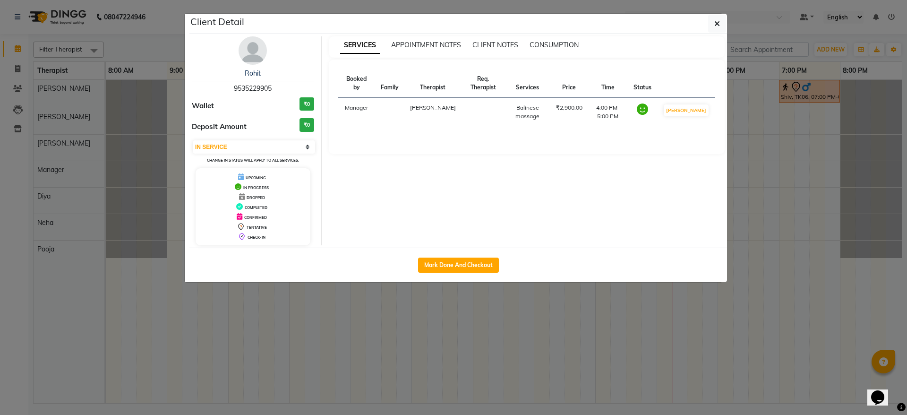
drag, startPoint x: 275, startPoint y: 88, endPoint x: 230, endPoint y: 88, distance: 45.4
click at [230, 88] on div "Rohit 9535229905" at bounding box center [253, 80] width 122 height 25
copy span "9535229905"
click at [713, 22] on button "button" at bounding box center [717, 24] width 18 height 18
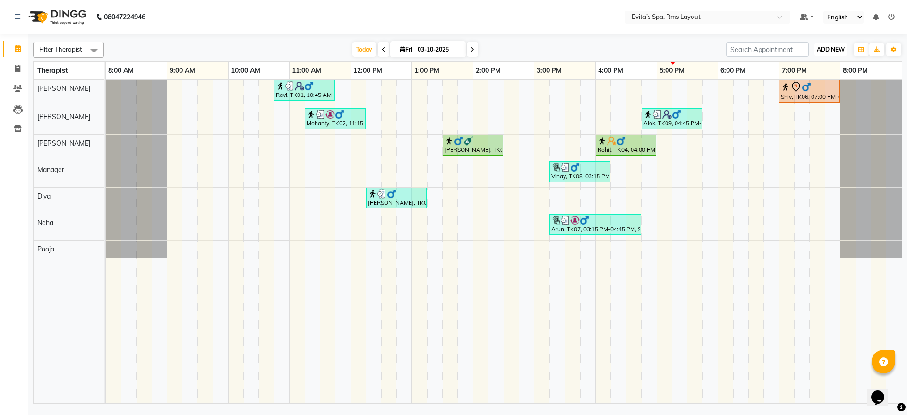
click at [825, 51] on span "ADD NEW" at bounding box center [831, 49] width 28 height 7
click at [812, 80] on link "Add Invoice" at bounding box center [809, 80] width 75 height 12
select select "service"
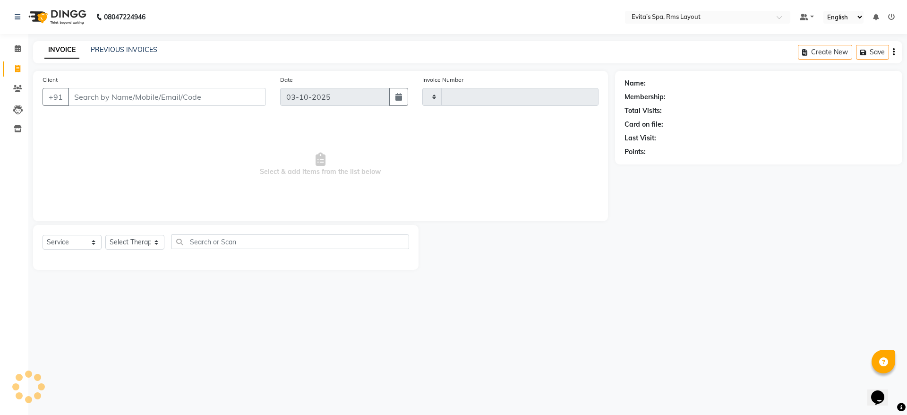
type input "1949"
select select "7850"
click at [239, 101] on input "Client" at bounding box center [167, 97] width 198 height 18
click at [233, 100] on input "Client" at bounding box center [167, 97] width 198 height 18
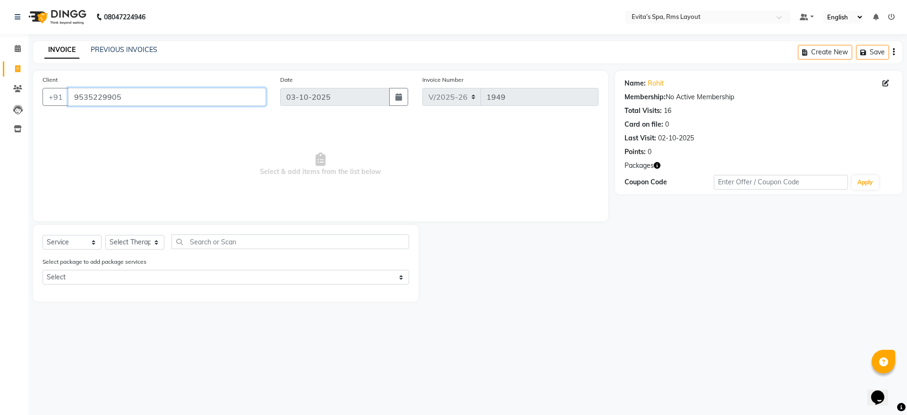
click at [233, 100] on input "9535229905" at bounding box center [167, 97] width 198 height 18
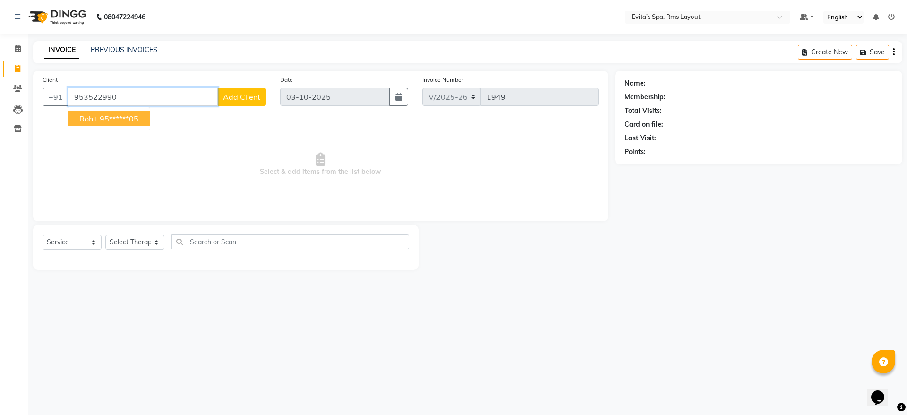
click at [145, 116] on button "Rohit 95******05" at bounding box center [109, 118] width 82 height 15
type input "95******05"
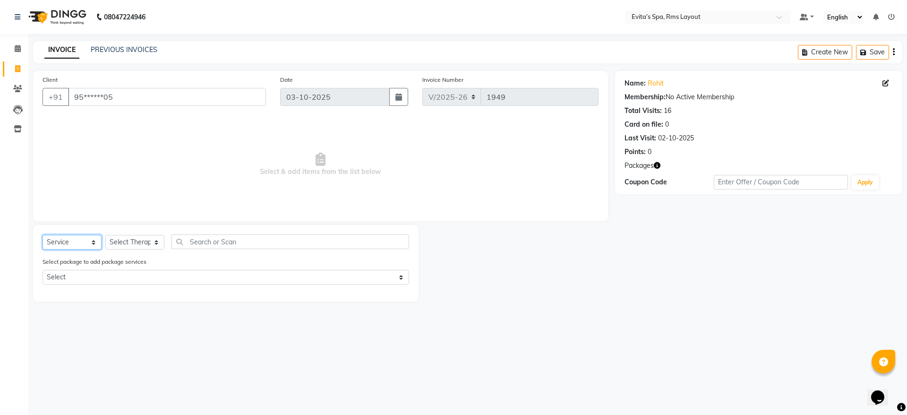
click at [79, 242] on select "Select Service Product Membership Package Voucher Prepaid Gift Card" at bounding box center [72, 242] width 59 height 15
select select "package"
click at [43, 235] on select "Select Service Product Membership Package Voucher Prepaid Gift Card" at bounding box center [72, 242] width 59 height 15
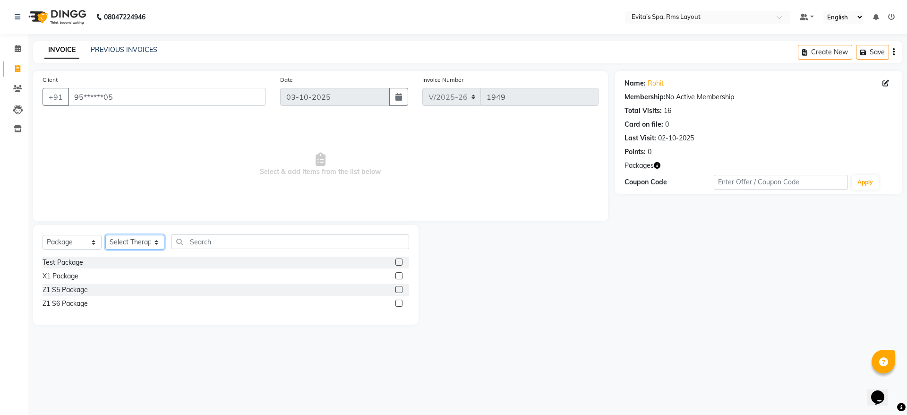
click at [127, 242] on select "Select Therapist Diya Kavitha Manager Nancy Neha Pooja Rebecca" at bounding box center [134, 242] width 59 height 15
select select "70223"
click at [105, 235] on select "Select Therapist Diya Kavitha Manager Nancy Neha Pooja Rebecca" at bounding box center [134, 242] width 59 height 15
click at [74, 299] on div "Z1 S6 Package" at bounding box center [65, 304] width 45 height 10
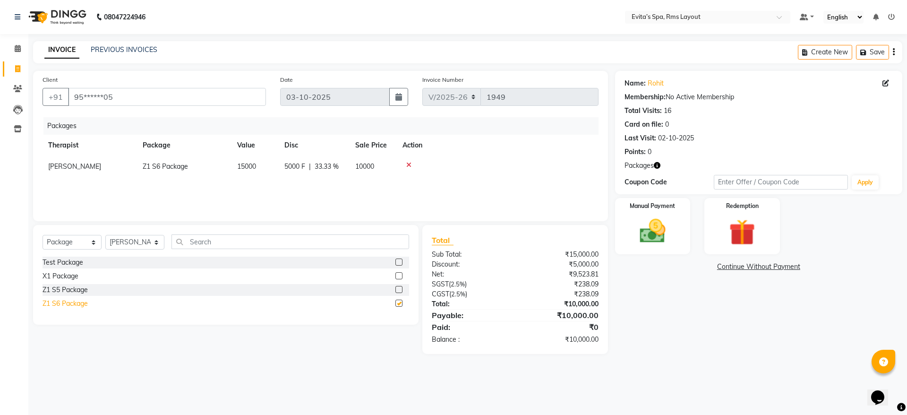
checkbox input "false"
click at [690, 327] on div "Name: Rohit Membership: No Active Membership Total Visits: 16 Card on file: 0 L…" at bounding box center [762, 212] width 294 height 283
click at [671, 223] on img at bounding box center [653, 230] width 44 height 31
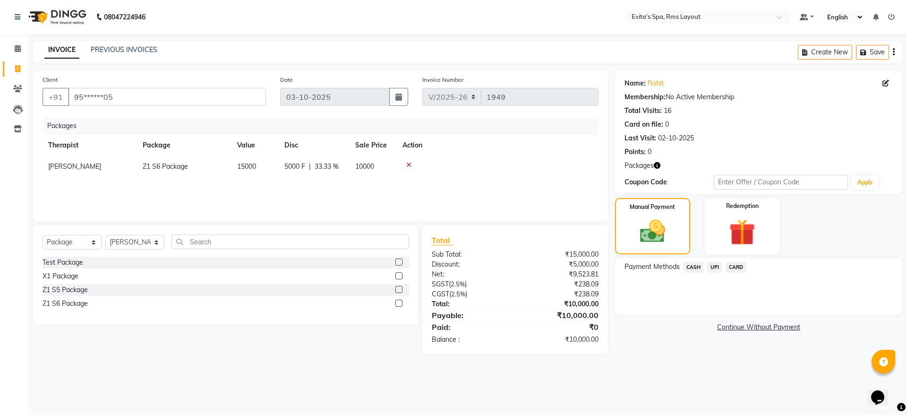
click at [719, 266] on span "UPI" at bounding box center [714, 267] width 15 height 11
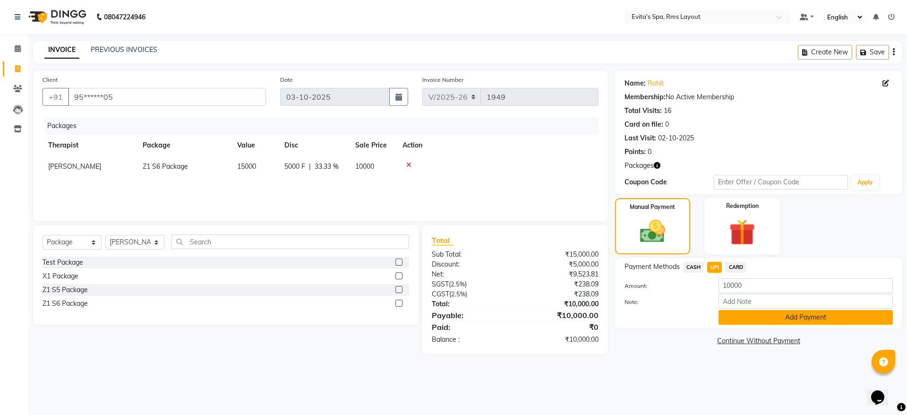
click at [743, 316] on button "Add Payment" at bounding box center [805, 317] width 174 height 15
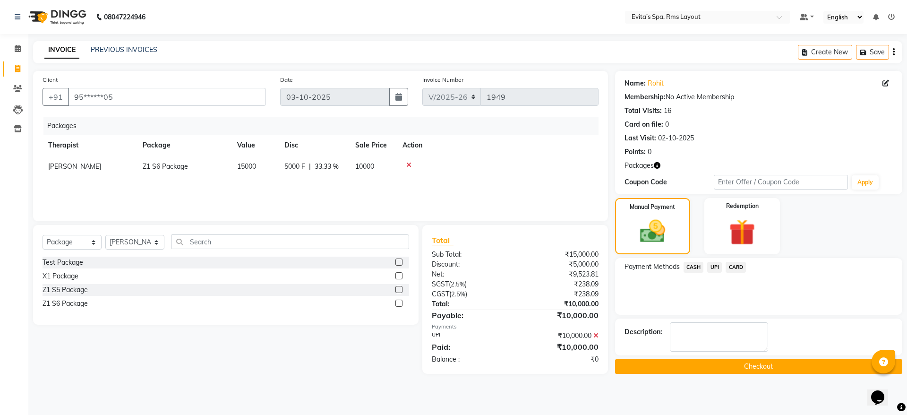
click at [733, 370] on button "Checkout" at bounding box center [758, 366] width 287 height 15
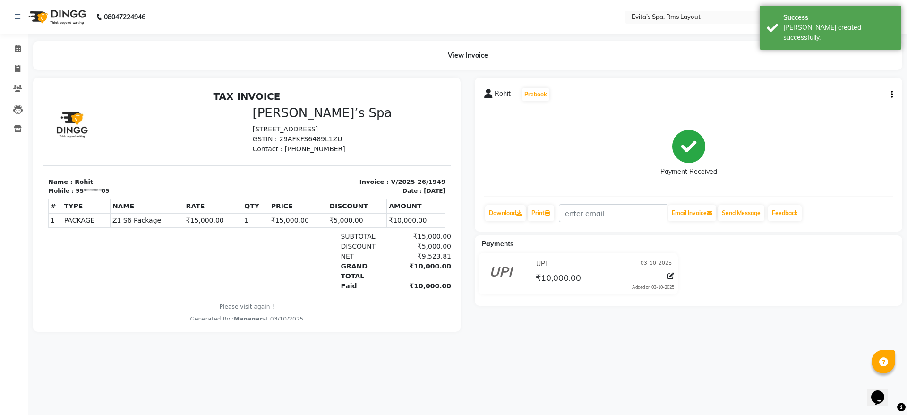
click at [66, 20] on img at bounding box center [56, 17] width 65 height 26
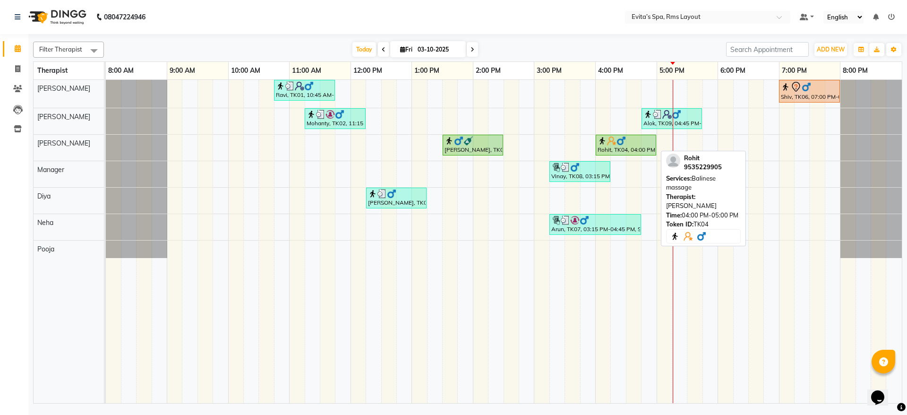
click at [626, 142] on div at bounding box center [626, 140] width 57 height 9
select select "1"
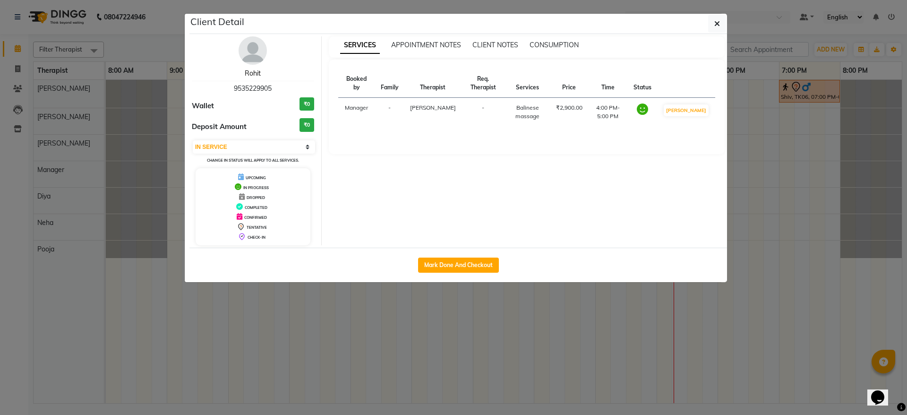
click at [252, 74] on link "Rohit" at bounding box center [253, 73] width 16 height 9
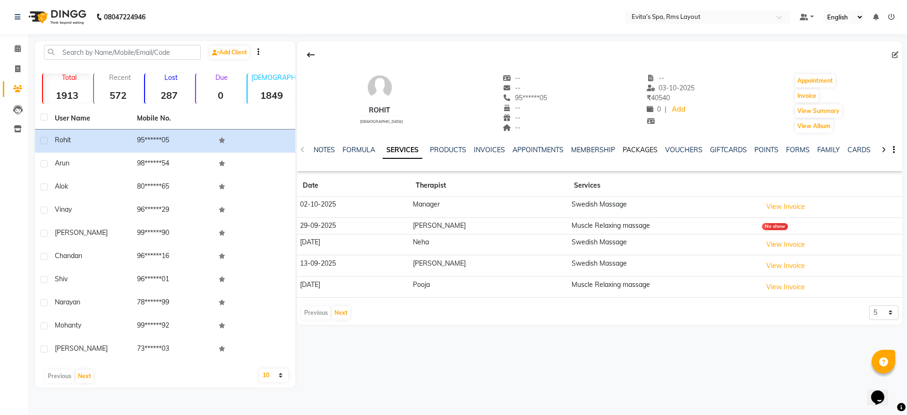
click at [647, 146] on link "PACKAGES" at bounding box center [640, 149] width 35 height 9
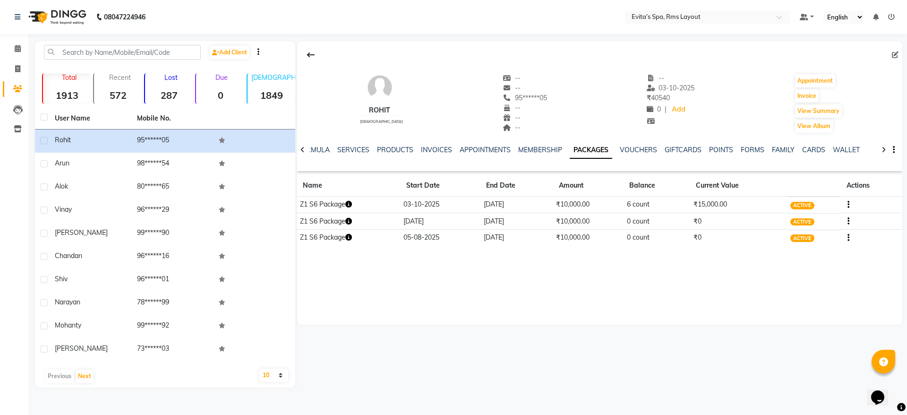
click at [49, 15] on img at bounding box center [56, 17] width 65 height 26
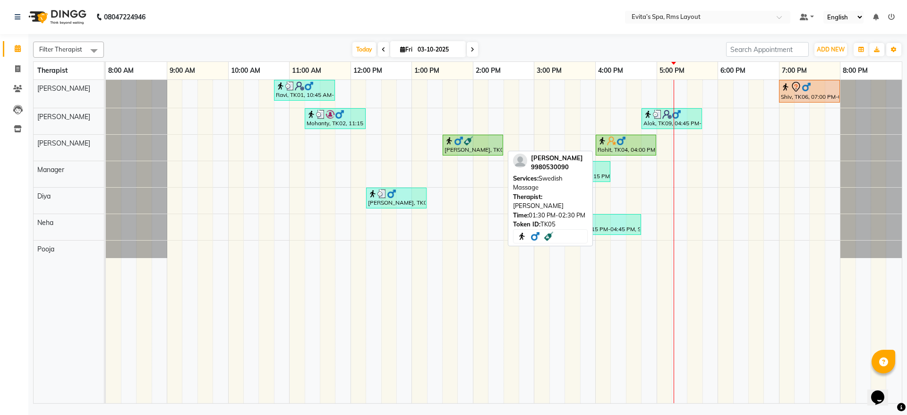
click at [470, 152] on div "[PERSON_NAME], TK05, 01:30 PM-02:30 PM, Swedish Massage" at bounding box center [473, 145] width 59 height 18
select select "1"
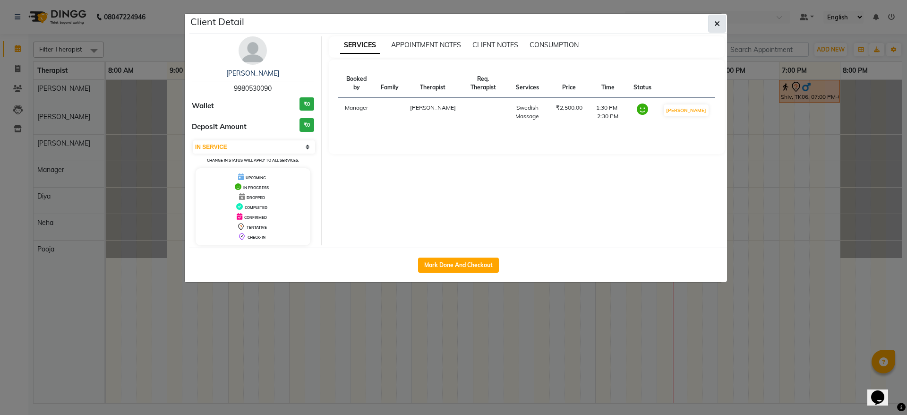
click at [713, 31] on button "button" at bounding box center [717, 24] width 18 height 18
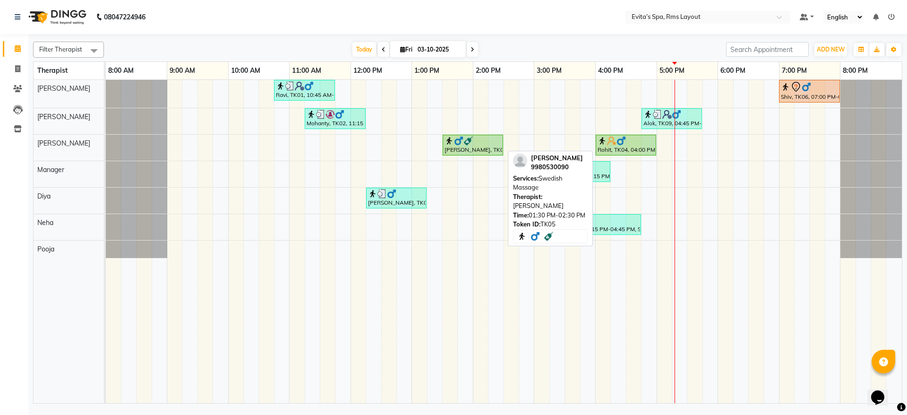
click at [477, 146] on div "[PERSON_NAME], TK05, 01:30 PM-02:30 PM, Swedish Massage" at bounding box center [473, 145] width 59 height 18
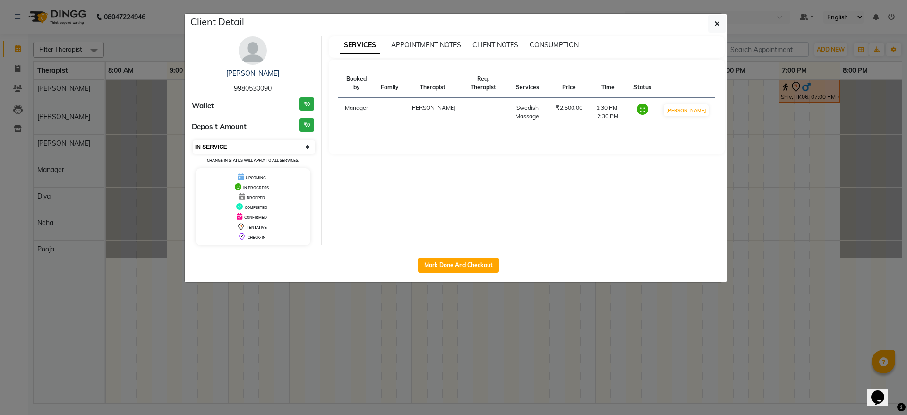
click at [245, 149] on select "Select IN SERVICE CONFIRMED TENTATIVE CHECK IN MARK DONE DROPPED UPCOMING" at bounding box center [254, 146] width 122 height 13
select select "5"
click at [193, 140] on select "Select IN SERVICE CONFIRMED TENTATIVE CHECK IN MARK DONE DROPPED UPCOMING" at bounding box center [254, 146] width 122 height 13
click at [712, 30] on button "button" at bounding box center [717, 24] width 18 height 18
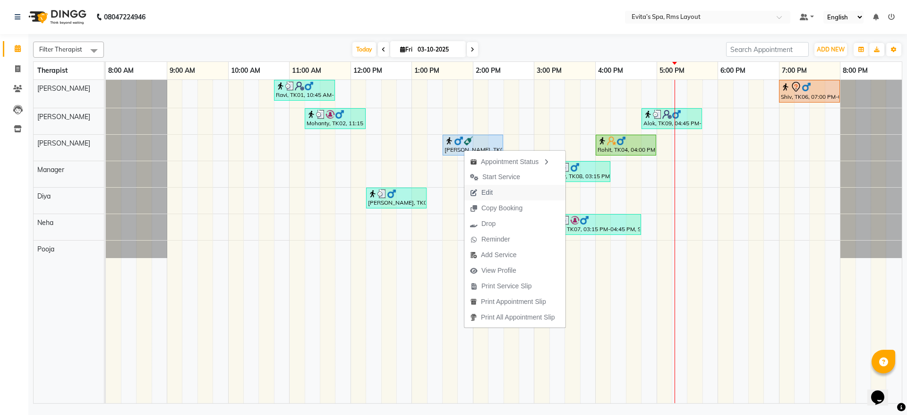
click at [488, 190] on span "Edit" at bounding box center [486, 193] width 11 height 10
select select "tentative"
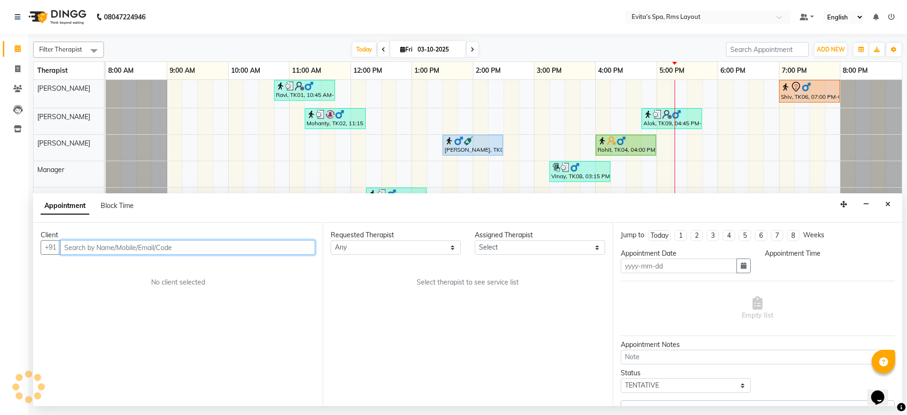
type input "03-10-2025"
select select "upcoming"
select select "810"
select select "70223"
select select "4257"
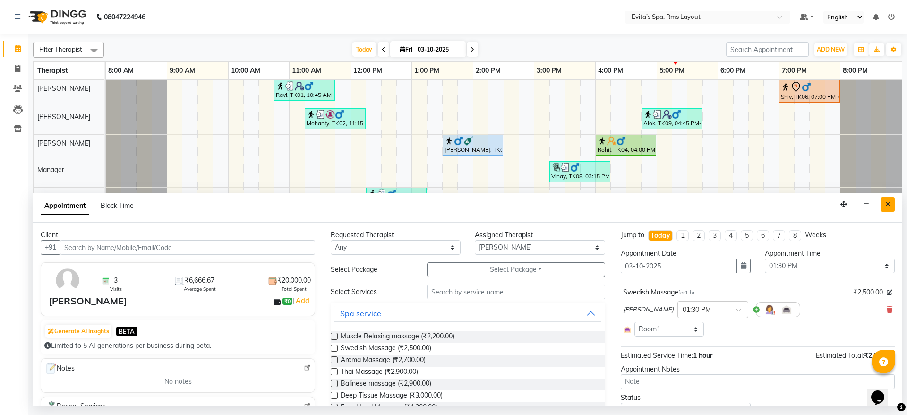
click at [888, 204] on icon "Close" at bounding box center [887, 204] width 5 height 7
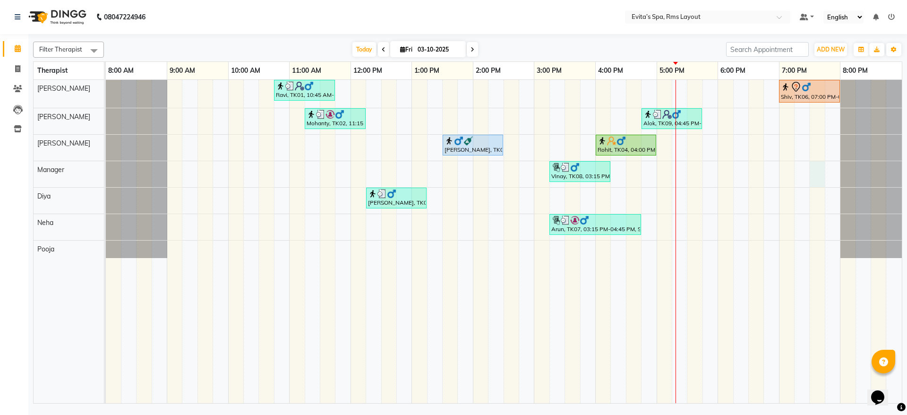
click at [820, 170] on div "Ravi, TK01, 10:45 AM-11:45 AM, Muscle Relaxing massage Shiv, TK06, 07:00 PM-08:…" at bounding box center [504, 241] width 796 height 323
select select "71560"
select select "1170"
select select "tentative"
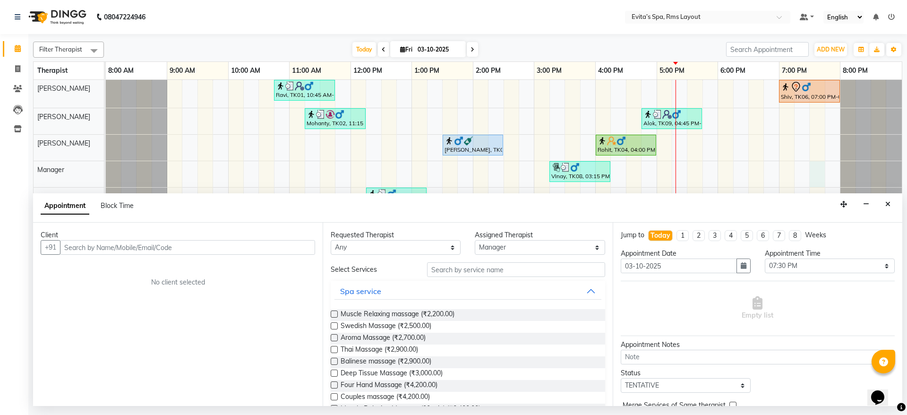
click at [296, 247] on input "text" at bounding box center [187, 247] width 255 height 15
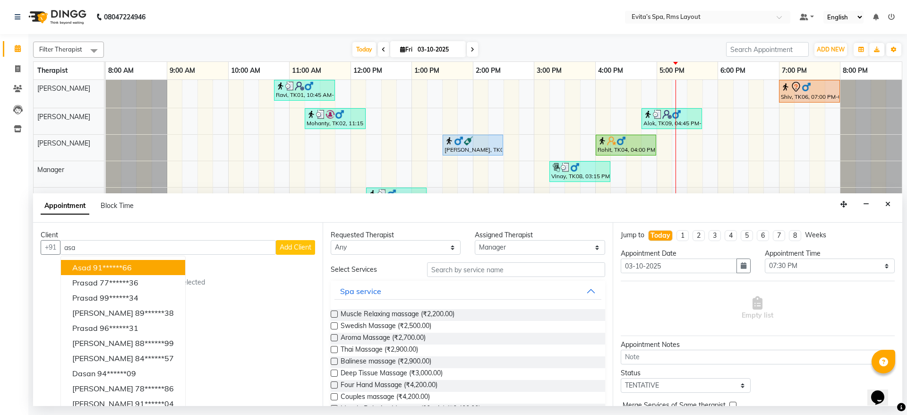
click at [136, 267] on button "Asad 91******66" at bounding box center [123, 267] width 124 height 15
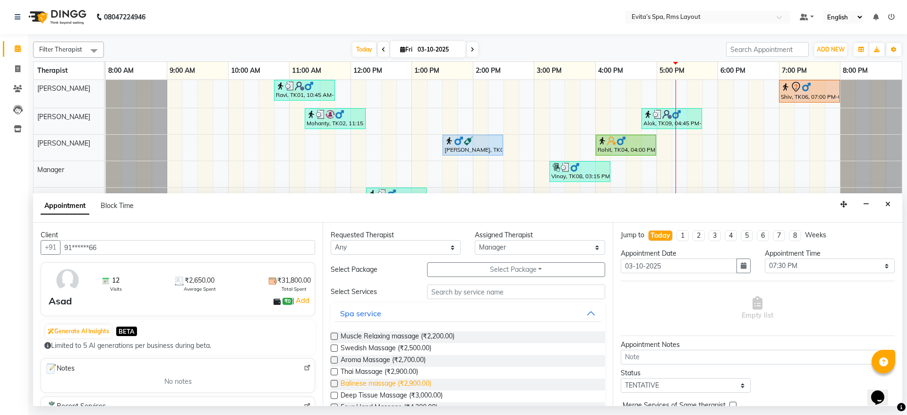
type input "91******66"
click at [392, 379] on span "Balinese massage (₹2,900.00)" at bounding box center [386, 384] width 91 height 12
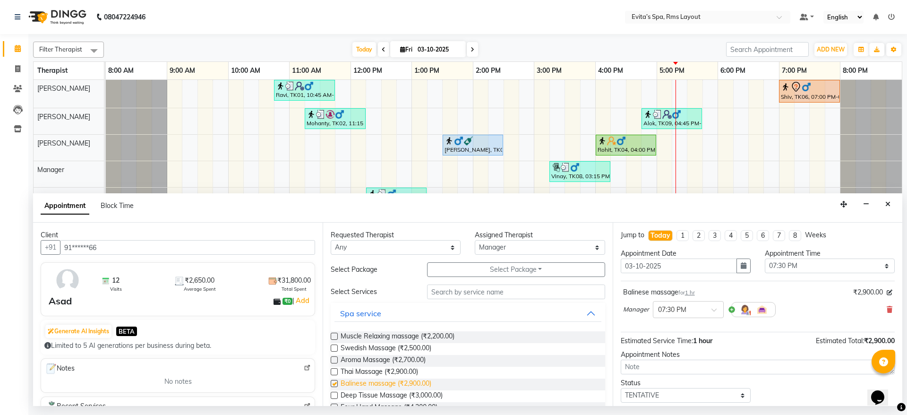
checkbox input "false"
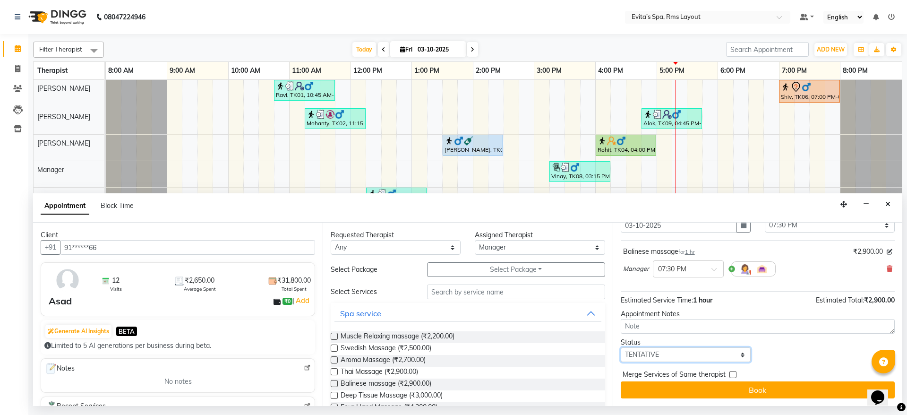
click at [706, 354] on select "Select TENTATIVE CONFIRM CHECK-IN UPCOMING" at bounding box center [686, 354] width 130 height 15
select select "confirm booking"
click at [621, 347] on select "Select TENTATIVE CONFIRM CHECK-IN UPCOMING" at bounding box center [686, 354] width 130 height 15
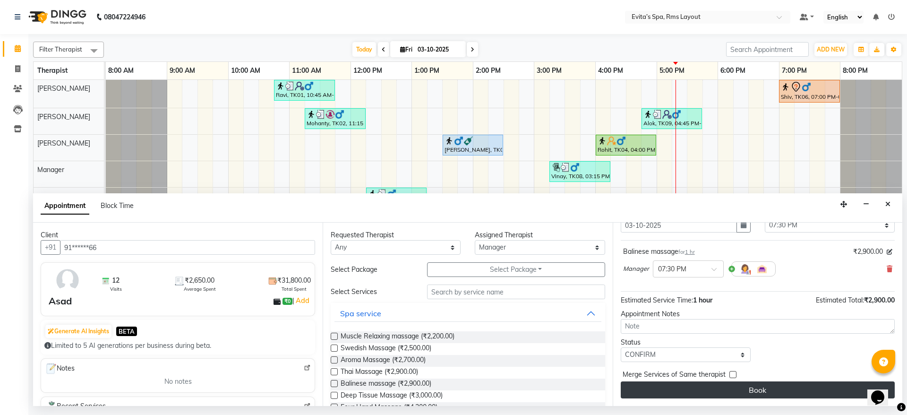
click at [760, 387] on button "Book" at bounding box center [758, 389] width 274 height 17
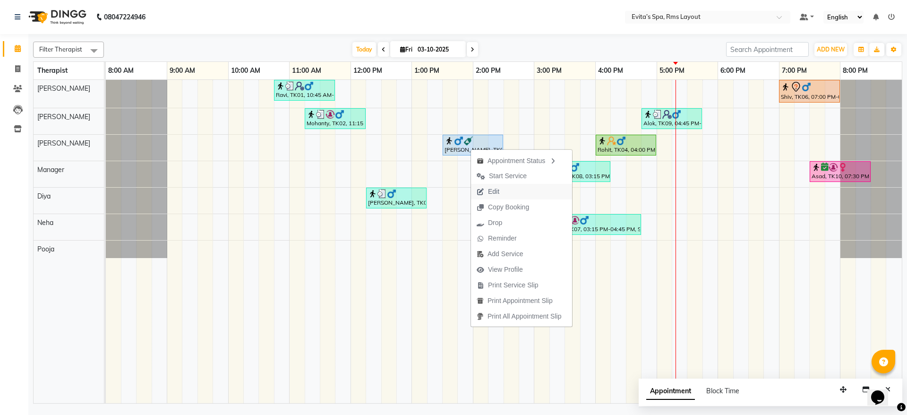
click at [488, 187] on span "Edit" at bounding box center [493, 192] width 11 height 10
select select "upcoming"
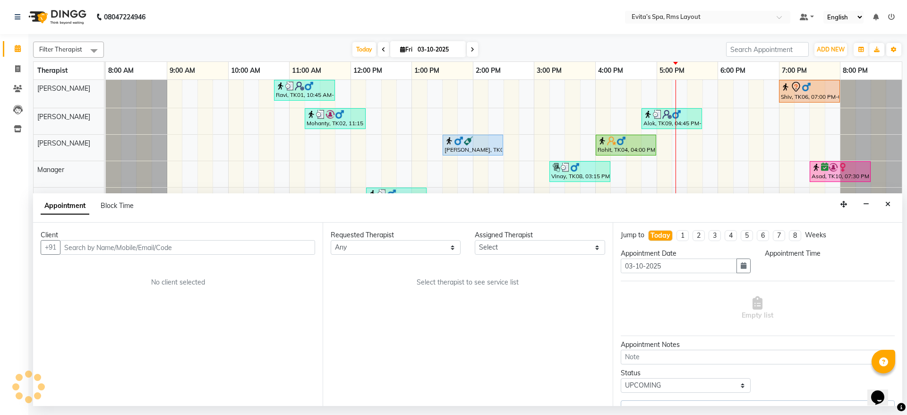
select select "70223"
select select "810"
select select "4257"
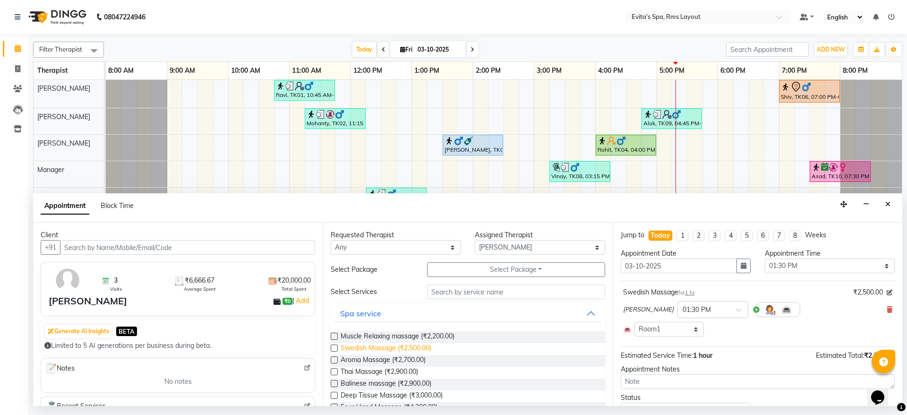
click at [382, 350] on span "Swedish Massage (₹2,500.00)" at bounding box center [386, 349] width 91 height 12
checkbox input "false"
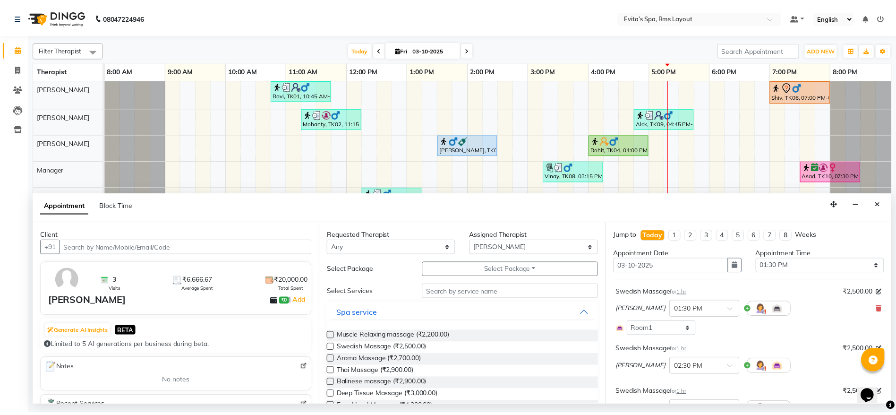
scroll to position [129, 0]
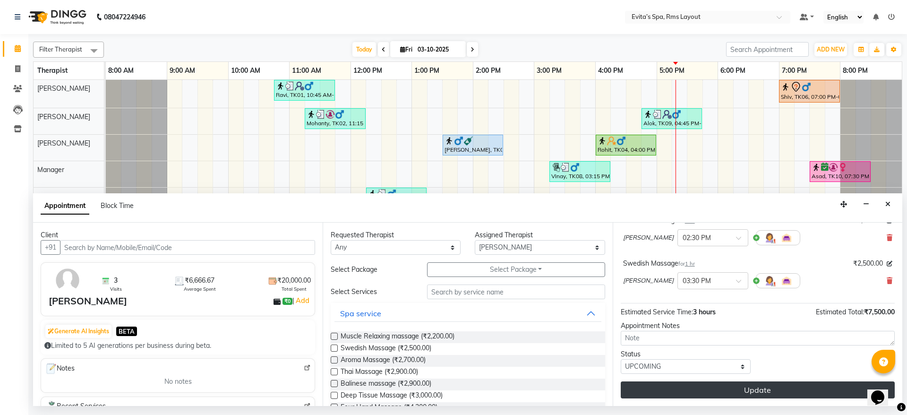
click at [744, 394] on button "Update" at bounding box center [758, 389] width 274 height 17
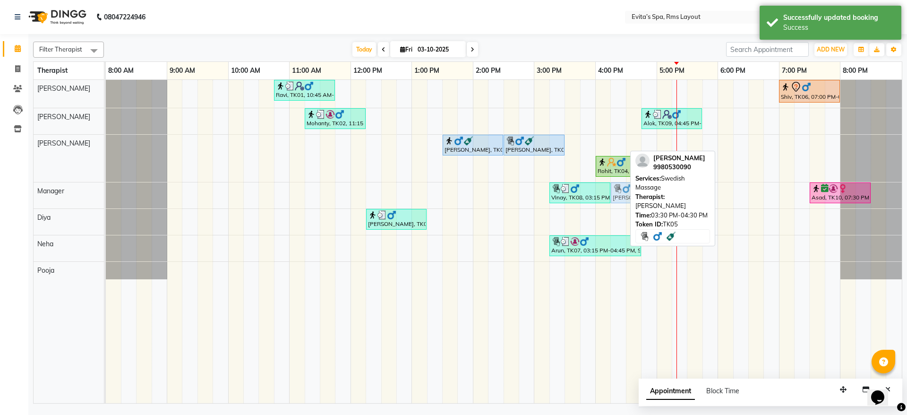
drag, startPoint x: 582, startPoint y: 148, endPoint x: 625, endPoint y: 194, distance: 62.5
click at [625, 194] on tbody "Ravi, TK01, 10:45 AM-11:45 AM, Muscle Relaxing massage Shiv, TK06, 07:00 PM-08:…" at bounding box center [504, 179] width 796 height 199
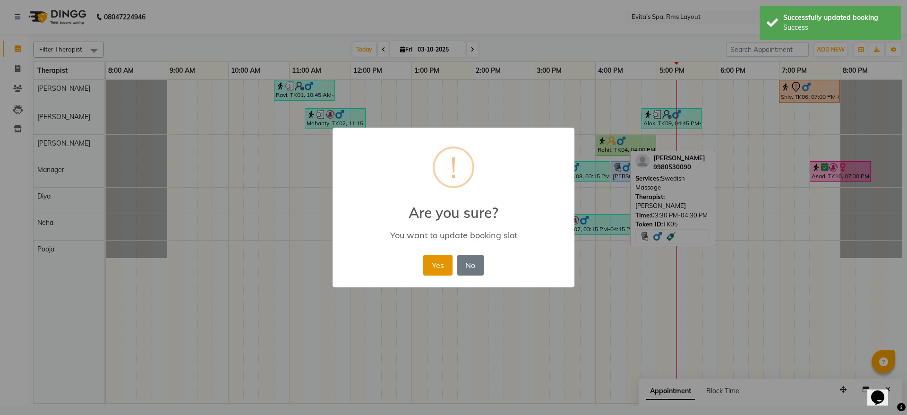
click at [431, 269] on button "Yes" at bounding box center [437, 265] width 29 height 21
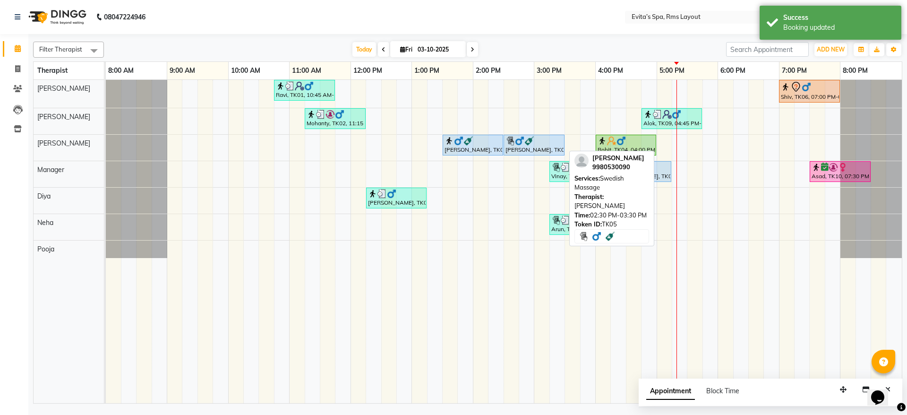
click at [513, 147] on div "Prashanth, TK05, 02:30 PM-03:30 PM, Swedish Massage" at bounding box center [534, 145] width 59 height 18
select select "5"
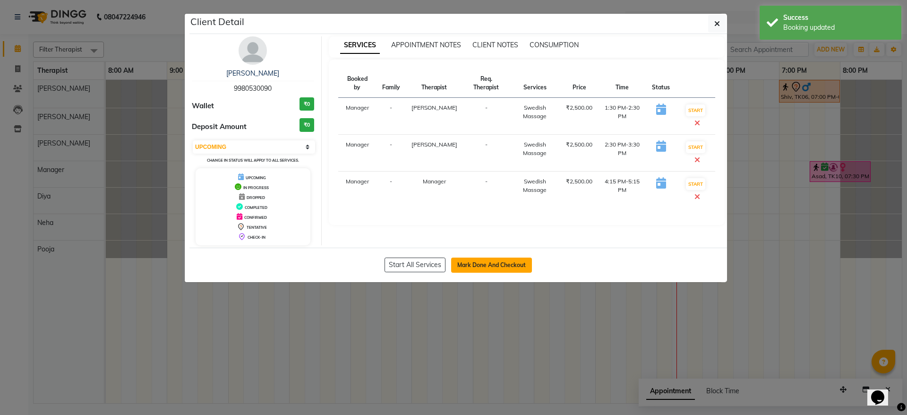
click at [513, 268] on button "Mark Done And Checkout" at bounding box center [491, 264] width 81 height 15
select select "service"
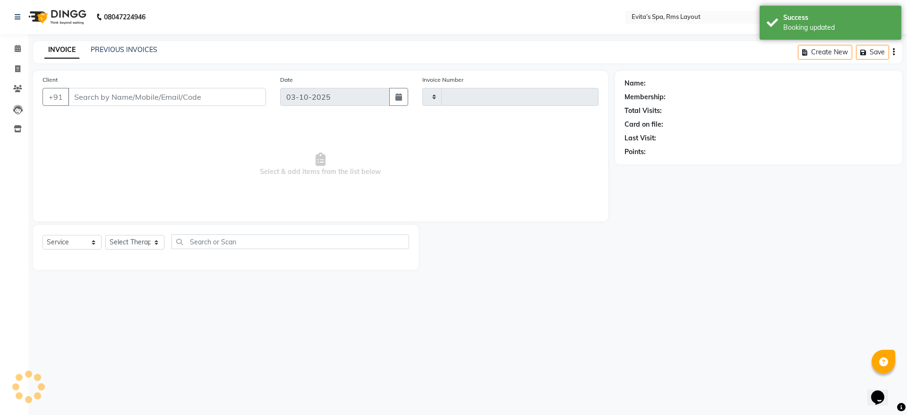
type input "1950"
select select "7850"
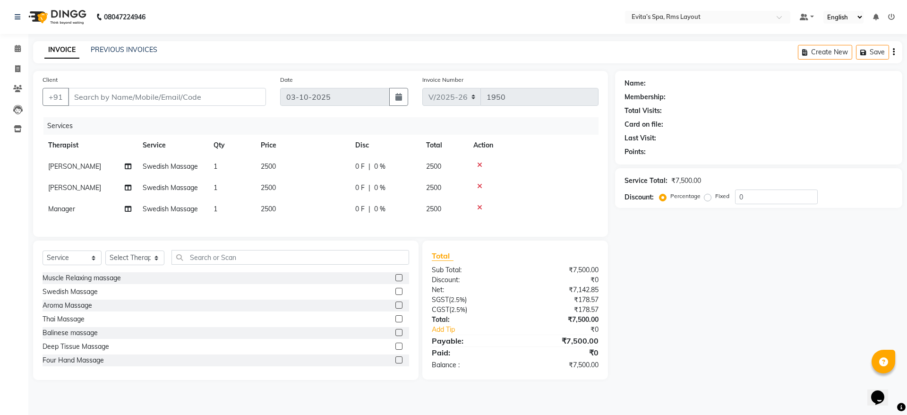
type input "99******90"
select select "71560"
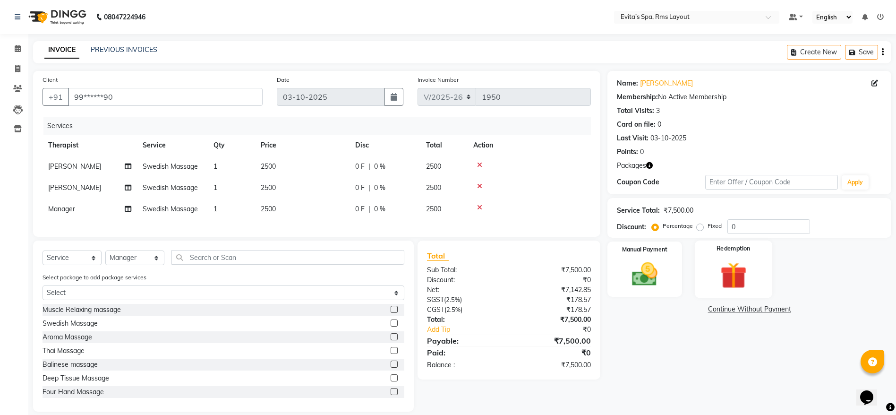
click at [717, 268] on img at bounding box center [733, 275] width 43 height 33
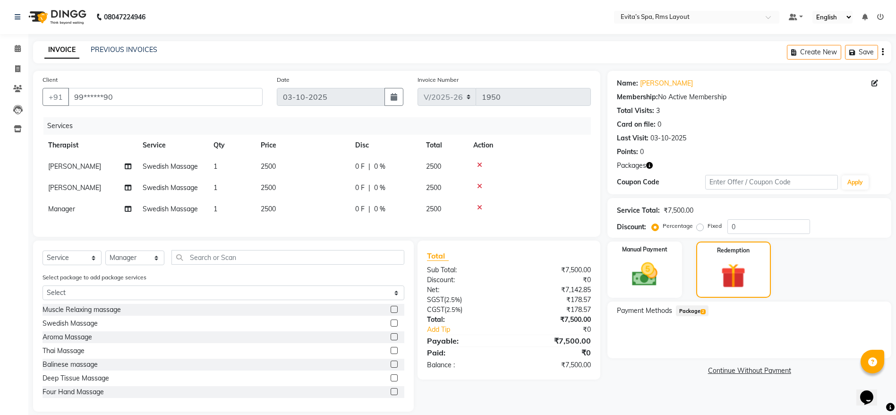
click at [702, 313] on span "2" at bounding box center [703, 312] width 5 height 6
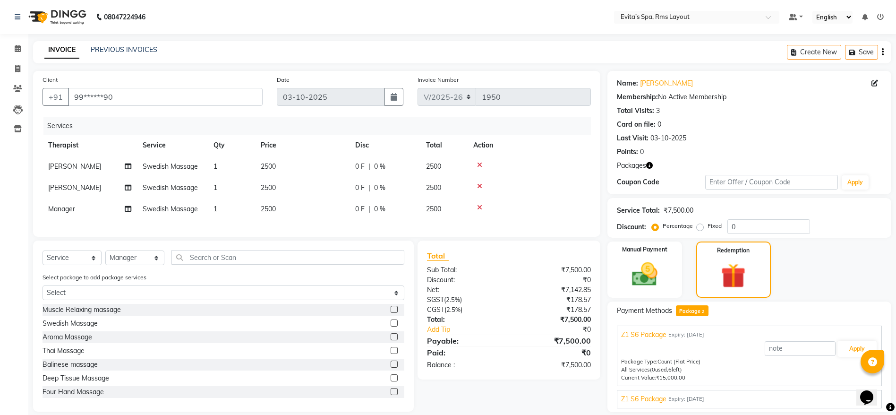
scroll to position [31, 0]
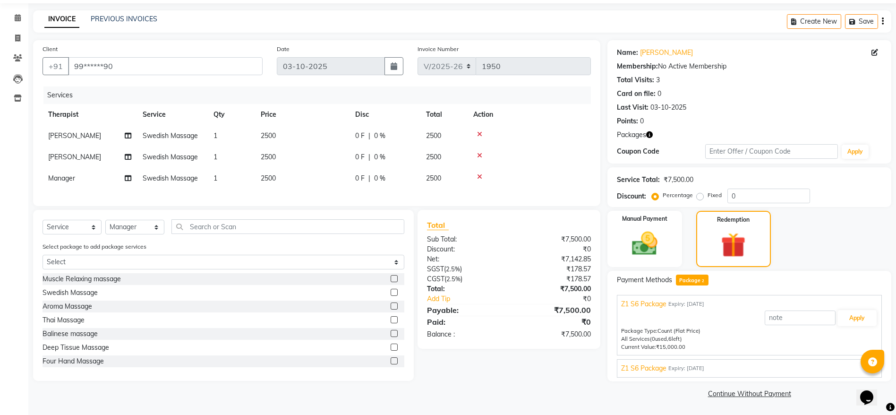
click at [733, 368] on div "Z1 S6 Package Expiry: 17-10-2025" at bounding box center [749, 368] width 257 height 10
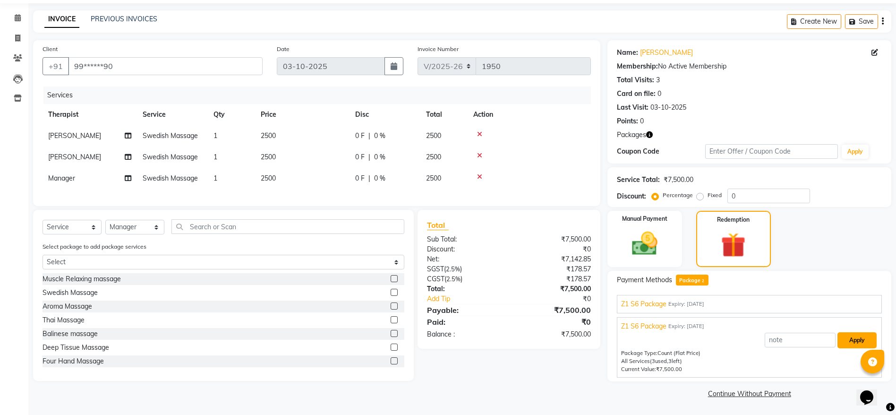
click at [856, 339] on button "Apply" at bounding box center [857, 340] width 39 height 16
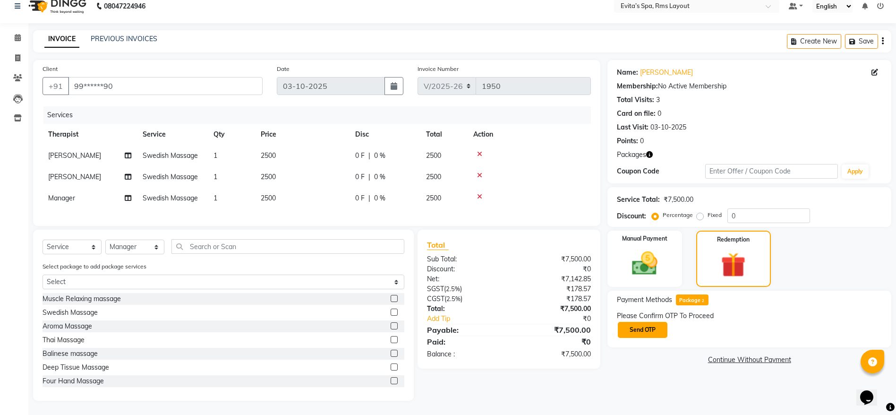
click at [653, 323] on button "Send OTP" at bounding box center [643, 330] width 50 height 16
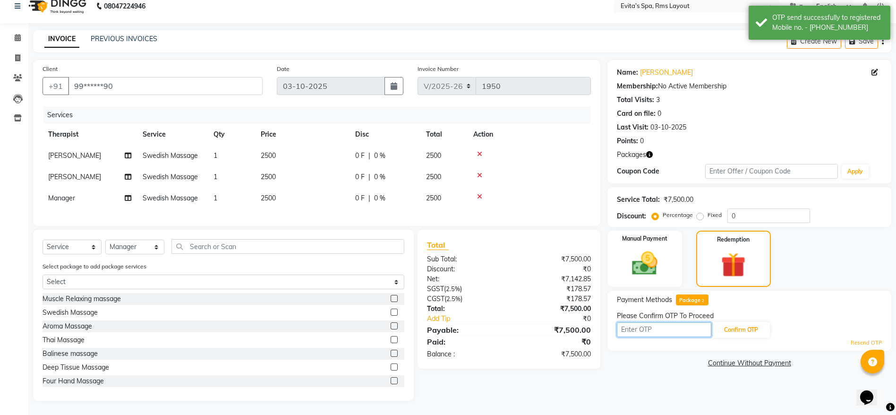
click at [658, 322] on input "text" at bounding box center [664, 329] width 94 height 15
type input "7204"
click at [744, 322] on button "Confirm OTP" at bounding box center [741, 330] width 58 height 16
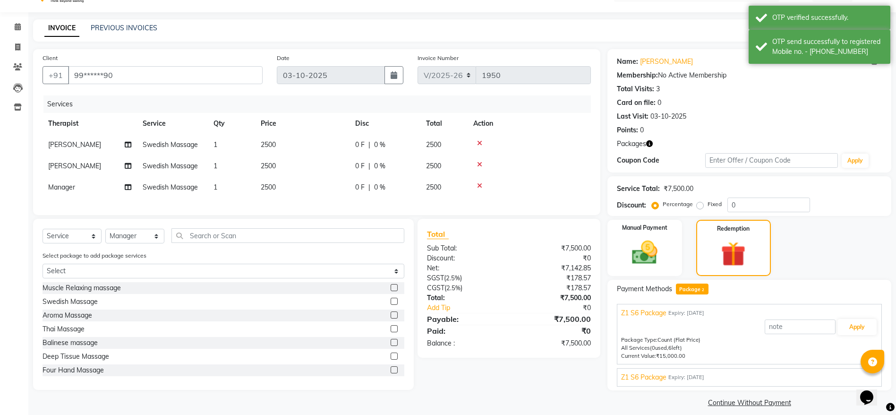
scroll to position [31, 0]
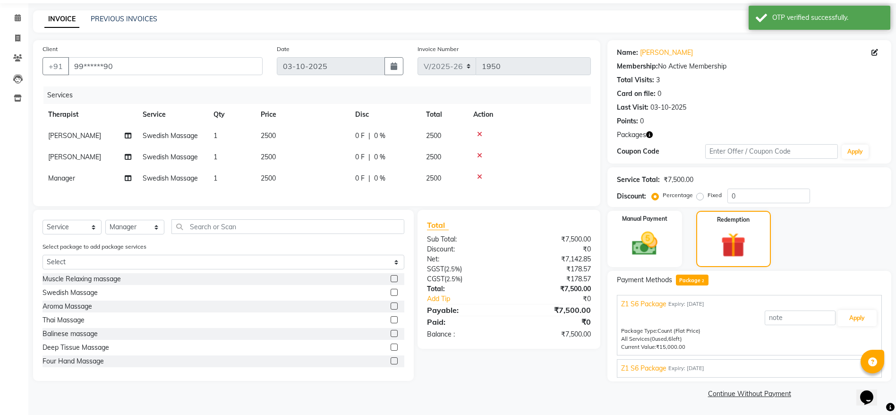
click at [744, 366] on div "Z1 S6 Package Expiry: 17-10-2025" at bounding box center [749, 368] width 257 height 10
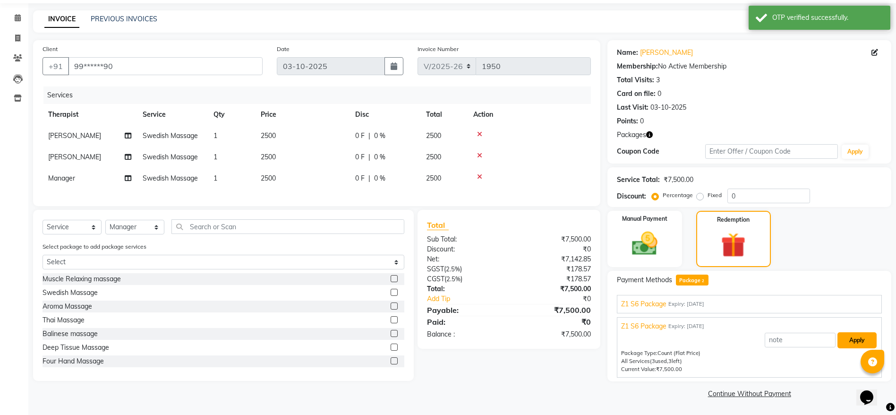
click at [848, 339] on button "Apply" at bounding box center [857, 340] width 39 height 16
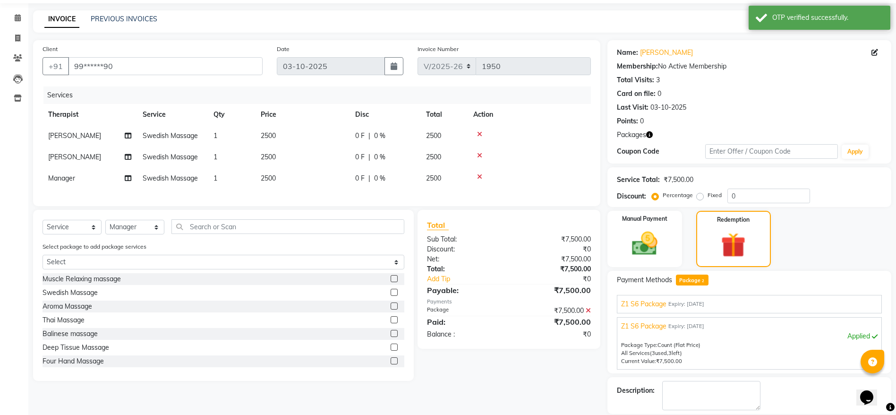
scroll to position [62, 0]
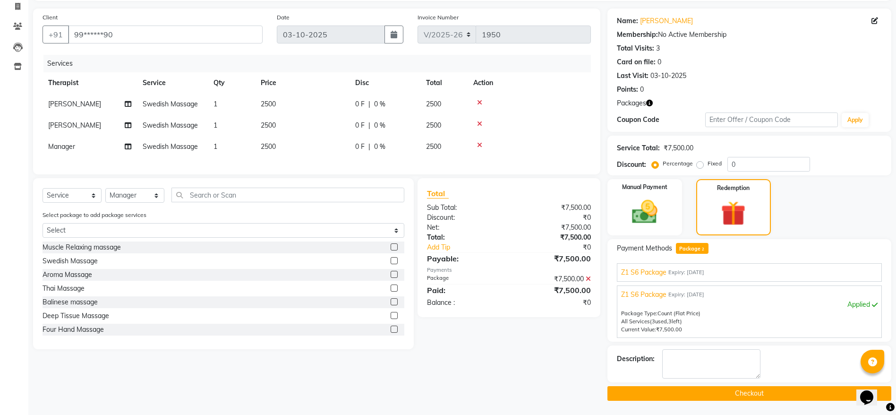
click at [763, 387] on button "Checkout" at bounding box center [749, 393] width 284 height 15
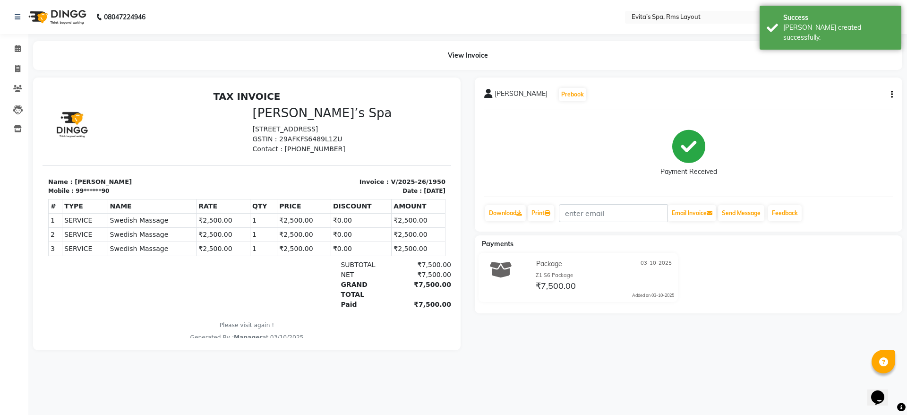
click at [56, 14] on img at bounding box center [56, 17] width 65 height 26
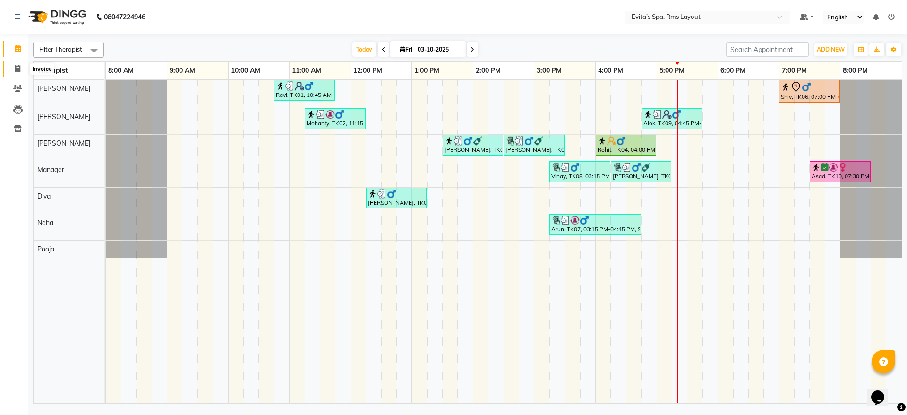
click at [24, 68] on span at bounding box center [17, 69] width 17 height 11
select select "service"
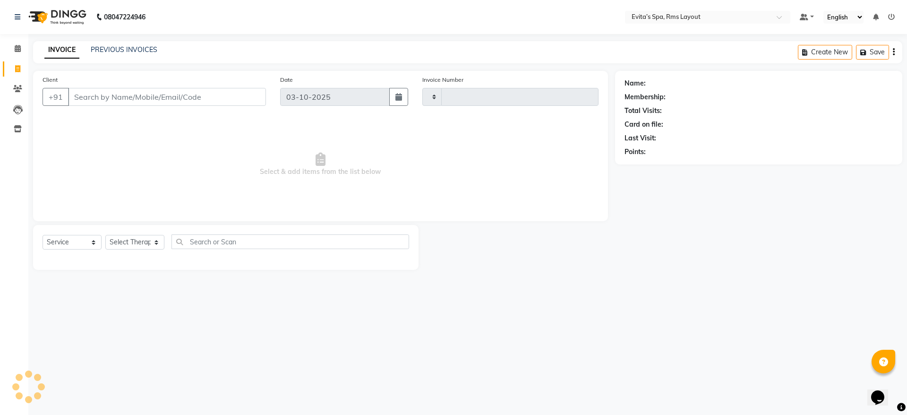
type input "1951"
select select "7850"
click at [126, 50] on link "PREVIOUS INVOICES" at bounding box center [124, 49] width 67 height 9
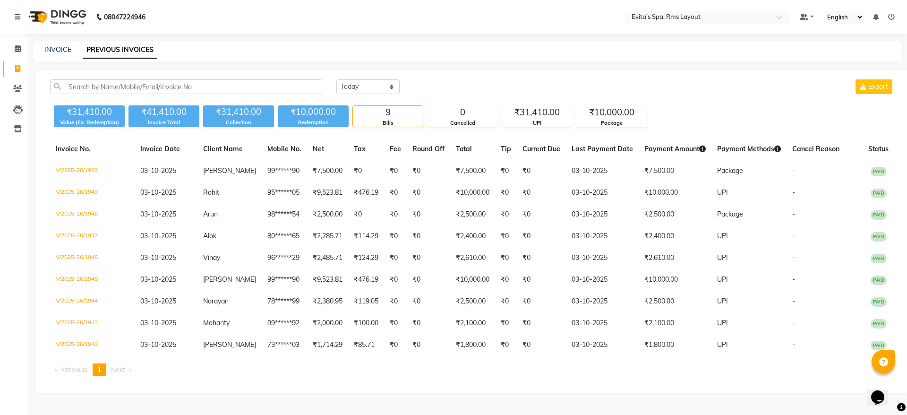
click at [77, 14] on img at bounding box center [56, 17] width 65 height 26
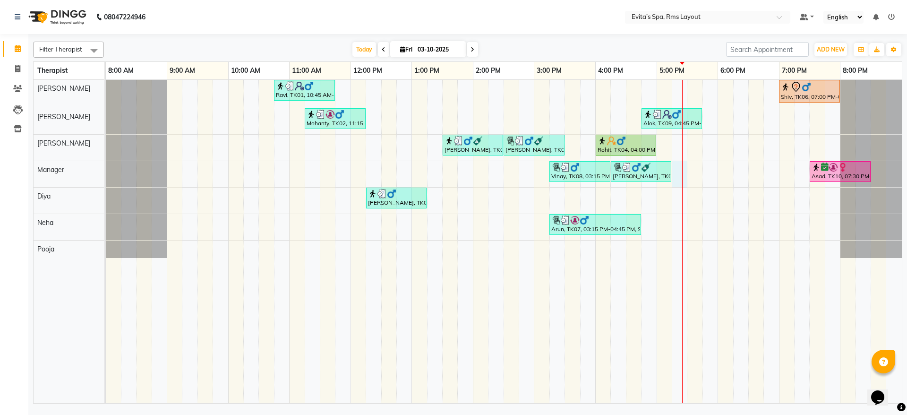
click at [682, 178] on div "Ravi, TK01, 10:45 AM-11:45 AM, Muscle Relaxing massage Shiv, TK06, 07:00 PM-08:…" at bounding box center [504, 241] width 796 height 323
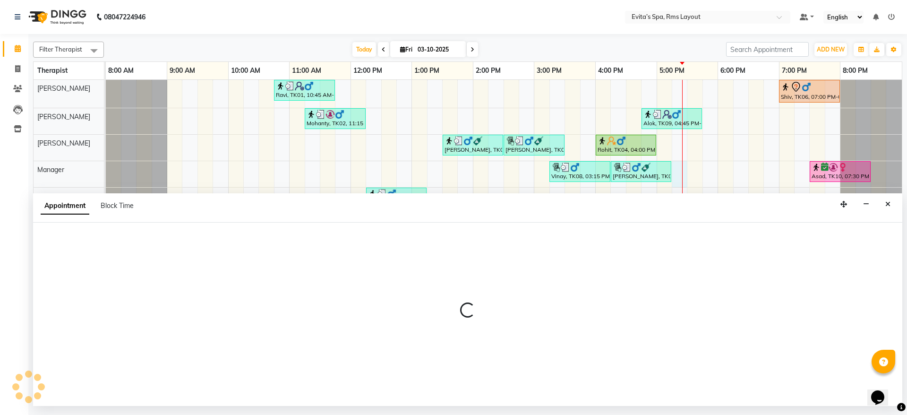
select select "71560"
select select "1035"
select select "tentative"
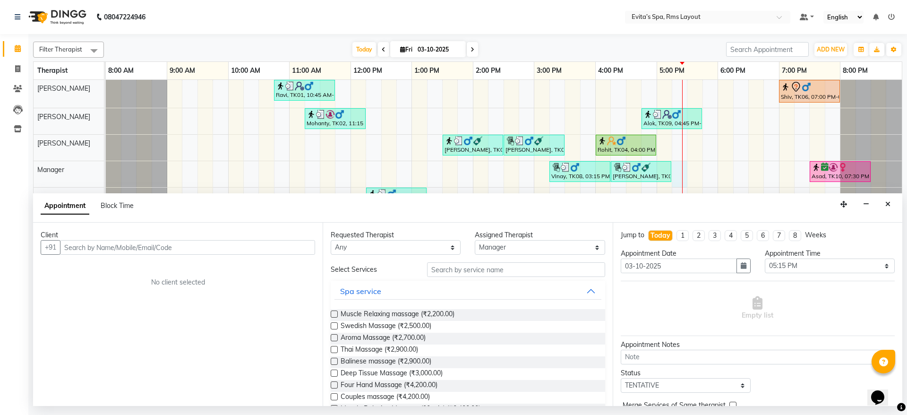
click at [301, 249] on input "text" at bounding box center [187, 247] width 255 height 15
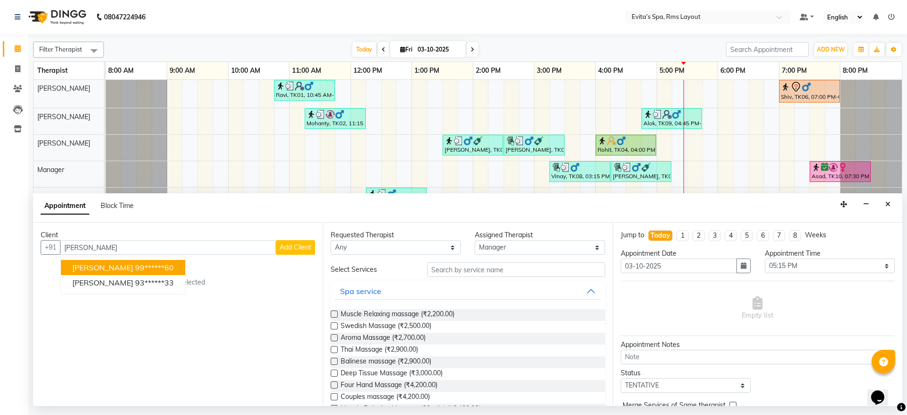
click at [135, 270] on ngb-highlight "99******60" at bounding box center [154, 267] width 39 height 9
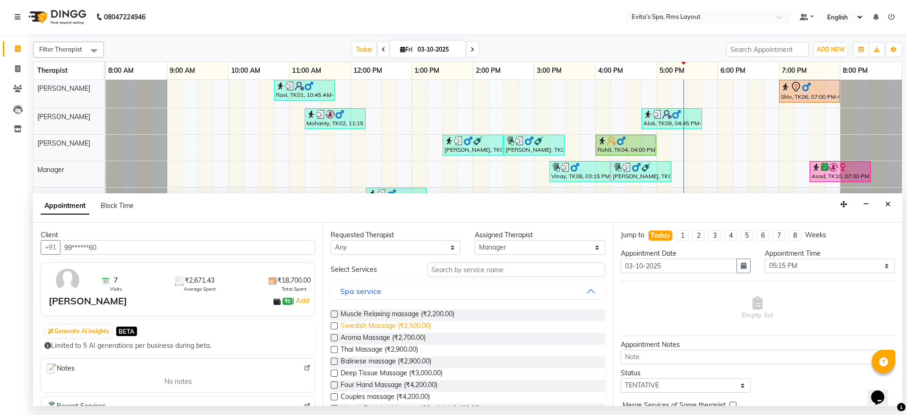
type input "99******60"
click at [390, 326] on span "Swedish Massage (₹2,500.00)" at bounding box center [386, 327] width 91 height 12
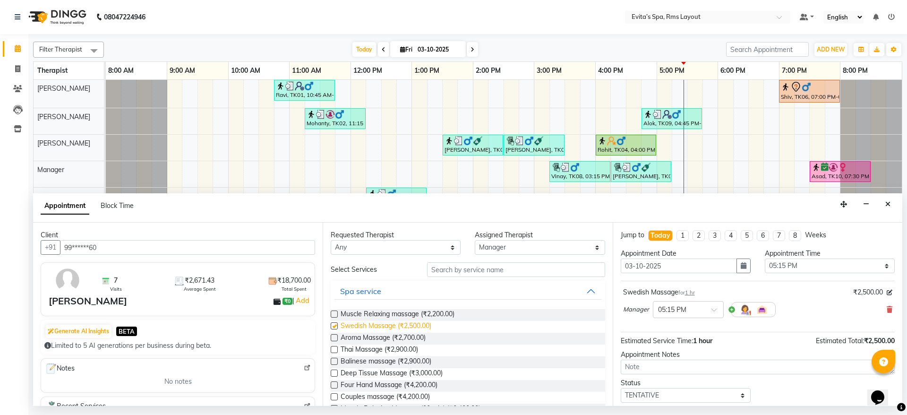
checkbox input "false"
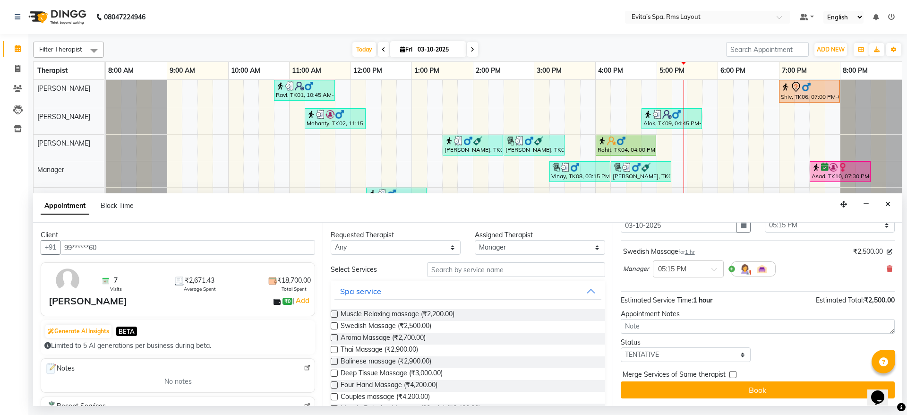
click at [704, 362] on div "Jump to Today 1 2 3 4 5 6 7 8 Weeks Appointment Date 03-10-2025 Appointment Tim…" at bounding box center [758, 313] width 290 height 183
click at [703, 358] on select "Select TENTATIVE CONFIRM CHECK-IN UPCOMING" at bounding box center [686, 354] width 130 height 15
select select "confirm booking"
click at [621, 347] on select "Select TENTATIVE CONFIRM CHECK-IN UPCOMING" at bounding box center [686, 354] width 130 height 15
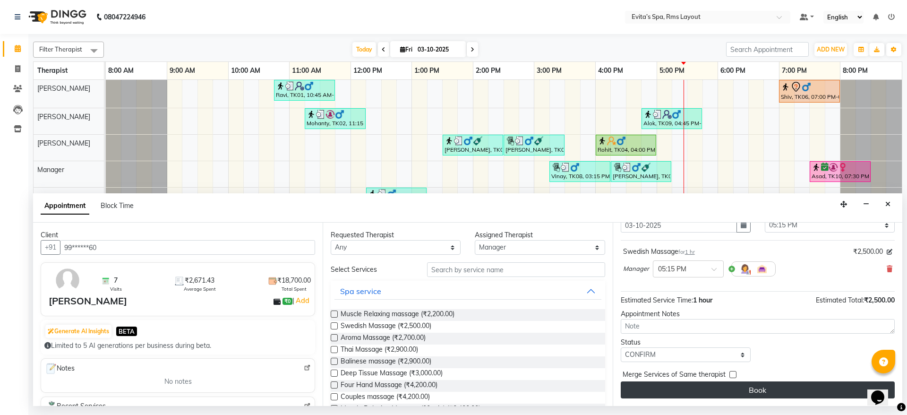
click at [728, 385] on button "Book" at bounding box center [758, 389] width 274 height 17
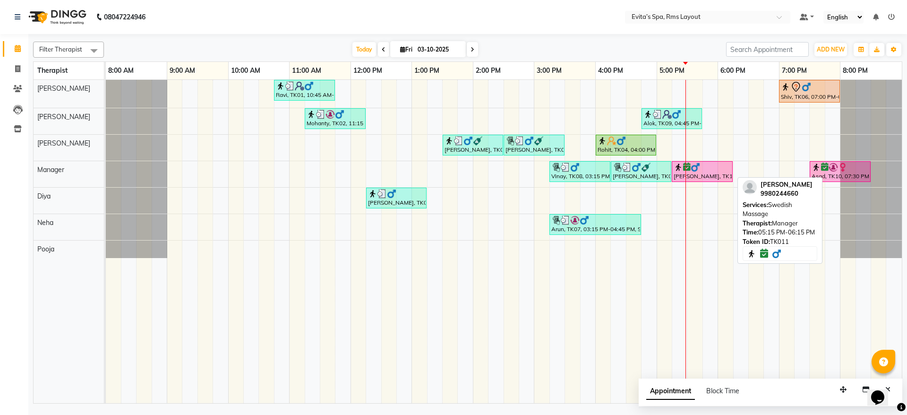
click at [711, 169] on div at bounding box center [702, 166] width 57 height 9
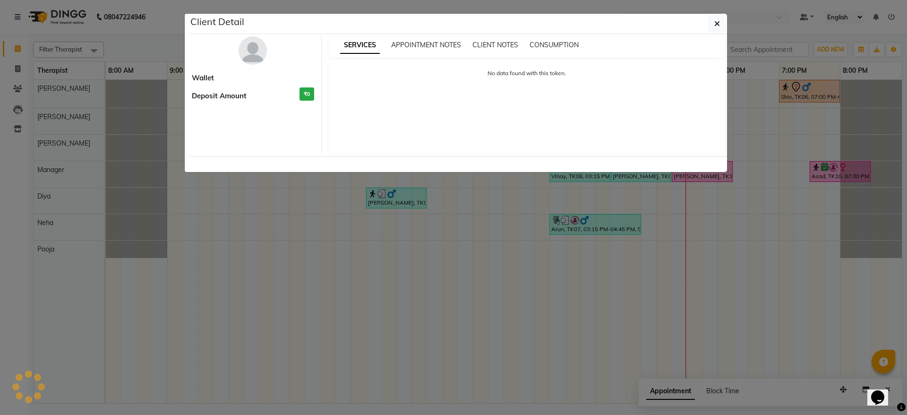
select select "6"
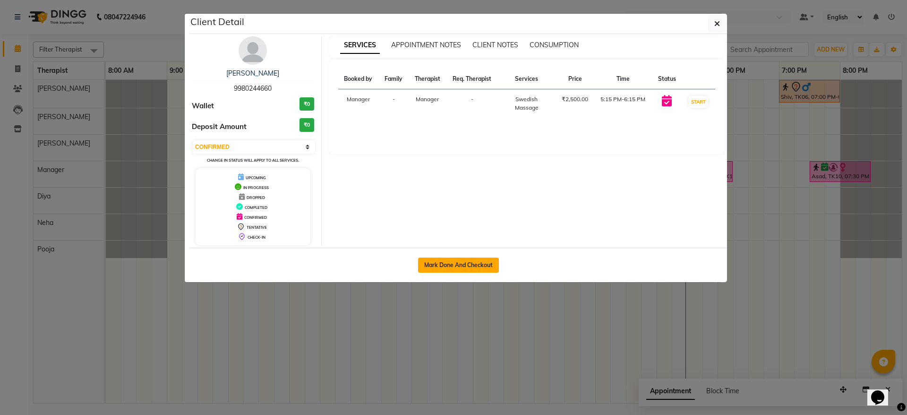
click at [480, 269] on button "Mark Done And Checkout" at bounding box center [458, 264] width 81 height 15
select select "service"
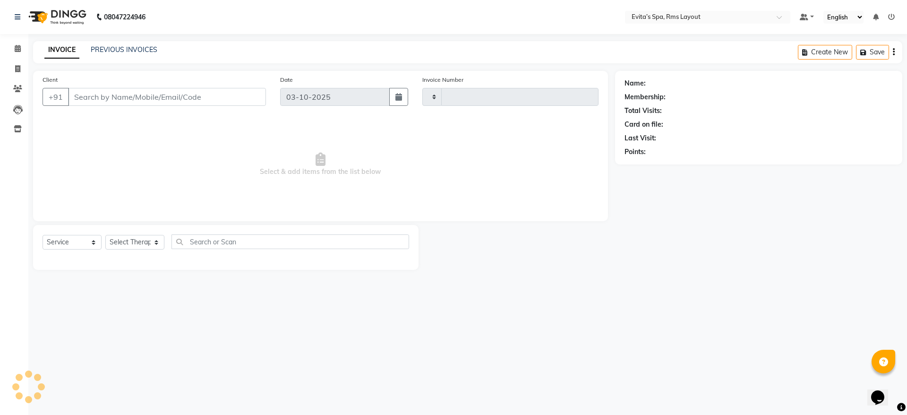
type input "1951"
select select "7850"
type input "99******60"
select select "71560"
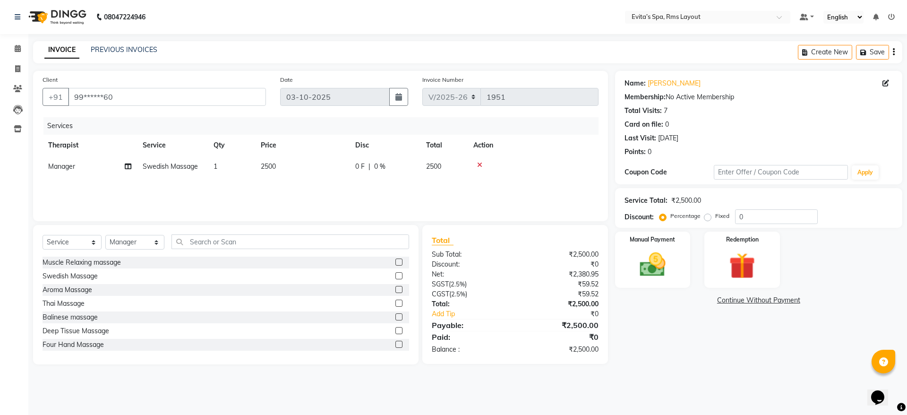
click at [715, 220] on label "Fixed" at bounding box center [722, 216] width 14 height 9
click at [709, 219] on input "Fixed" at bounding box center [709, 216] width 7 height 7
radio input "true"
click at [670, 217] on label "Percentage" at bounding box center [685, 216] width 30 height 9
click at [664, 217] on input "Percentage" at bounding box center [664, 216] width 7 height 7
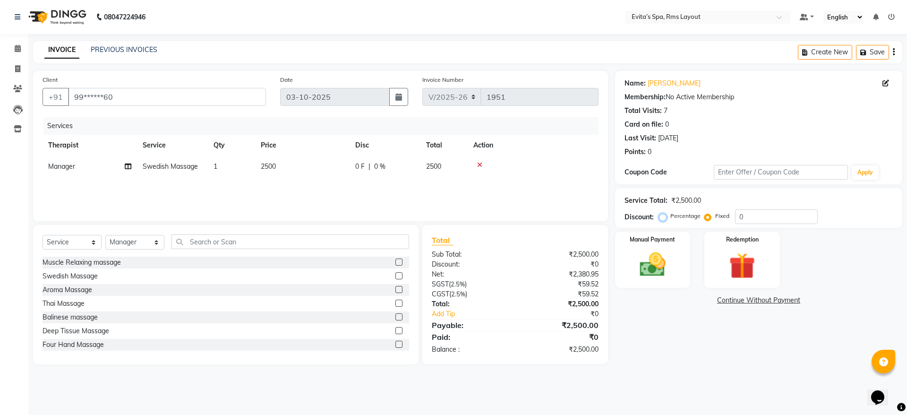
radio input "true"
click at [748, 213] on input "0" at bounding box center [776, 216] width 83 height 15
type input "10"
click at [653, 242] on label "Manual Payment" at bounding box center [652, 238] width 47 height 9
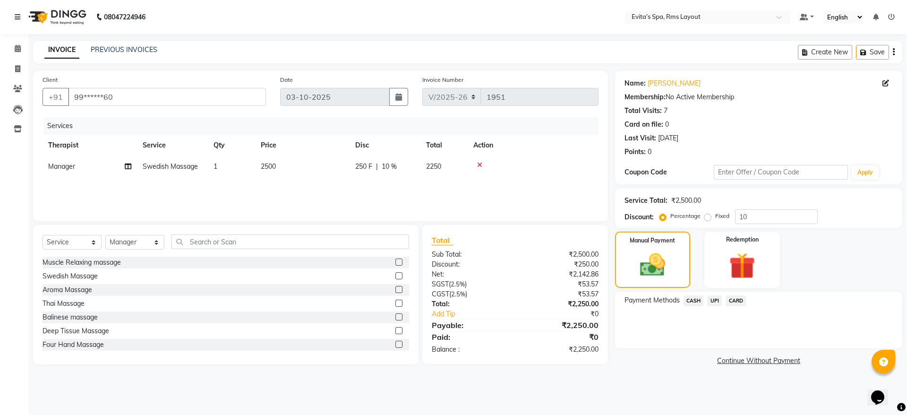
click at [712, 299] on span "UPI" at bounding box center [714, 300] width 15 height 11
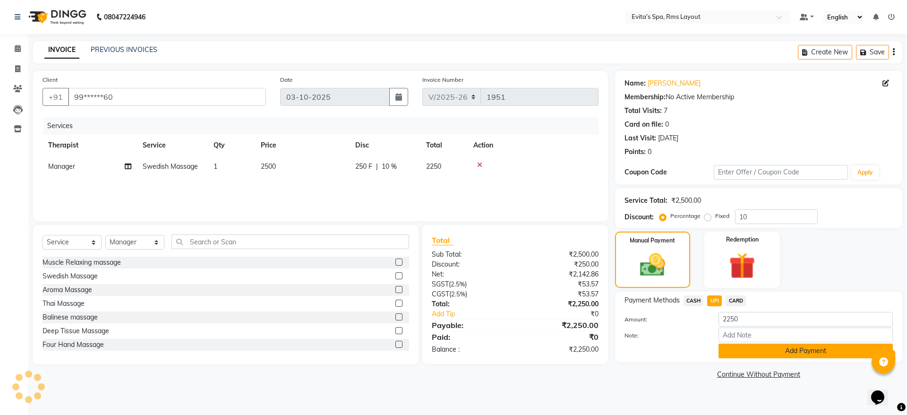
click at [747, 351] on button "Add Payment" at bounding box center [805, 350] width 174 height 15
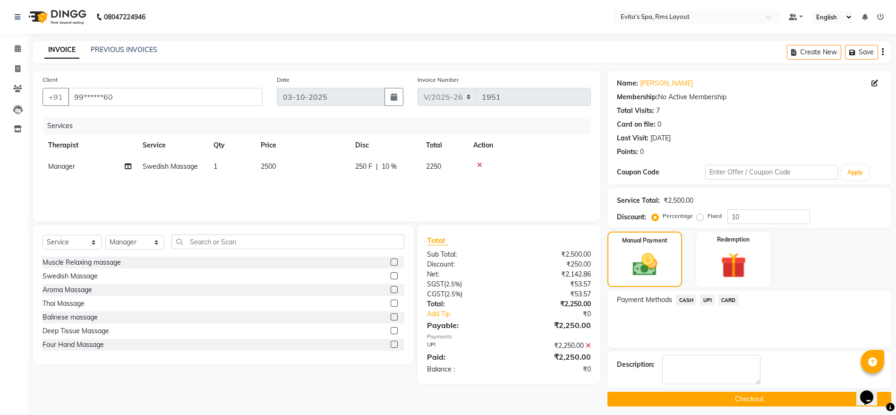
click at [752, 398] on button "Checkout" at bounding box center [749, 399] width 284 height 15
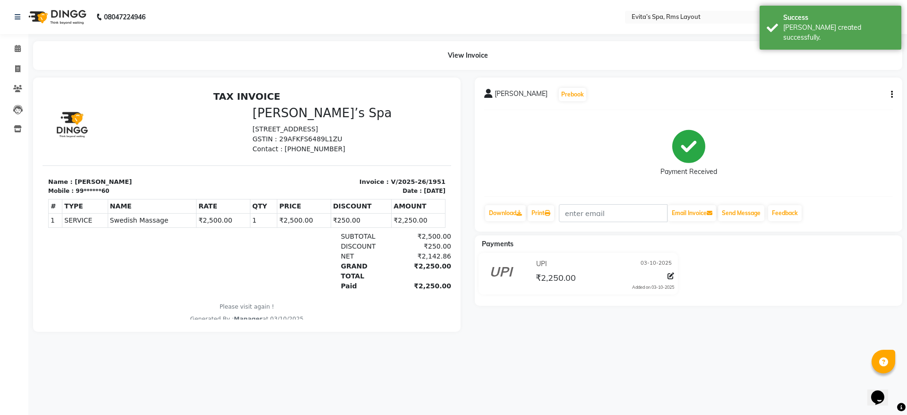
click at [55, 25] on img at bounding box center [56, 17] width 65 height 26
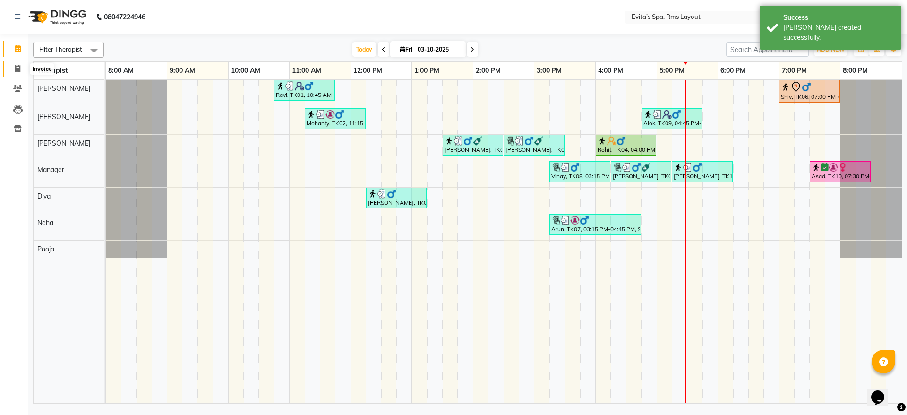
click at [12, 64] on span at bounding box center [17, 69] width 17 height 11
select select "7850"
select select "service"
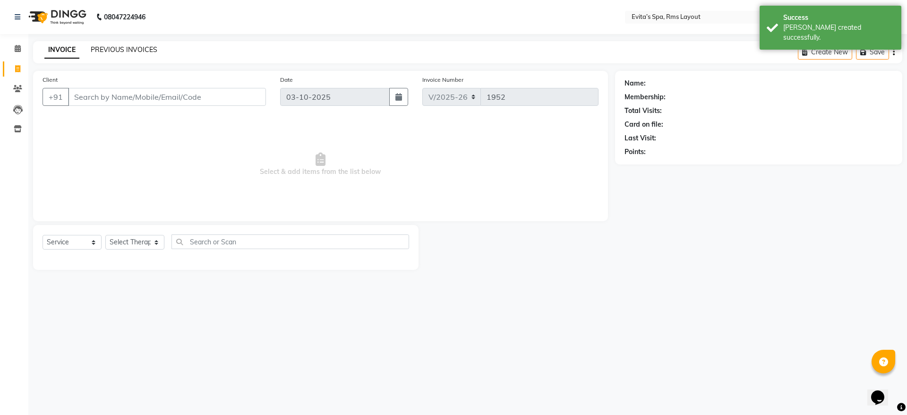
click at [113, 52] on link "PREVIOUS INVOICES" at bounding box center [124, 49] width 67 height 9
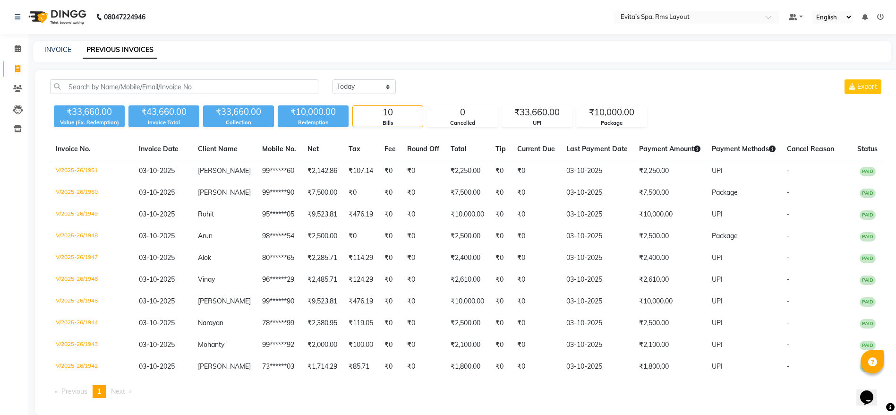
click at [70, 22] on img at bounding box center [56, 17] width 65 height 26
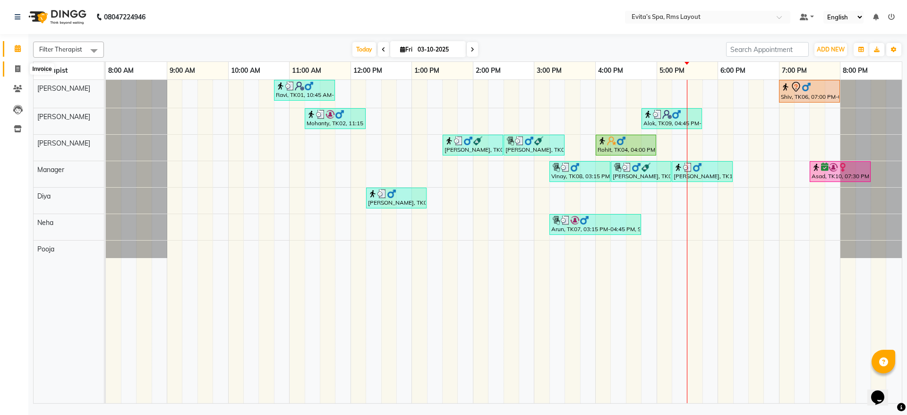
click at [20, 69] on icon at bounding box center [17, 68] width 5 height 7
select select "service"
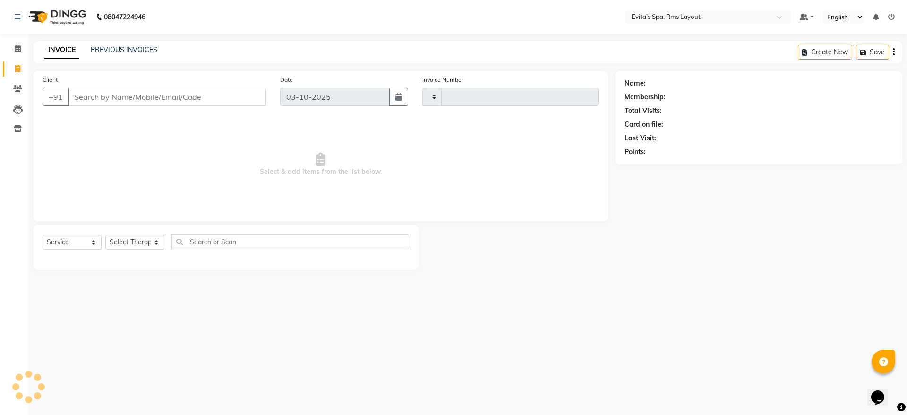
type input "1952"
select select "7850"
click at [120, 48] on link "PREVIOUS INVOICES" at bounding box center [124, 49] width 67 height 9
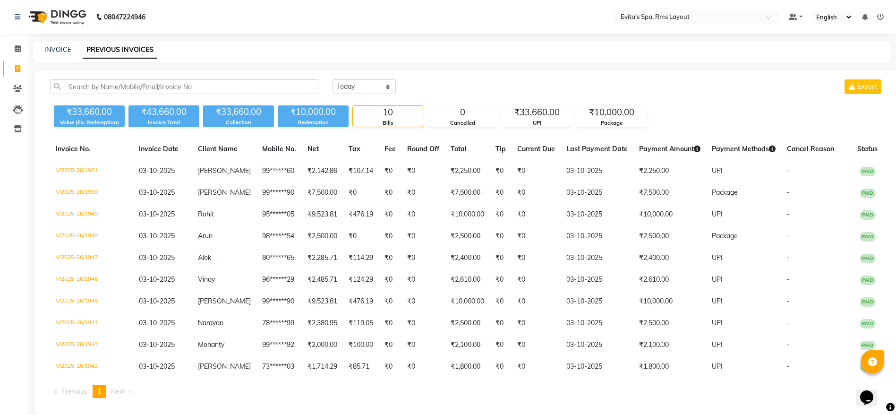
click at [74, 20] on img at bounding box center [56, 17] width 65 height 26
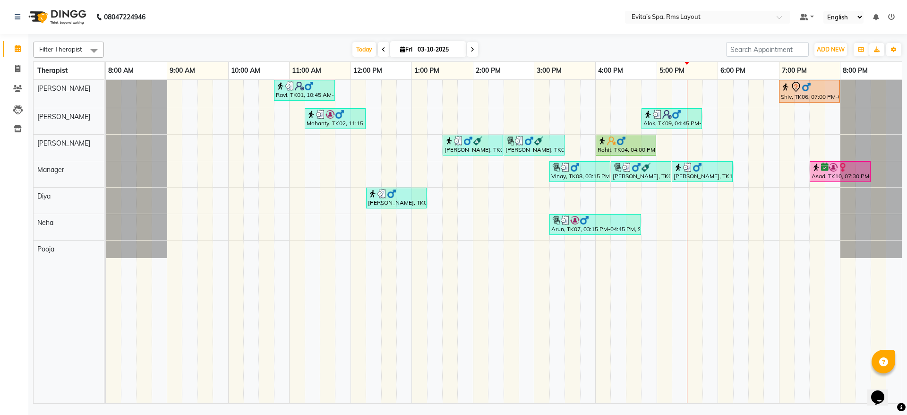
click at [28, 67] on div "Filter Therapist Select All Diya Kavitha Manager Nancy Neha Pooja Rebecca Today…" at bounding box center [467, 220] width 879 height 372
click at [16, 69] on icon at bounding box center [17, 68] width 5 height 7
select select "service"
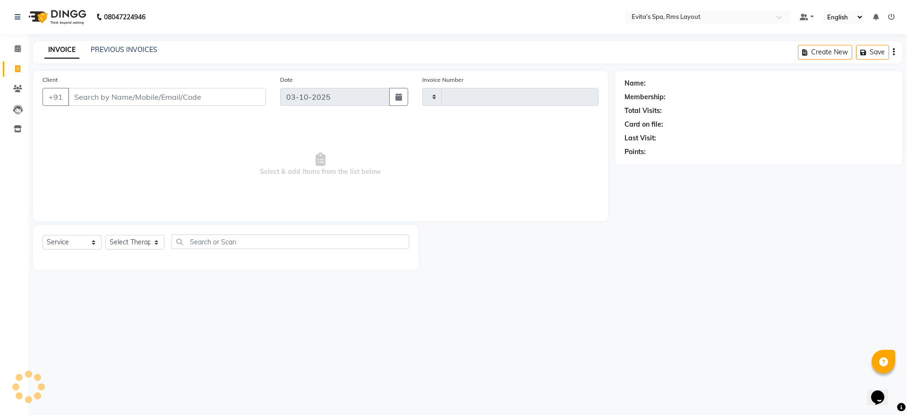
type input "1952"
select select "7850"
click at [142, 54] on div "PREVIOUS INVOICES" at bounding box center [124, 50] width 67 height 10
click at [141, 53] on link "PREVIOUS INVOICES" at bounding box center [124, 49] width 67 height 9
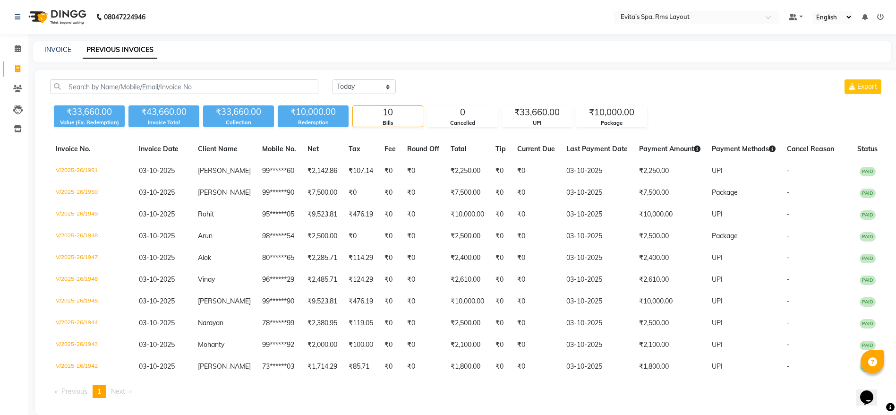
click at [68, 21] on img at bounding box center [56, 17] width 65 height 26
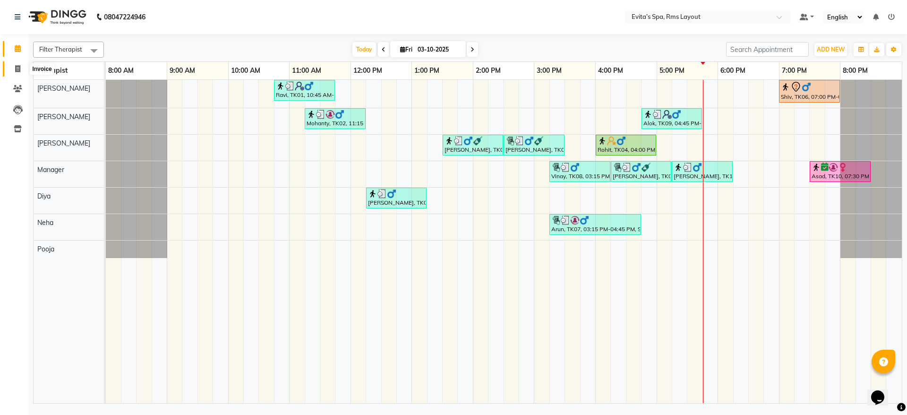
click at [17, 71] on icon at bounding box center [17, 68] width 5 height 7
select select "service"
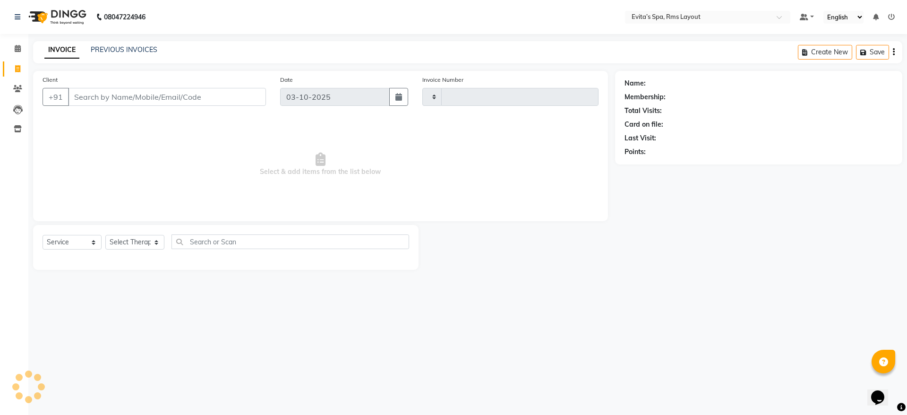
type input "1952"
select select "7850"
click at [125, 47] on link "PREVIOUS INVOICES" at bounding box center [124, 49] width 67 height 9
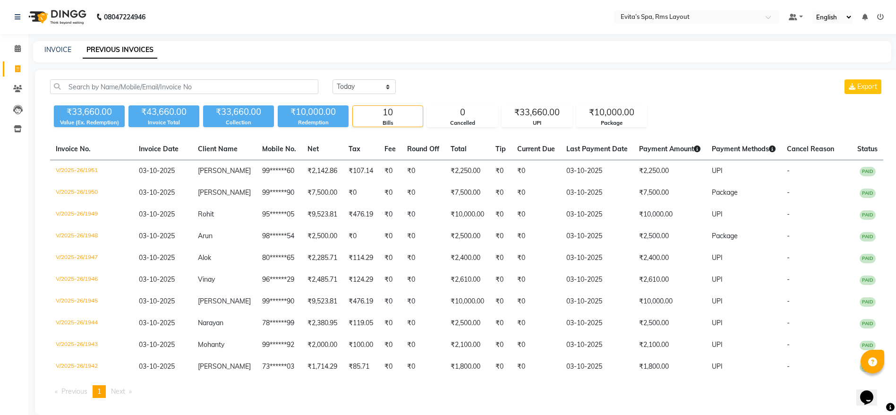
click at [76, 17] on img at bounding box center [56, 17] width 65 height 26
